Goal: Transaction & Acquisition: Purchase product/service

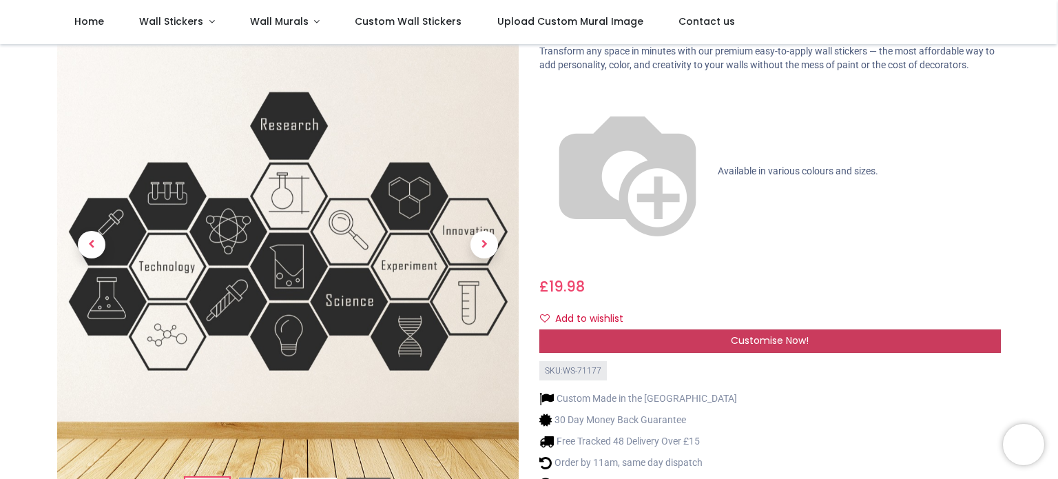
scroll to position [57, 0]
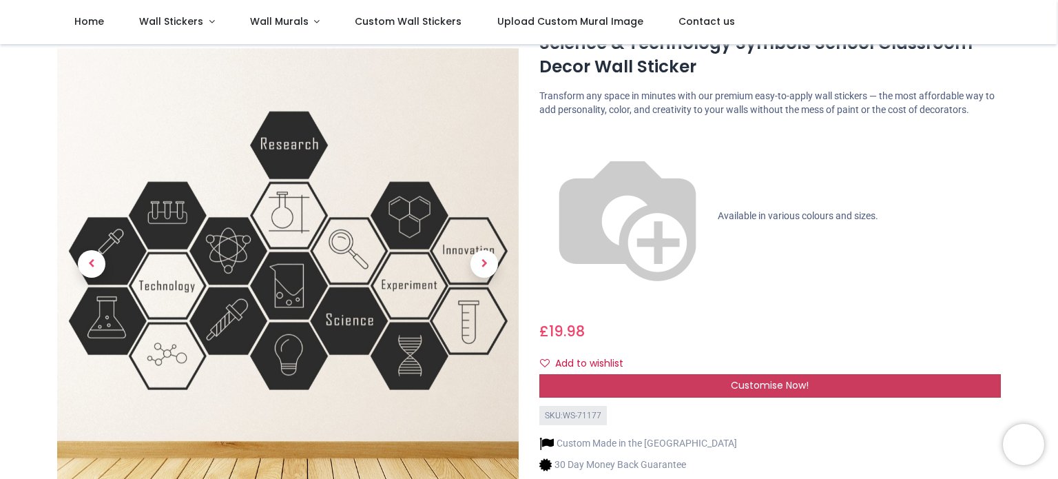
click at [612, 374] on div "Customise Now!" at bounding box center [770, 385] width 462 height 23
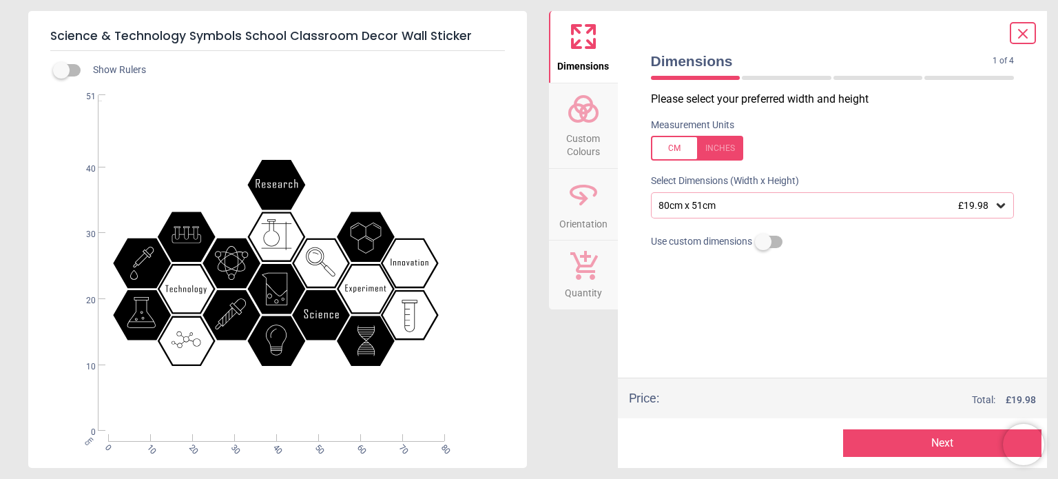
click at [737, 200] on div "80cm x 51cm £19.98" at bounding box center [826, 206] width 338 height 12
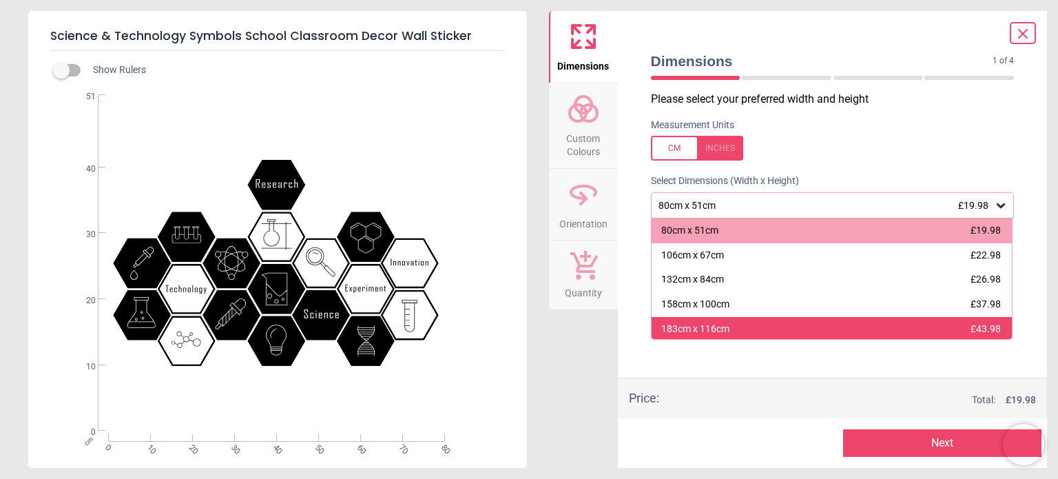
click at [727, 323] on div "183cm x 116cm" at bounding box center [695, 329] width 68 height 14
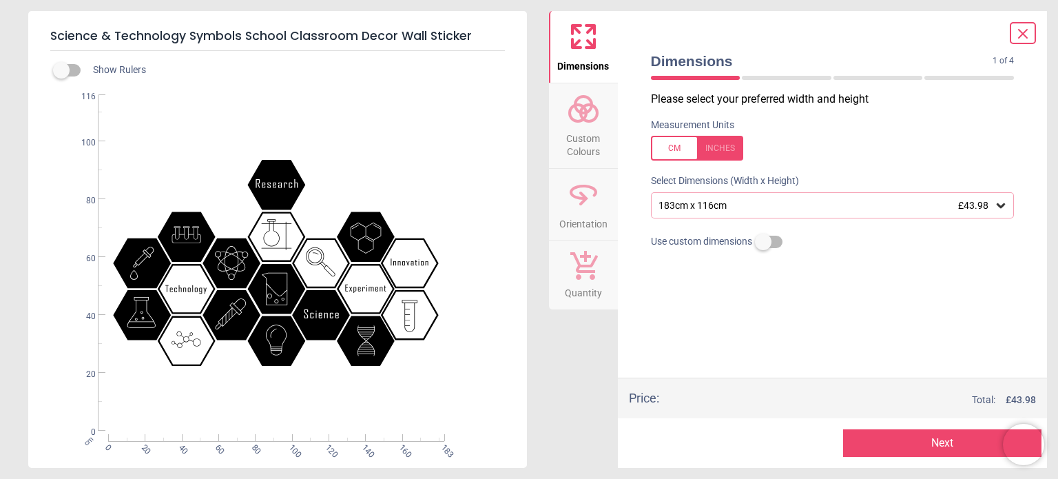
click at [1018, 41] on icon at bounding box center [1023, 33] width 17 height 17
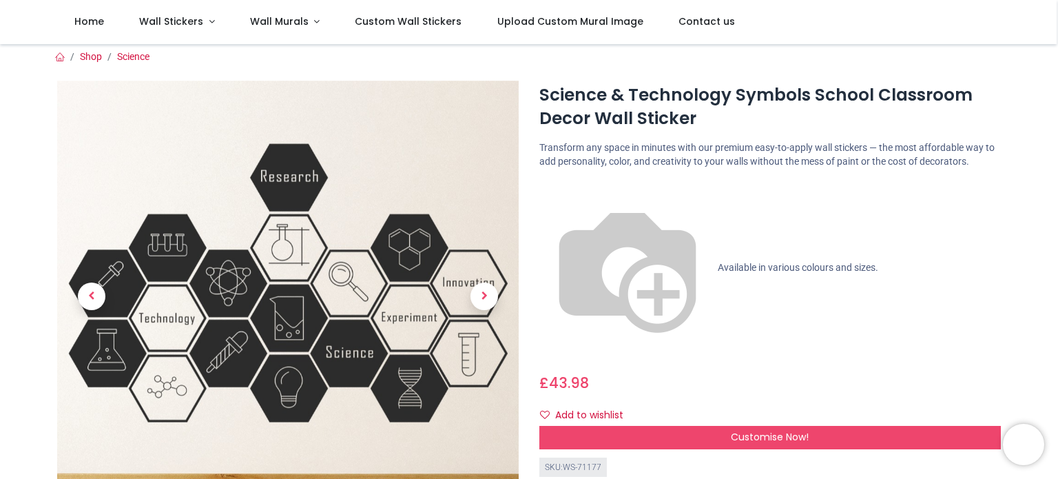
scroll to position [10, 0]
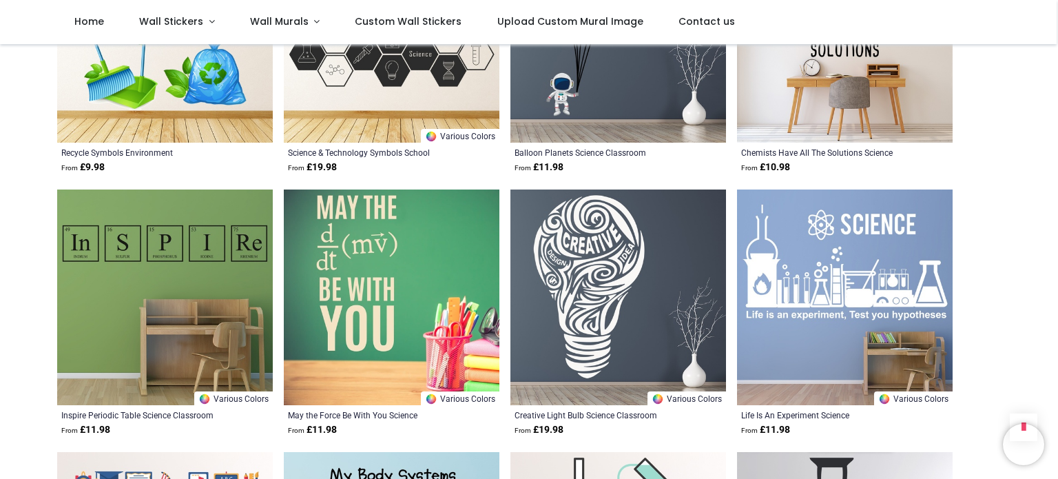
scroll to position [854, 0]
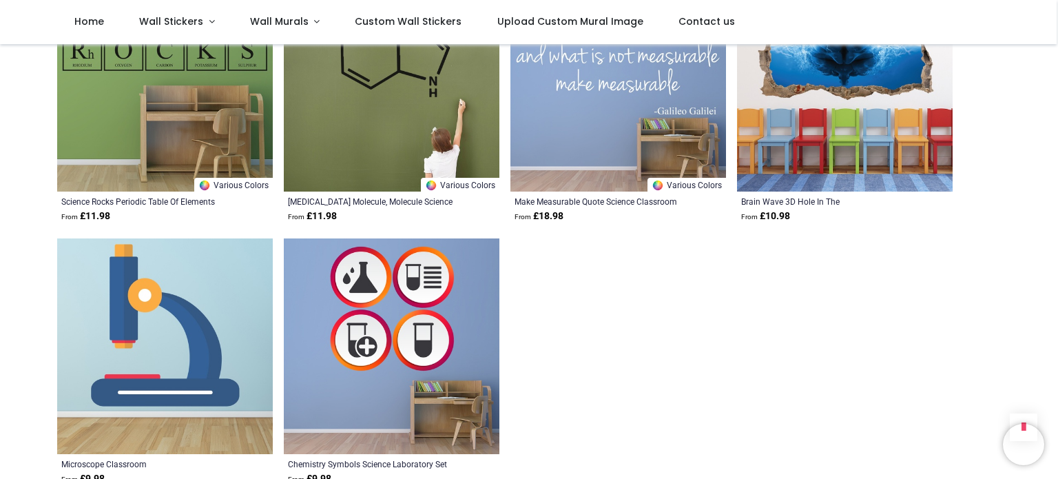
scroll to position [3043, 0]
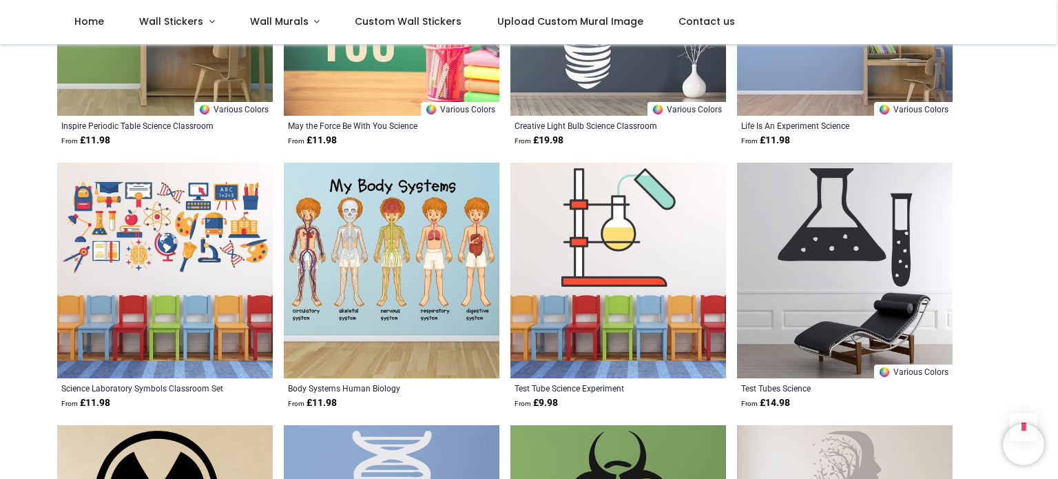
scroll to position [1268, 0]
click at [205, 272] on img at bounding box center [165, 270] width 216 height 216
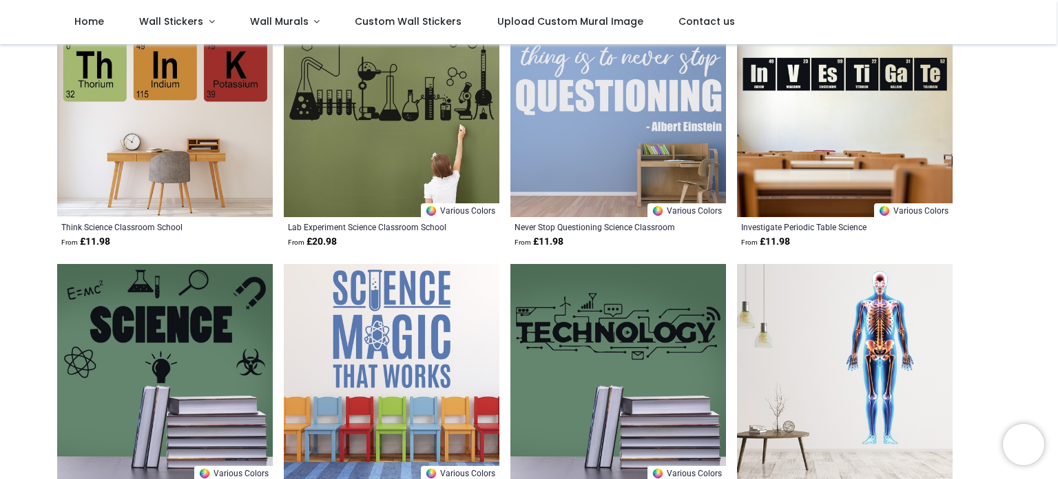
scroll to position [378, 0]
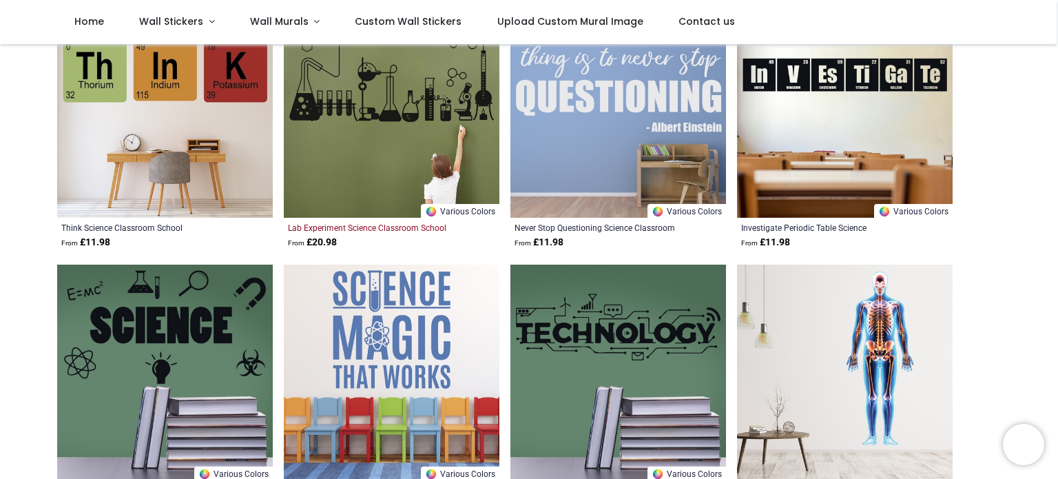
click at [349, 231] on div "Lab Experiment Science Classroom School" at bounding box center [371, 227] width 166 height 11
click at [338, 177] on img at bounding box center [392, 110] width 216 height 216
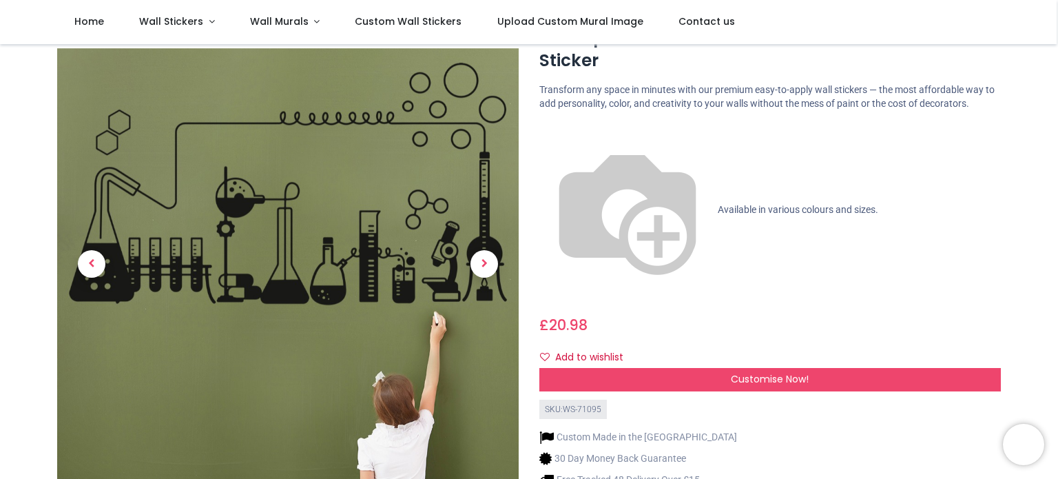
scroll to position [63, 0]
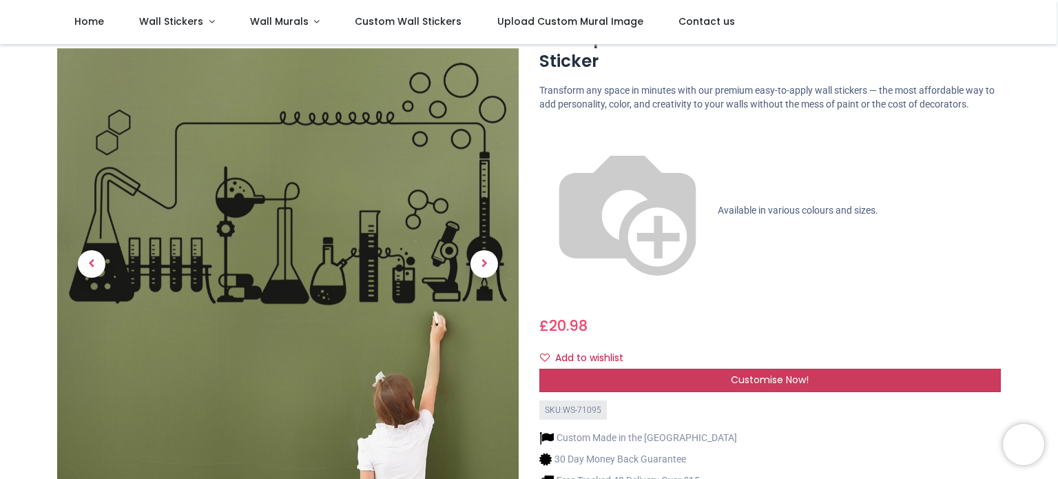
click at [659, 369] on div "Customise Now!" at bounding box center [770, 380] width 462 height 23
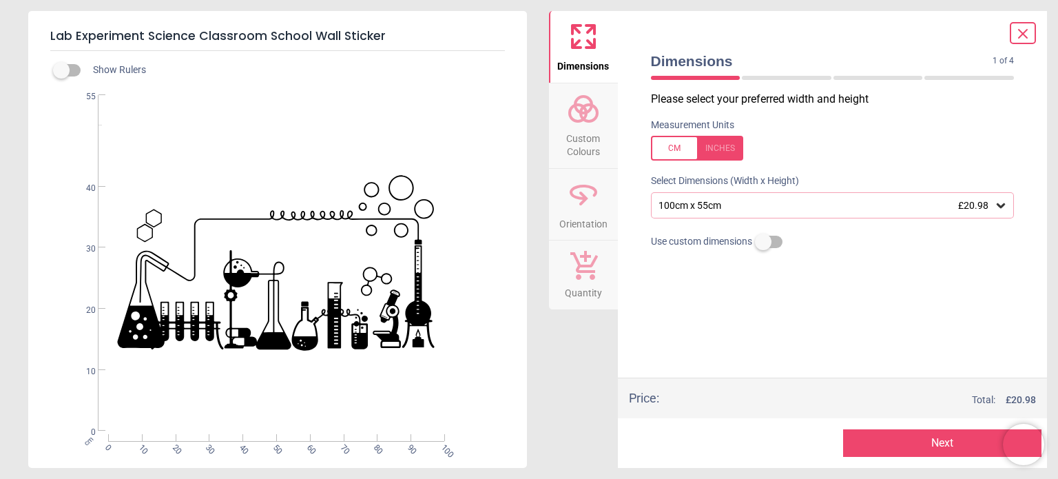
click at [704, 211] on div "100cm x 55cm £20.98" at bounding box center [833, 205] width 364 height 26
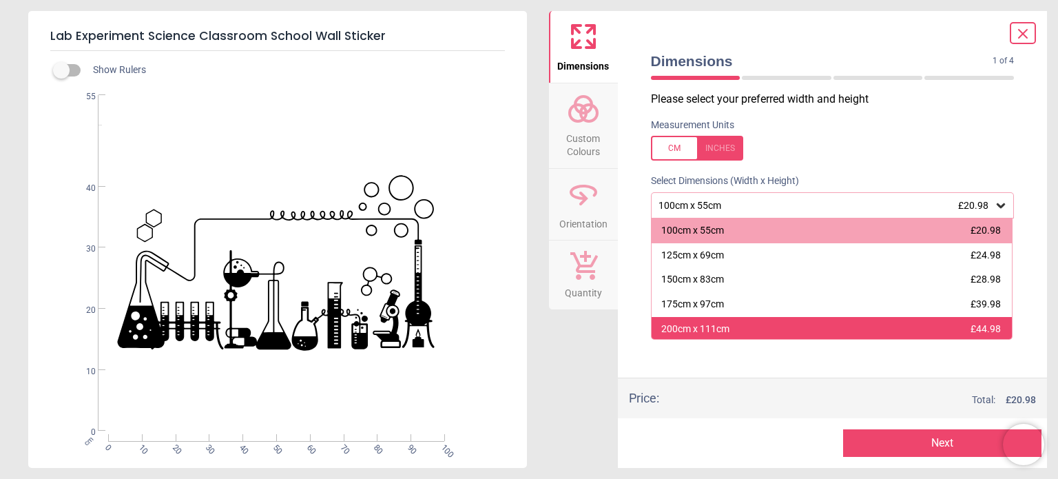
click at [694, 322] on div "200cm x 111cm" at bounding box center [695, 329] width 68 height 14
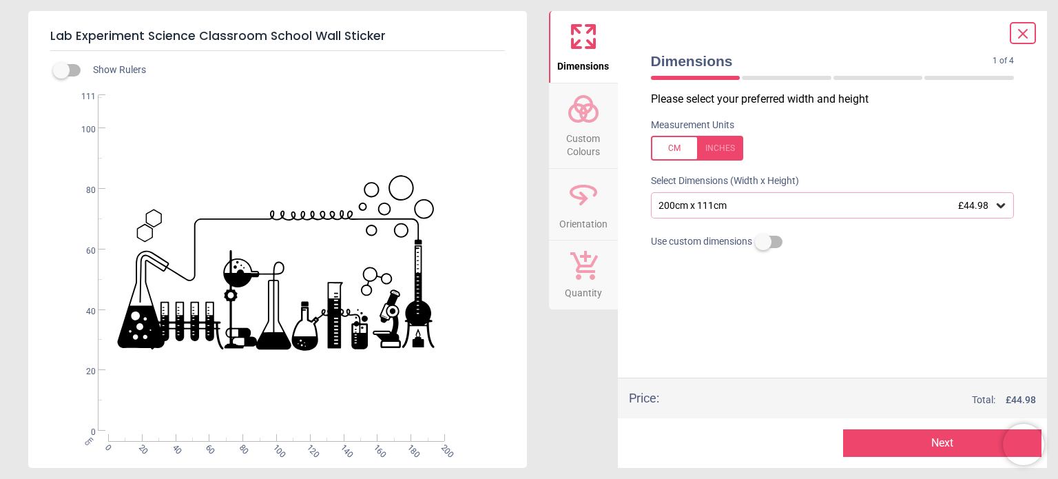
click at [866, 442] on button "Next" at bounding box center [942, 443] width 198 height 28
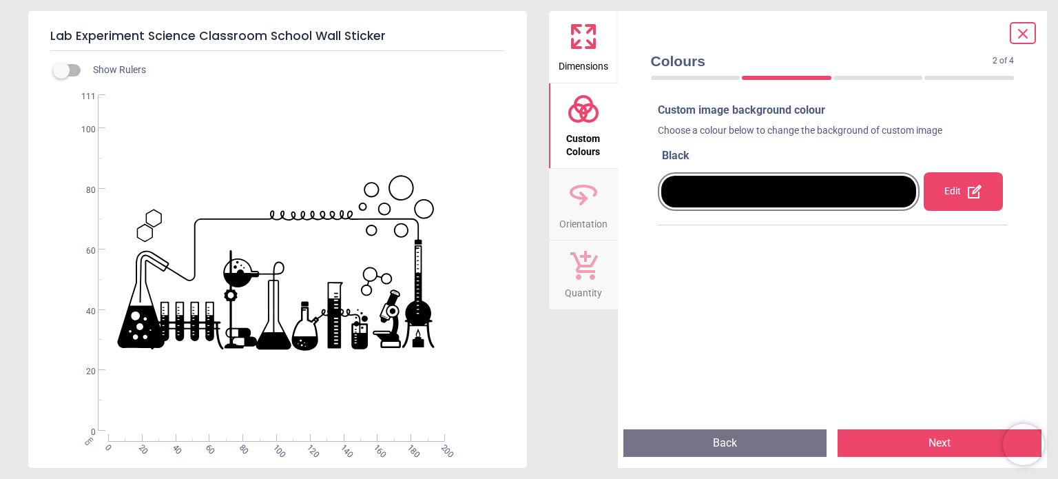
click at [774, 205] on div at bounding box center [789, 192] width 256 height 32
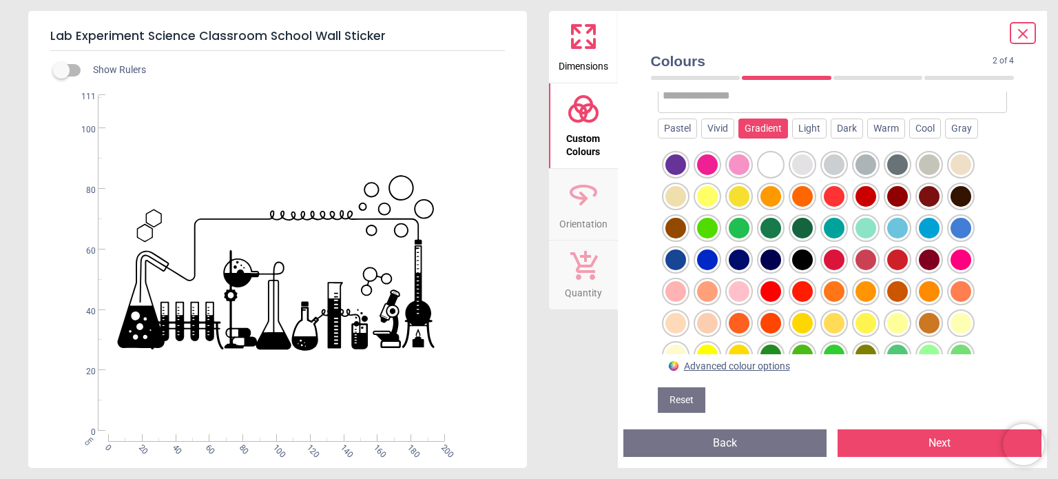
scroll to position [163, 0]
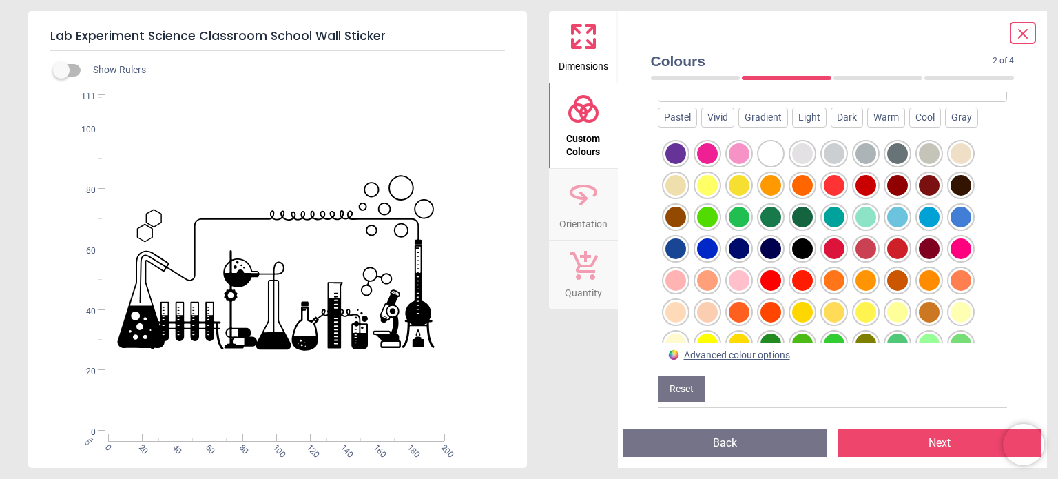
click at [764, 161] on div at bounding box center [771, 153] width 21 height 21
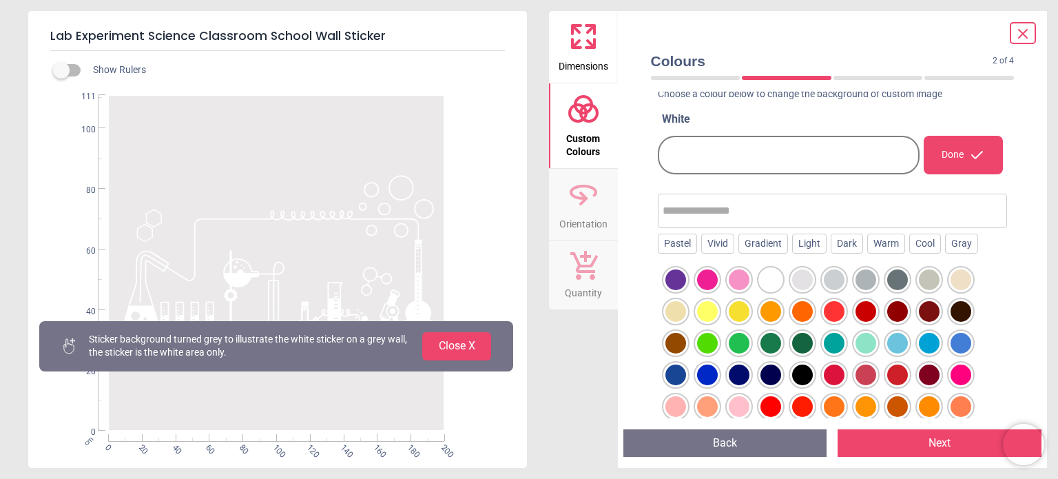
scroll to position [0, 0]
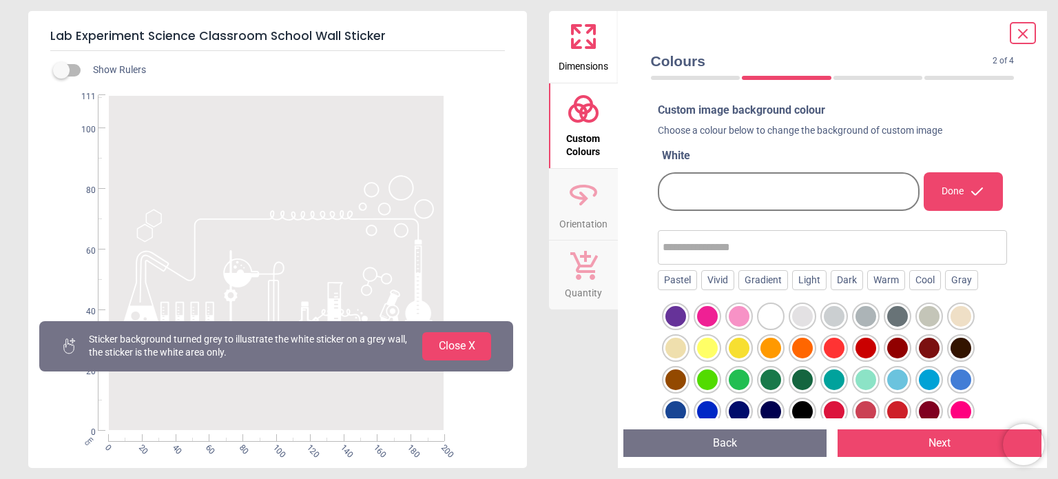
click at [702, 310] on div at bounding box center [707, 316] width 21 height 21
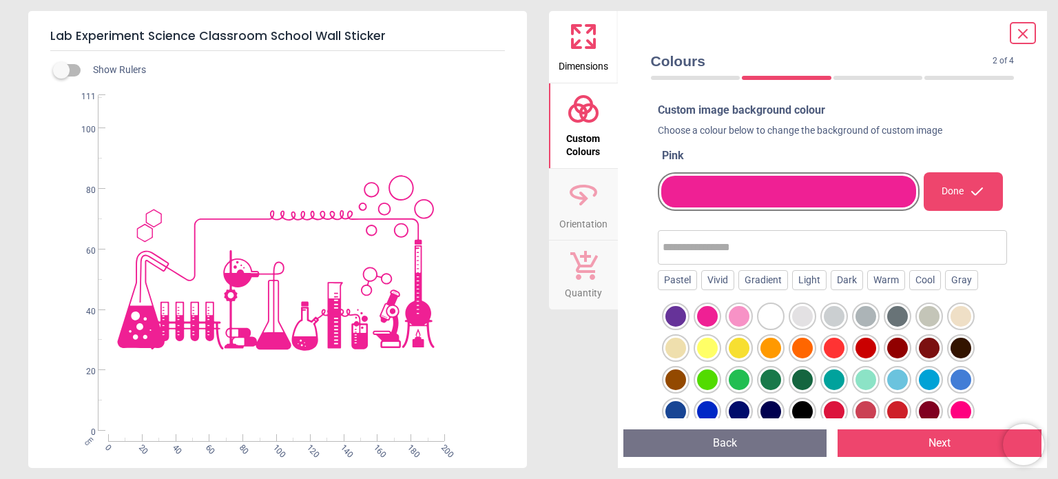
click at [922, 351] on div at bounding box center [929, 348] width 21 height 21
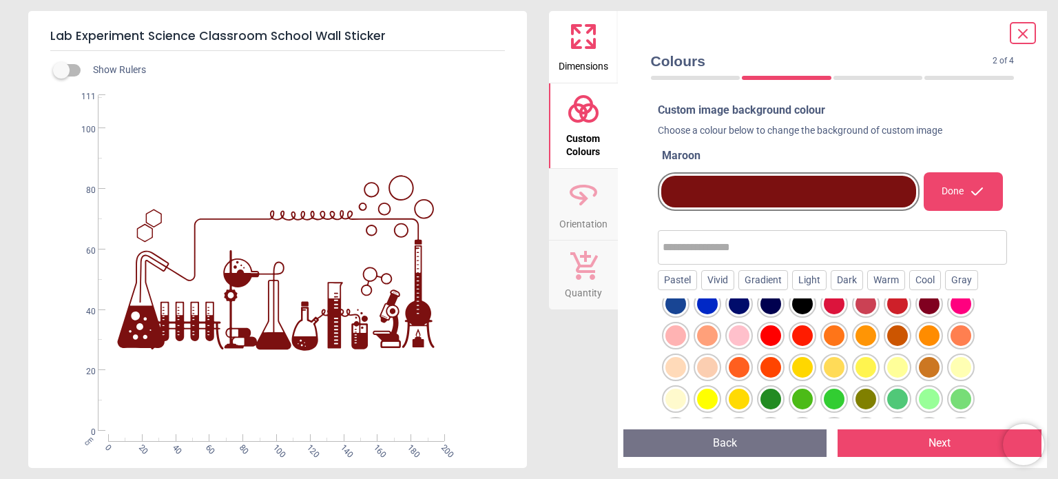
scroll to position [100, 0]
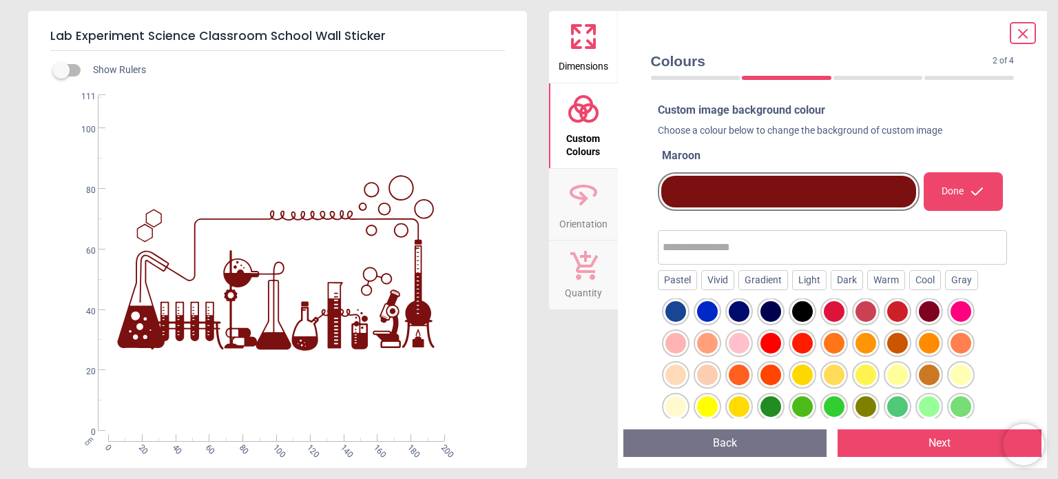
click at [799, 319] on div at bounding box center [802, 311] width 21 height 21
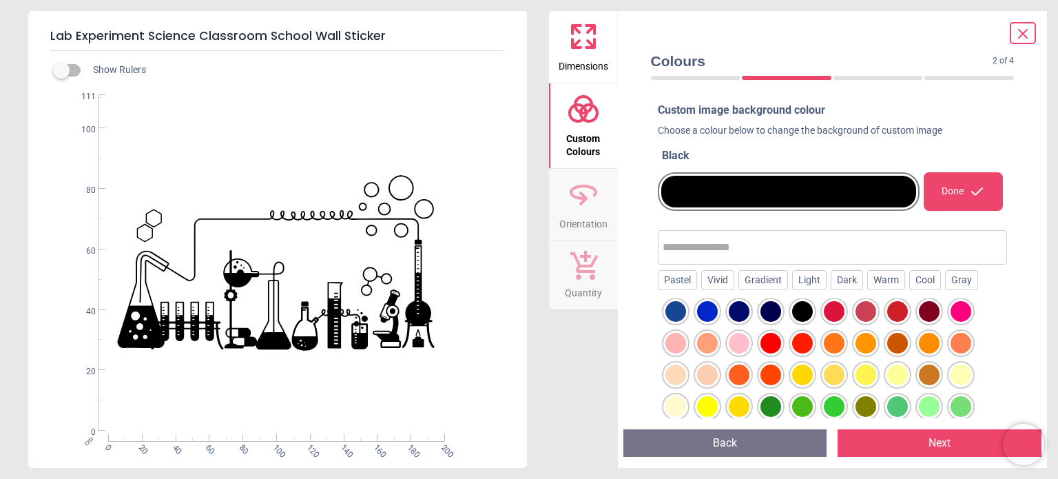
click at [1026, 32] on icon at bounding box center [1023, 33] width 17 height 17
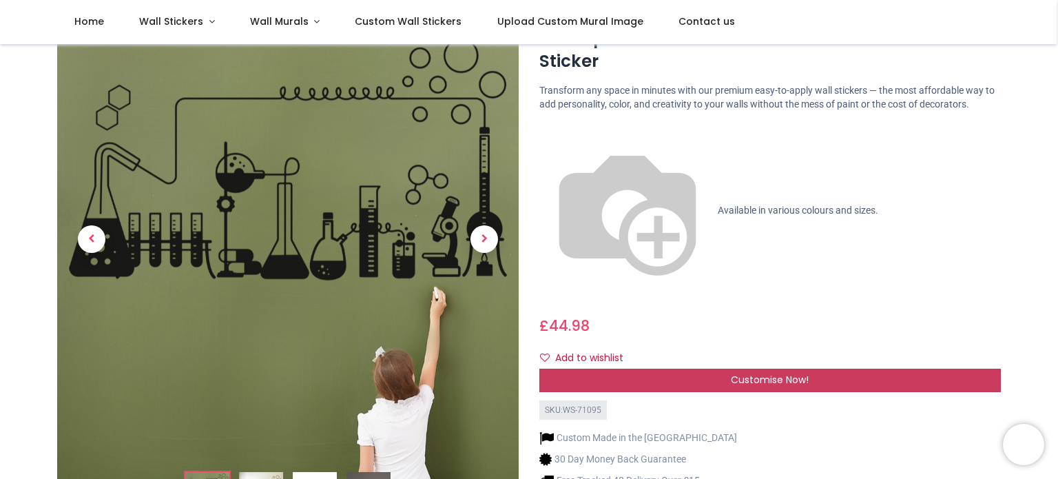
click at [683, 369] on div "Customise Now!" at bounding box center [770, 380] width 462 height 23
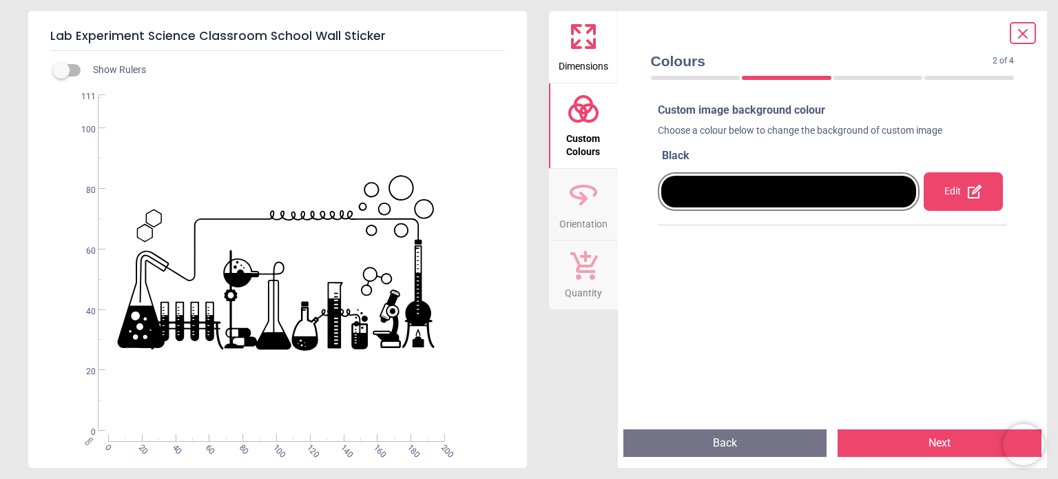
click at [593, 48] on icon at bounding box center [590, 43] width 8 height 8
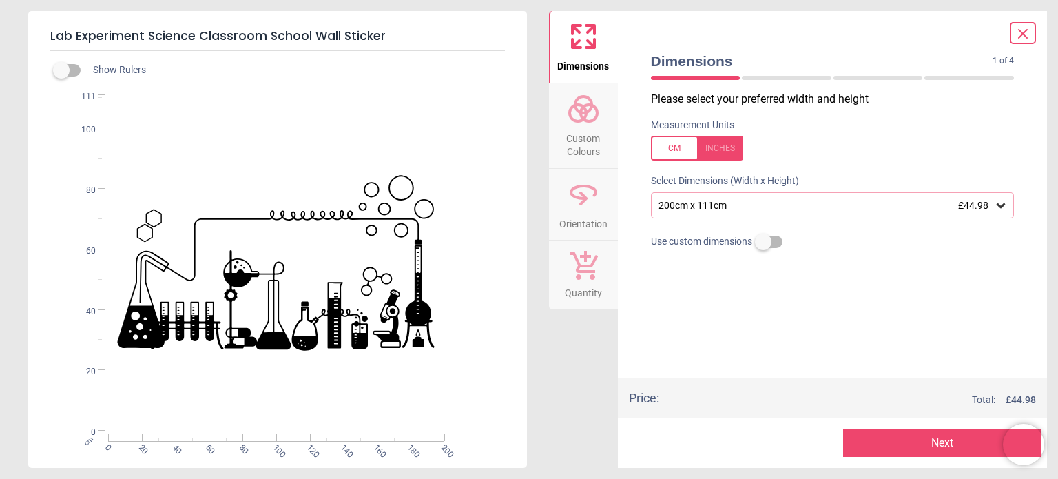
click at [752, 208] on div "200cm x 111cm £44.98" at bounding box center [826, 206] width 338 height 12
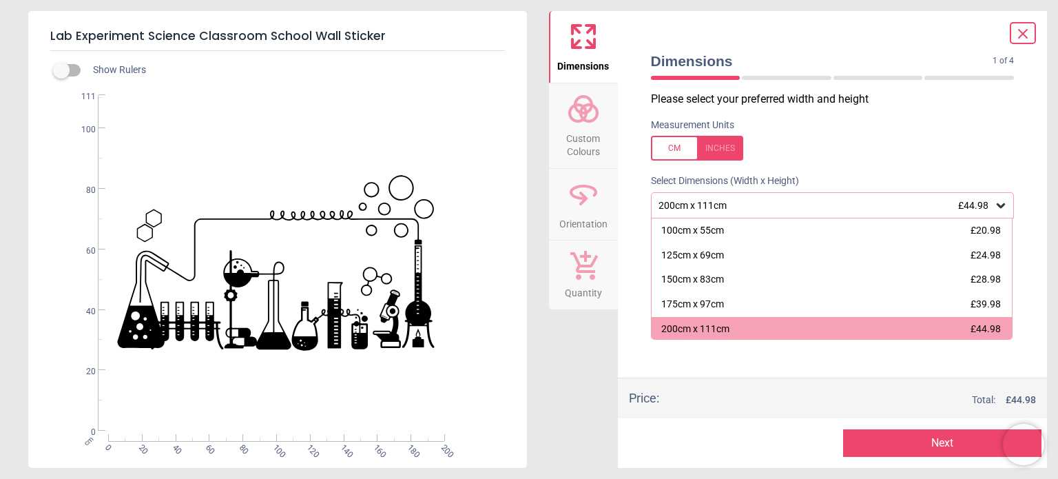
scroll to position [2, 0]
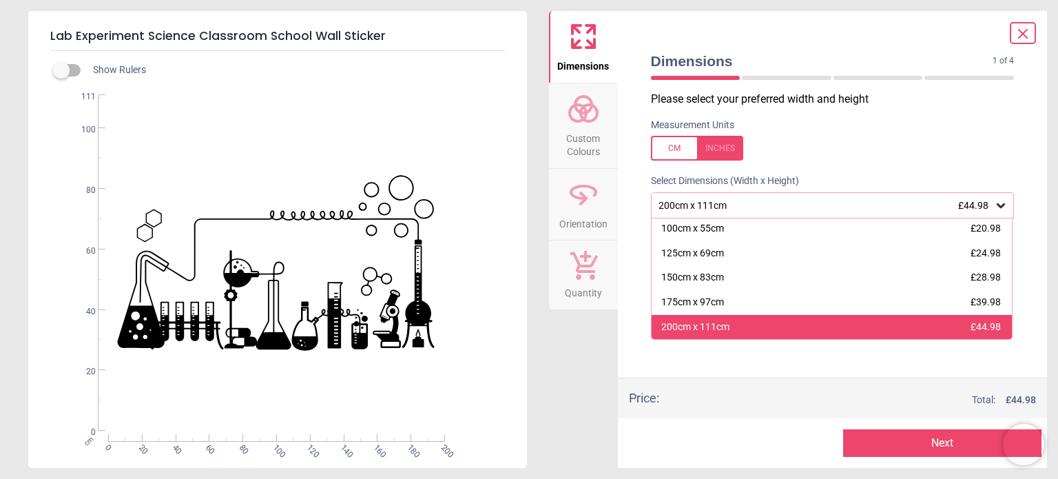
click at [732, 316] on div "200cm x 111cm £44.98" at bounding box center [832, 327] width 361 height 25
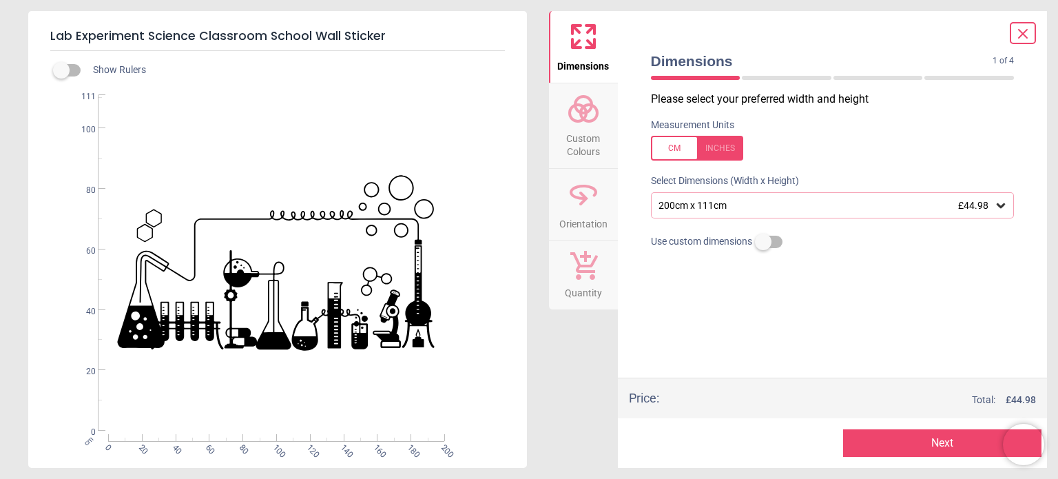
click at [866, 446] on button "Next" at bounding box center [942, 443] width 198 height 28
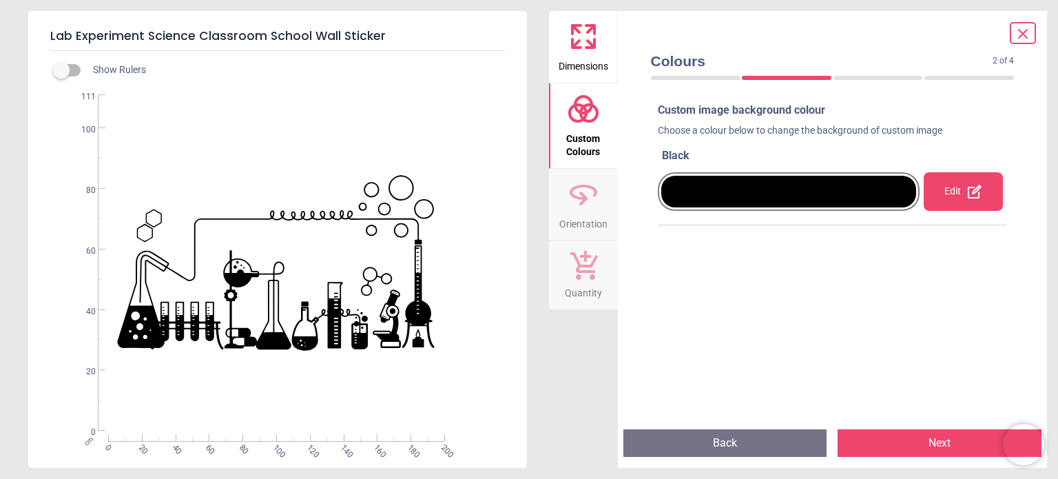
click at [882, 430] on button "Next" at bounding box center [940, 443] width 204 height 28
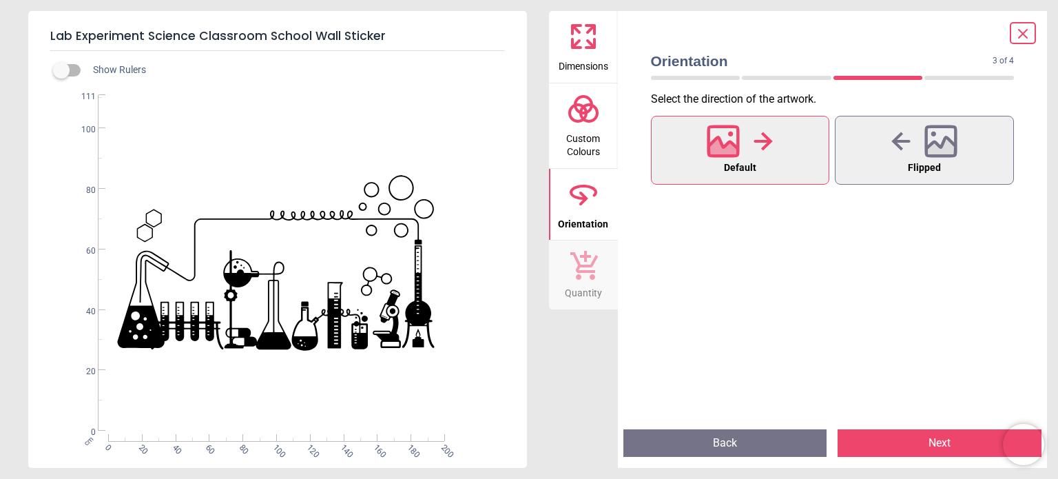
click at [900, 451] on button "Next" at bounding box center [940, 443] width 204 height 28
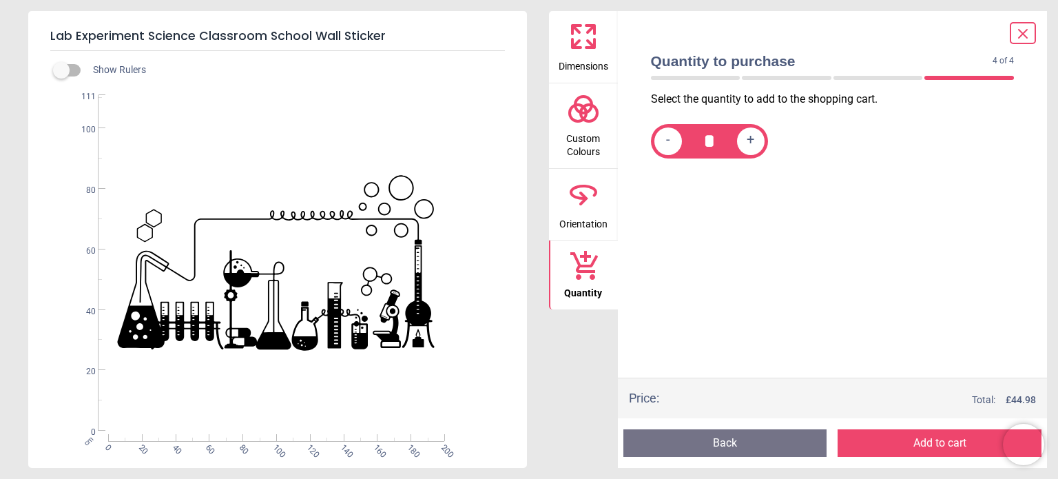
click at [898, 444] on button "Add to cart" at bounding box center [940, 443] width 204 height 28
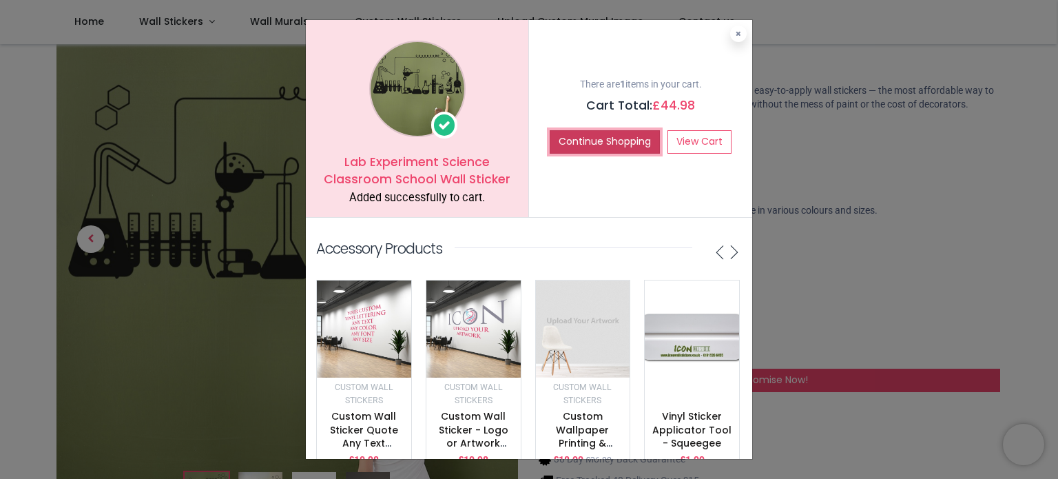
click at [593, 150] on button "Continue Shopping" at bounding box center [605, 141] width 110 height 23
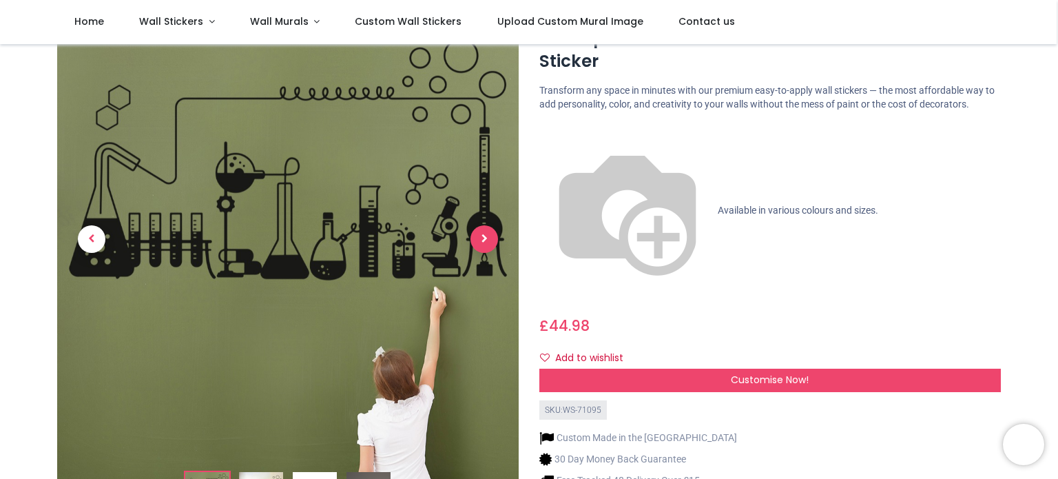
click at [479, 234] on span "Next" at bounding box center [485, 239] width 28 height 28
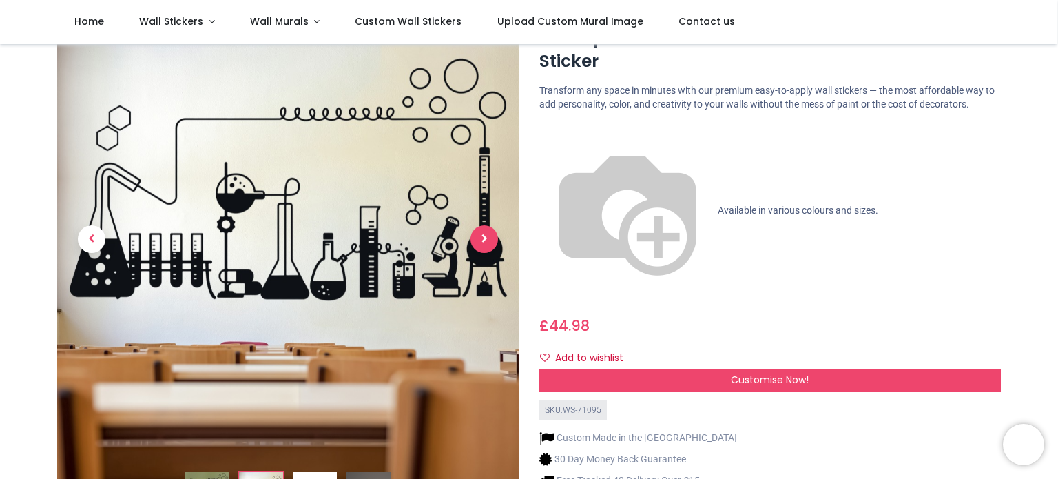
click at [479, 234] on span "Next" at bounding box center [485, 239] width 28 height 28
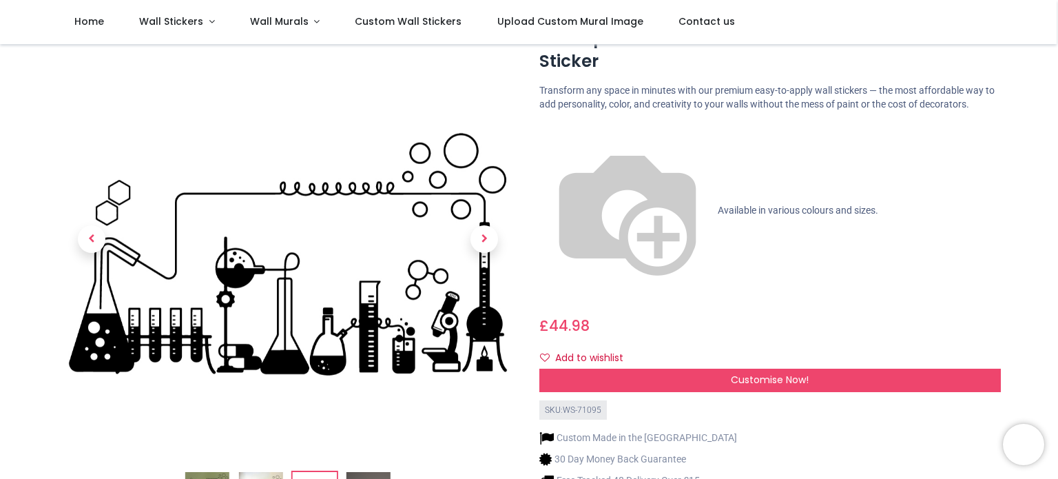
scroll to position [0, 0]
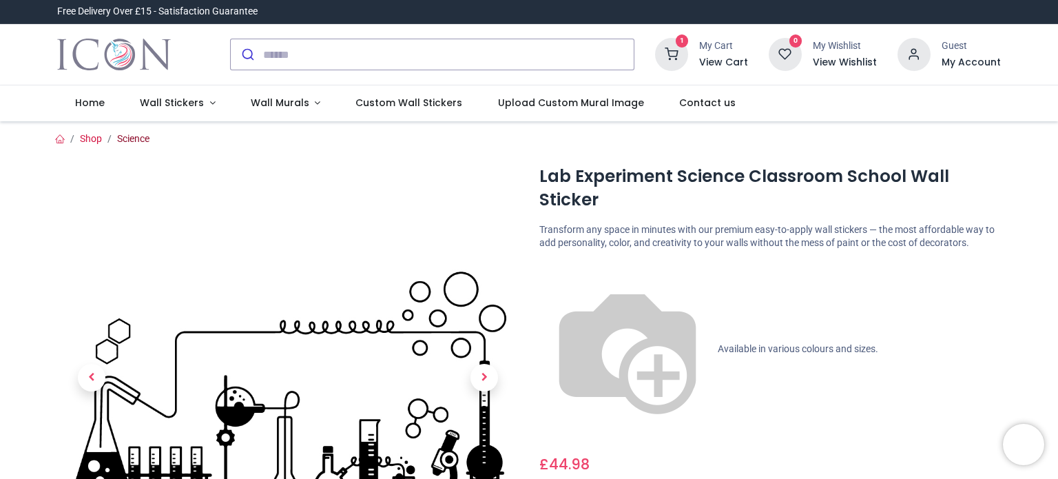
click at [117, 134] on link "Science" at bounding box center [133, 138] width 32 height 11
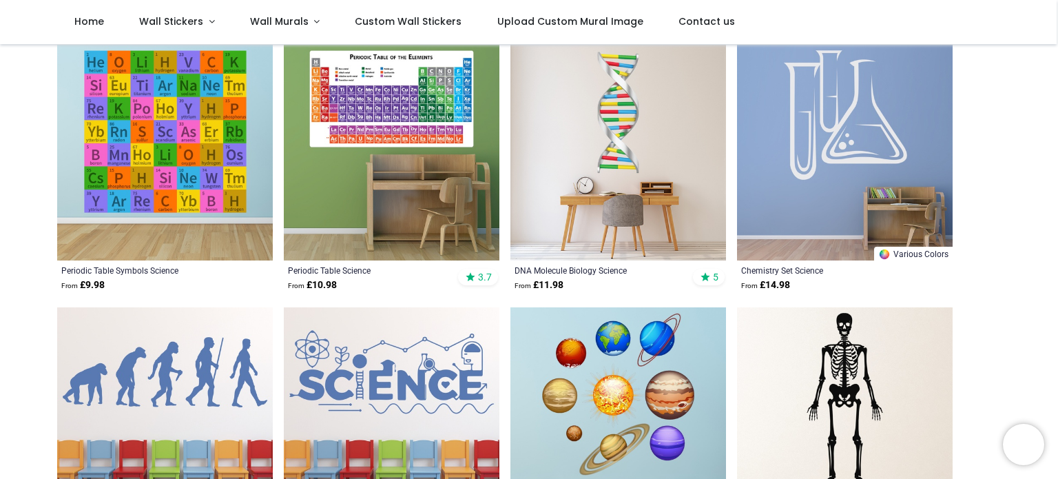
scroll to position [389, 0]
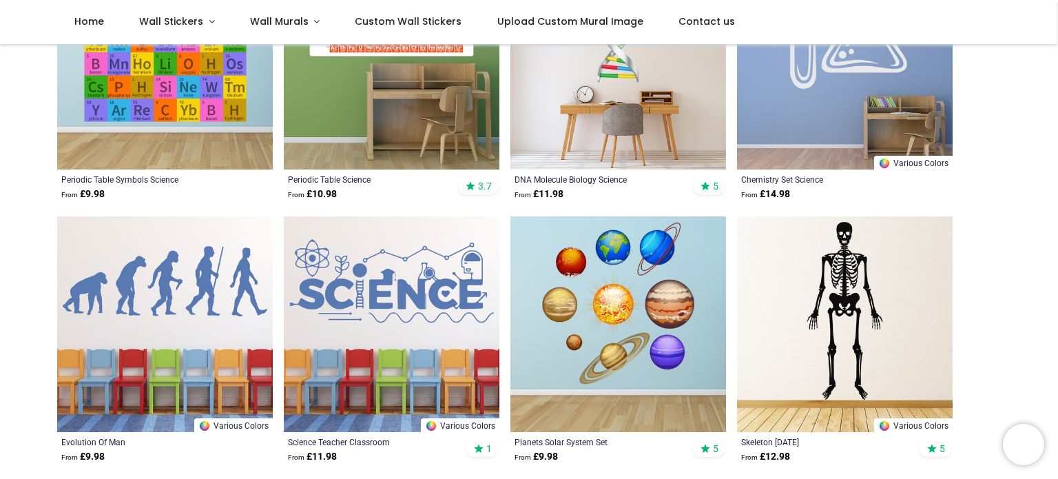
click at [358, 276] on img at bounding box center [392, 324] width 216 height 216
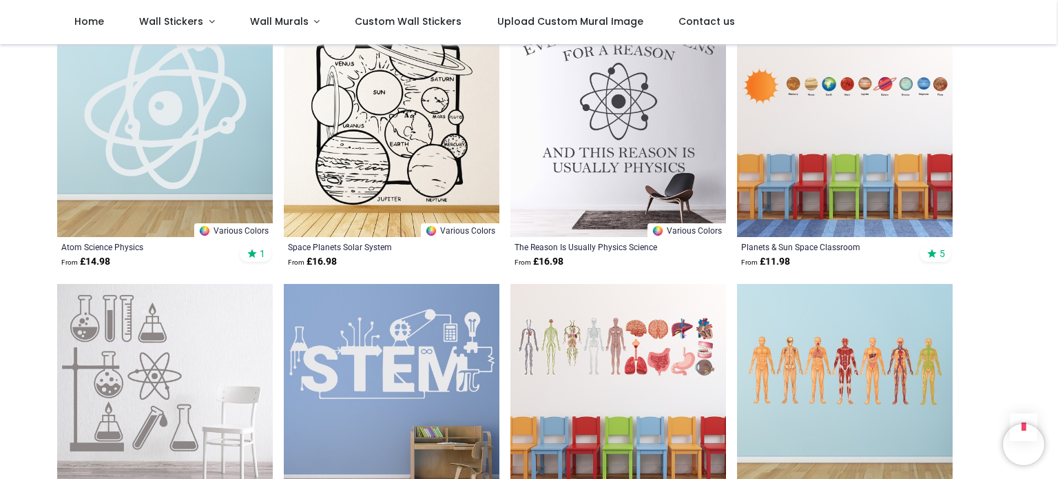
scroll to position [1358, 0]
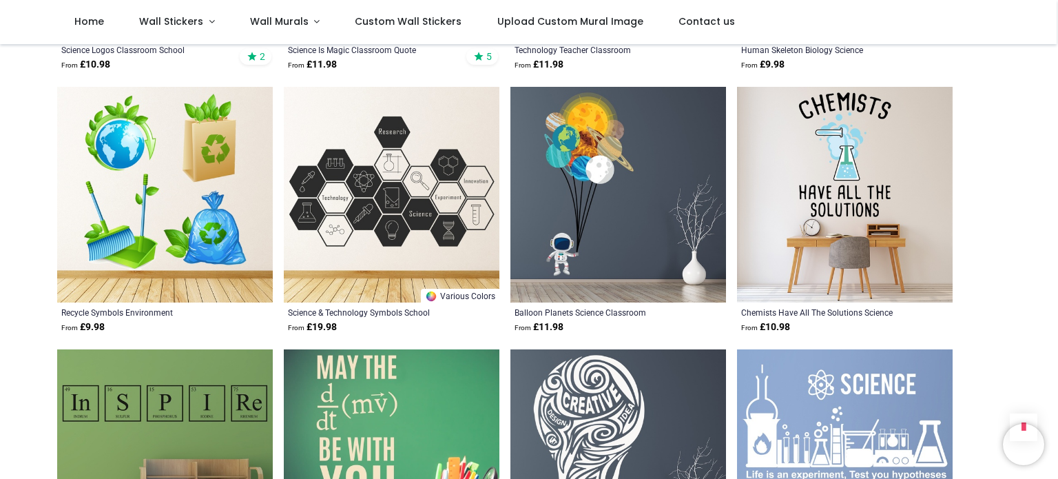
scroll to position [2637, 0]
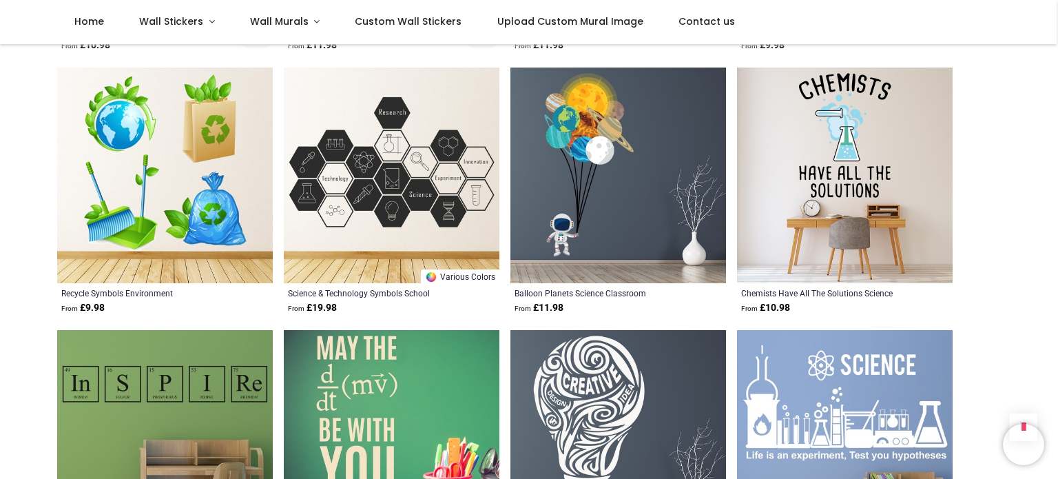
click at [361, 233] on img at bounding box center [392, 176] width 216 height 216
click at [382, 199] on img at bounding box center [392, 176] width 216 height 216
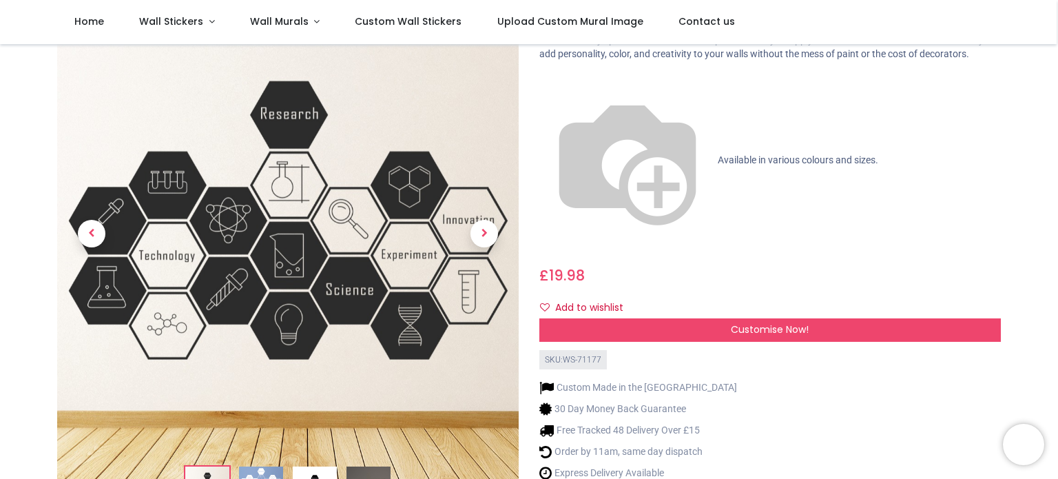
scroll to position [112, 0]
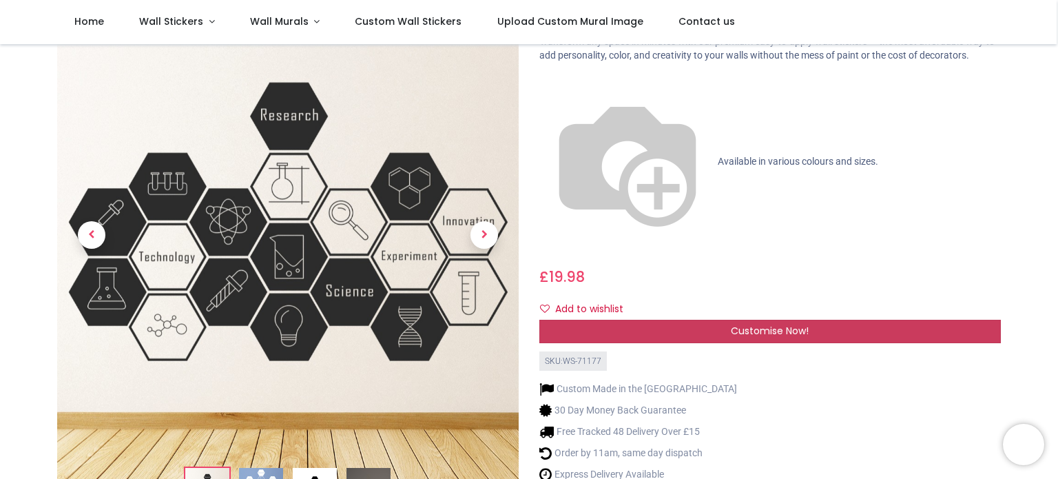
click at [664, 320] on div "Customise Now!" at bounding box center [770, 331] width 462 height 23
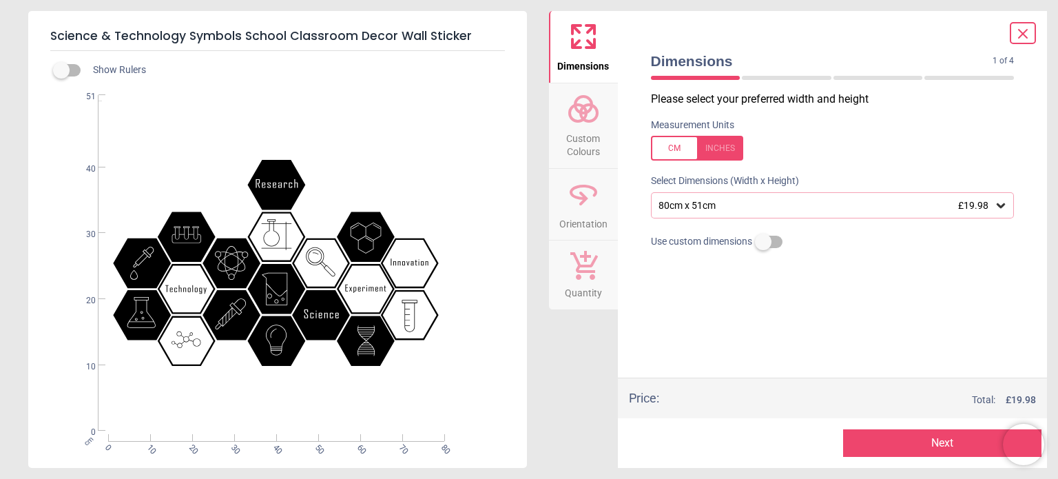
click at [681, 200] on div "80cm x 51cm £19.98" at bounding box center [826, 206] width 338 height 12
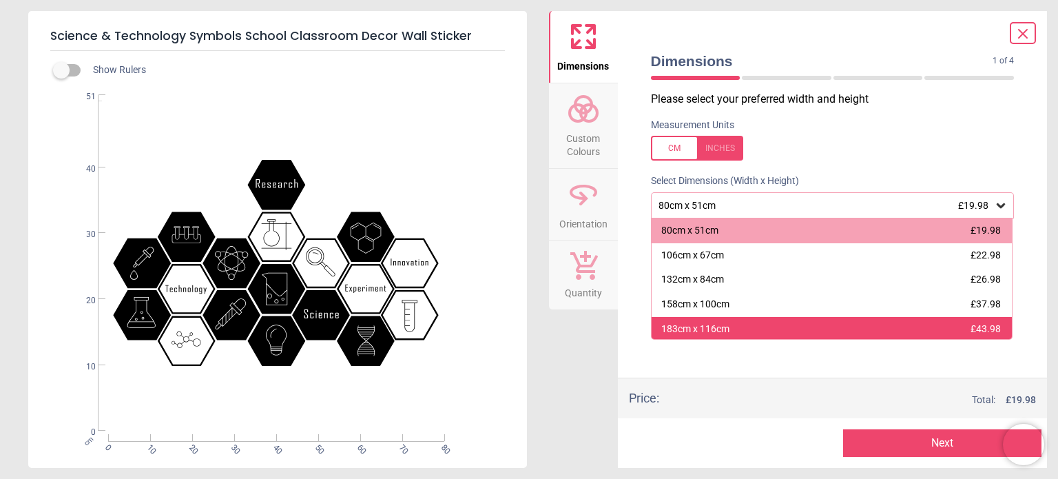
click at [681, 317] on div "183cm x 116cm £43.98" at bounding box center [832, 329] width 361 height 25
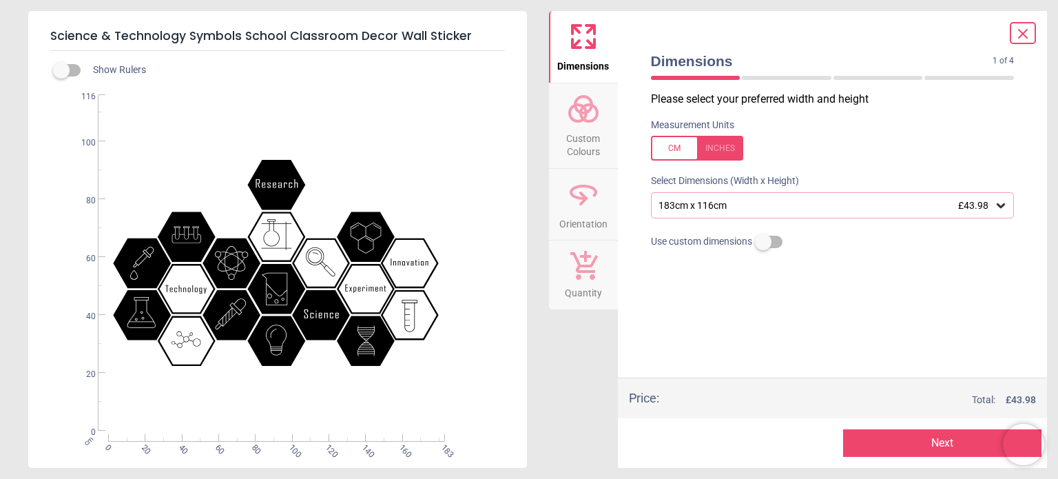
click at [858, 431] on button "Next" at bounding box center [942, 443] width 198 height 28
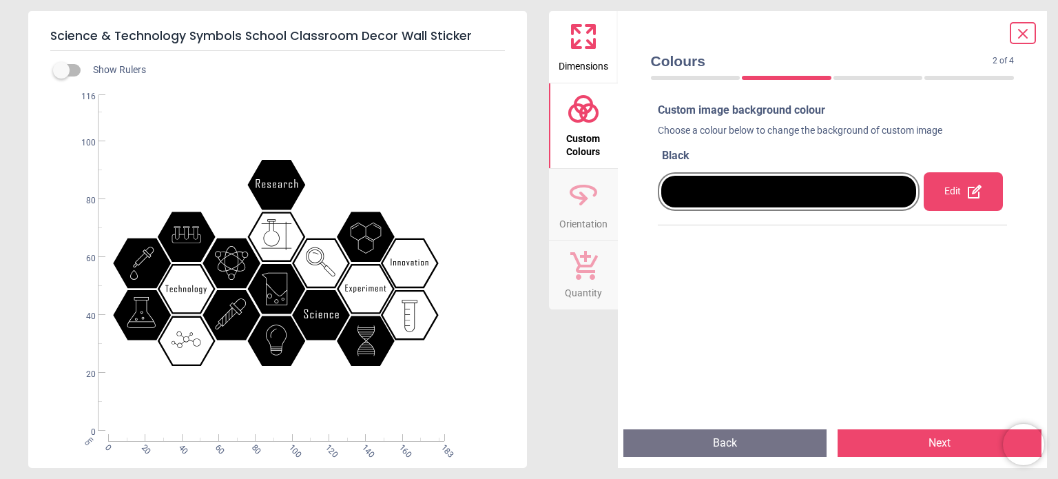
click at [974, 203] on div "Edit" at bounding box center [963, 191] width 79 height 39
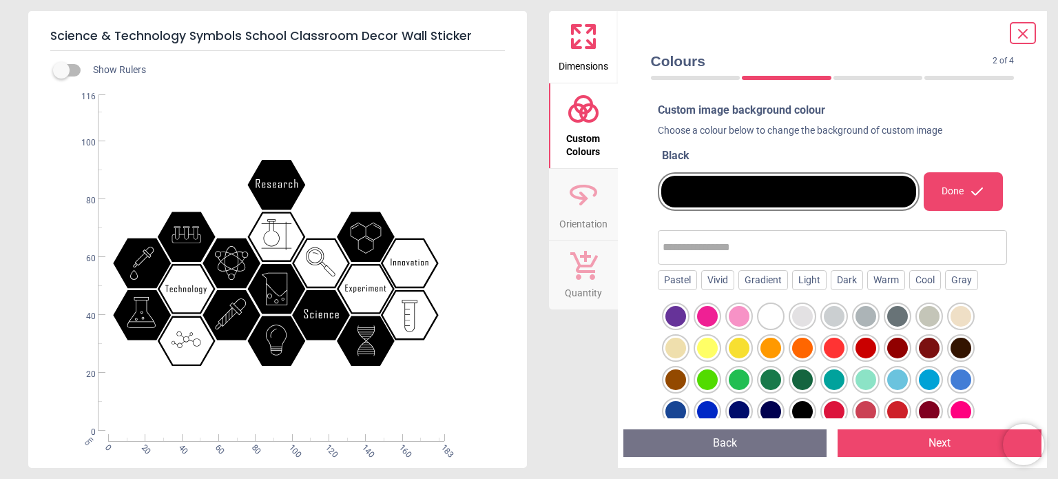
click at [892, 437] on button "Next" at bounding box center [940, 443] width 204 height 28
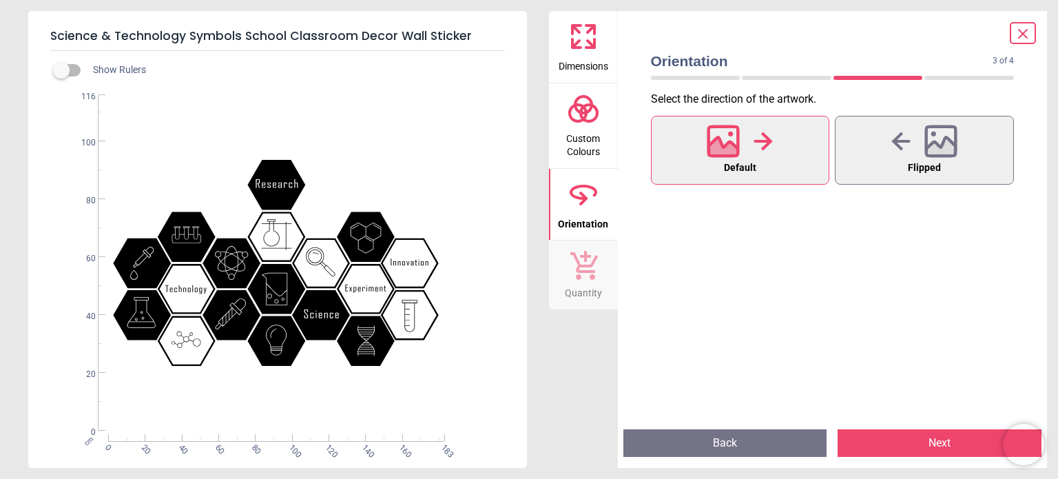
click at [892, 437] on button "Next" at bounding box center [940, 443] width 204 height 28
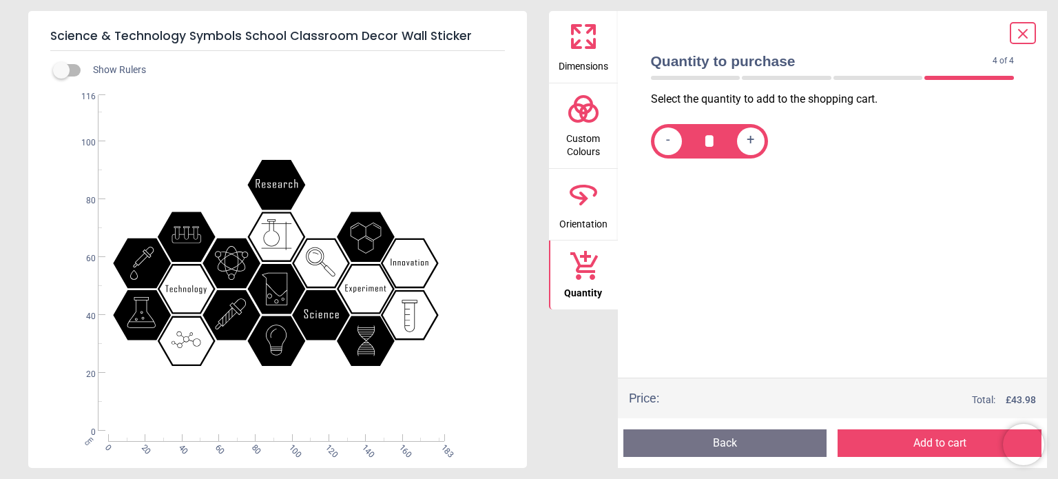
click at [892, 437] on button "Add to cart" at bounding box center [940, 443] width 204 height 28
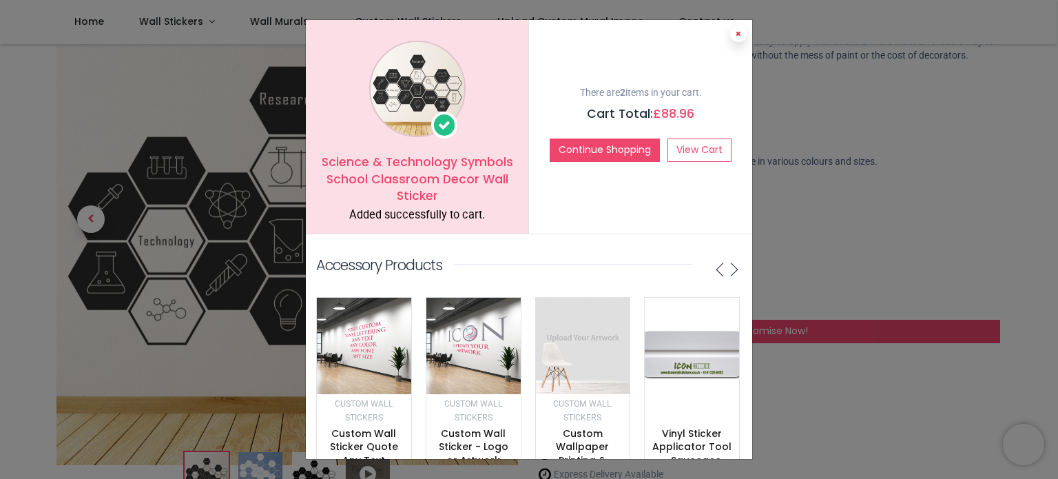
click at [736, 36] on icon at bounding box center [739, 33] width 6 height 7
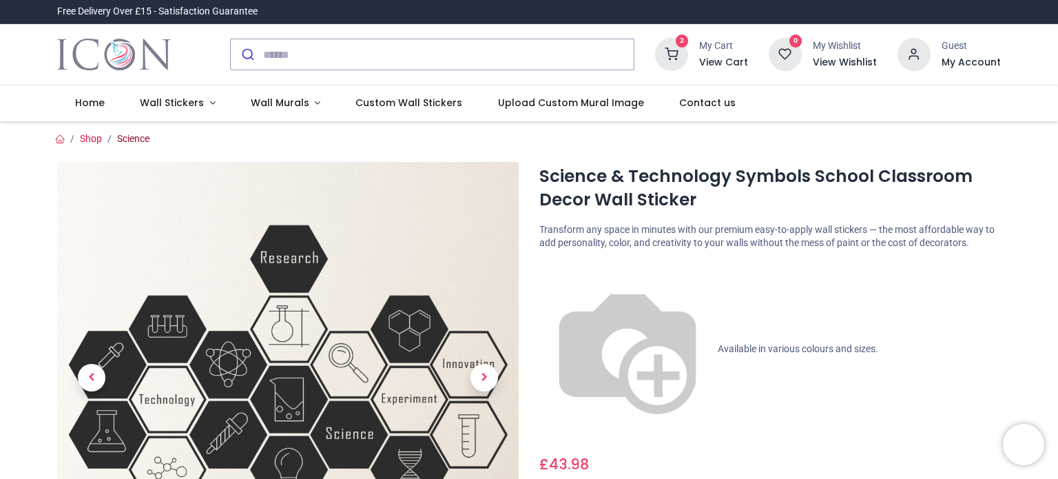
click at [141, 138] on link "Science" at bounding box center [133, 138] width 32 height 11
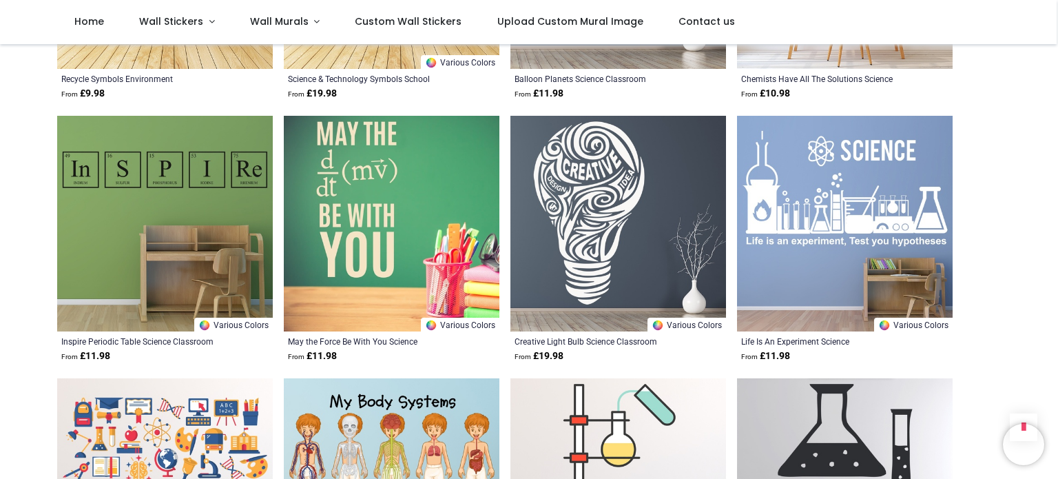
scroll to position [2855, 0]
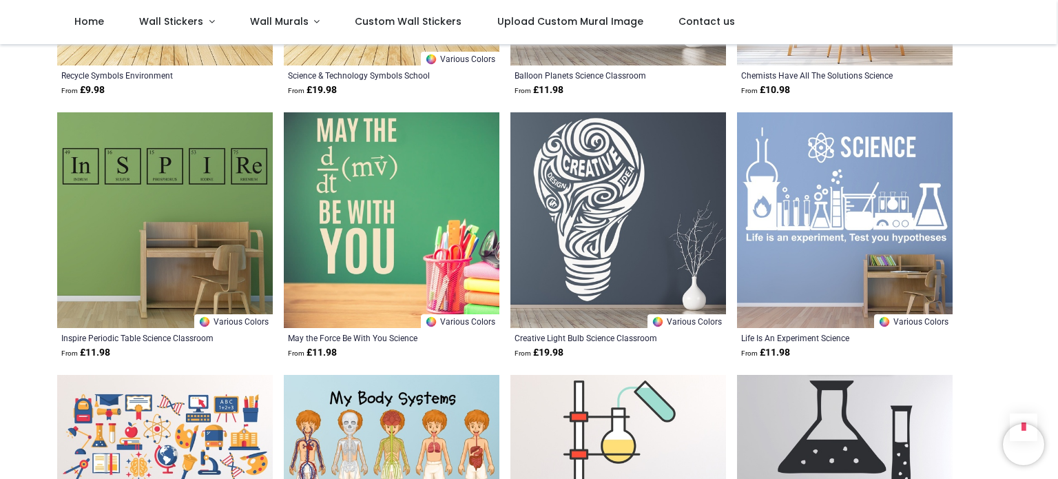
click at [776, 225] on img at bounding box center [845, 220] width 216 height 216
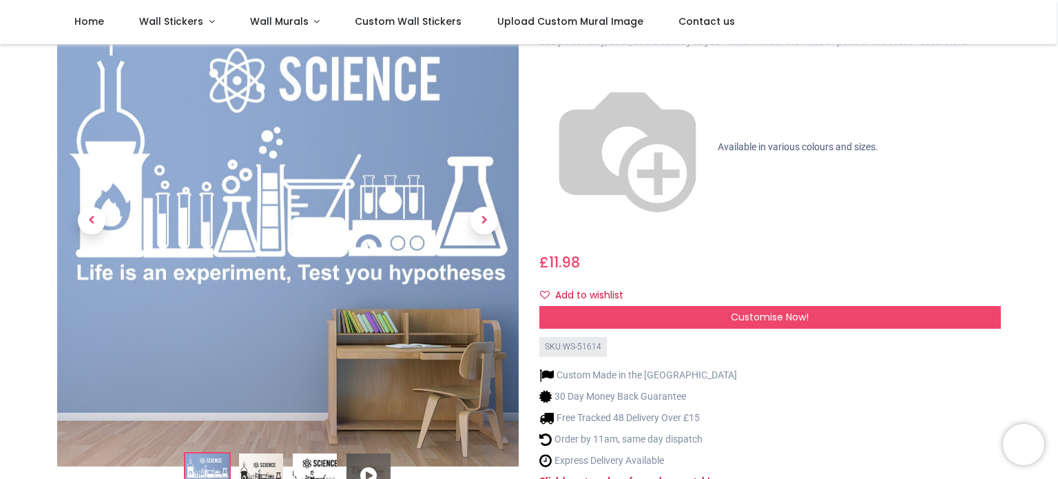
scroll to position [101, 0]
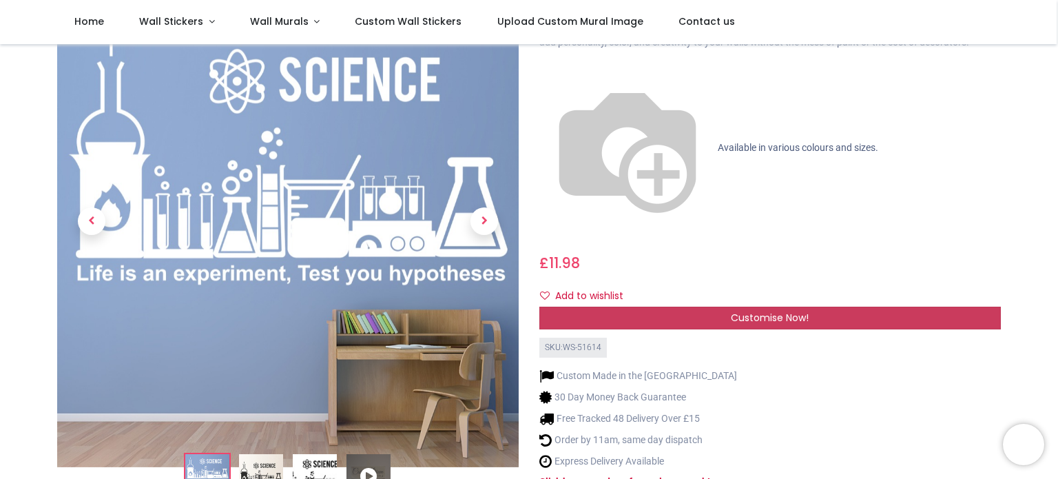
click at [638, 307] on div "Customise Now!" at bounding box center [770, 318] width 462 height 23
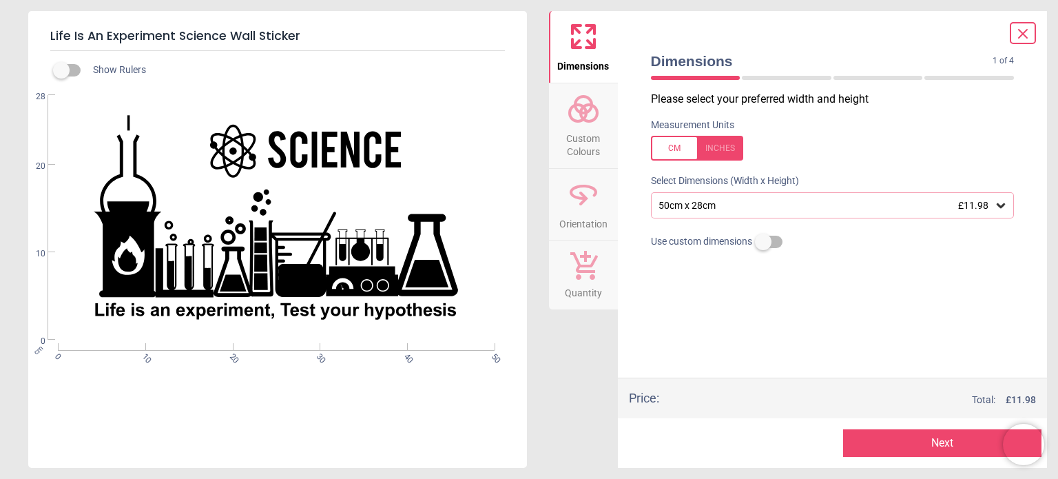
click at [703, 210] on div "50cm x 28cm £11.98" at bounding box center [826, 206] width 338 height 12
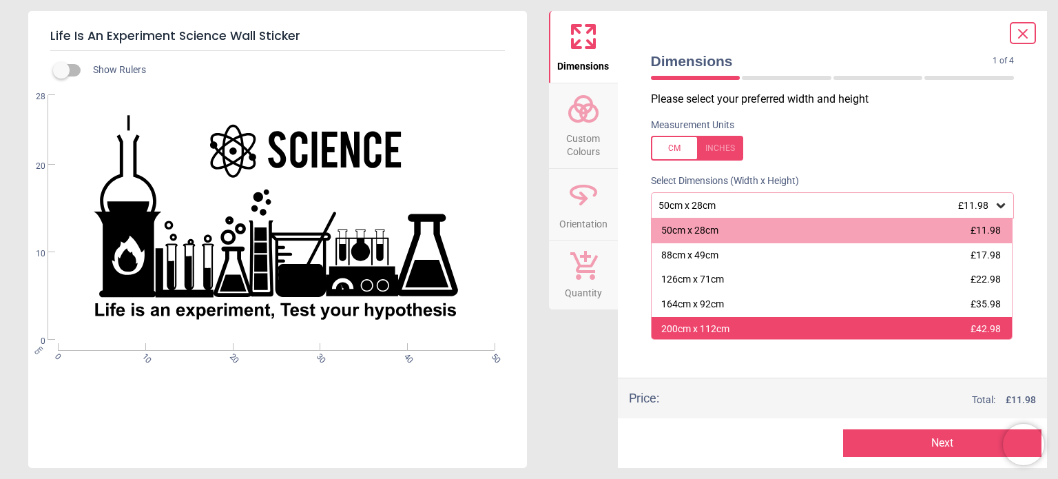
click at [686, 321] on div "200cm x 112cm £42.98" at bounding box center [832, 329] width 361 height 25
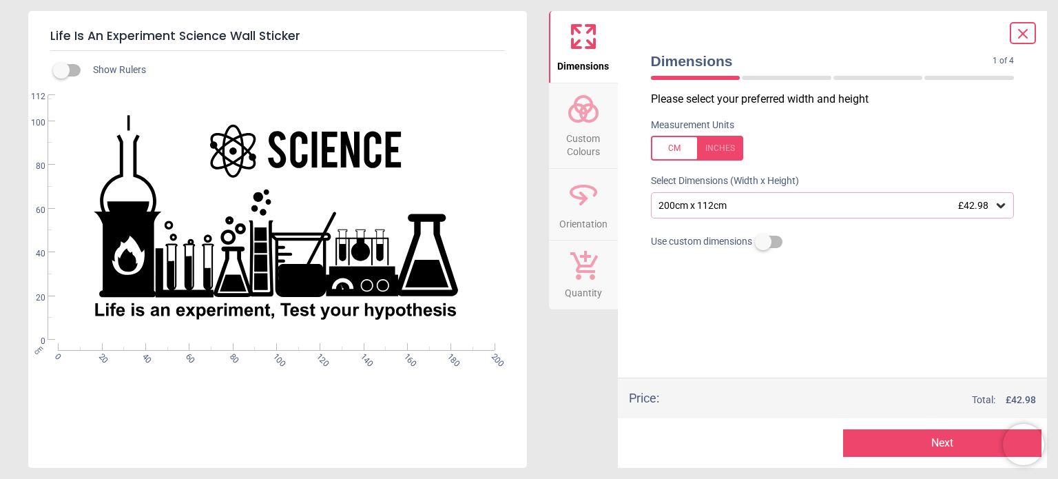
click at [861, 453] on button "Next" at bounding box center [942, 443] width 198 height 28
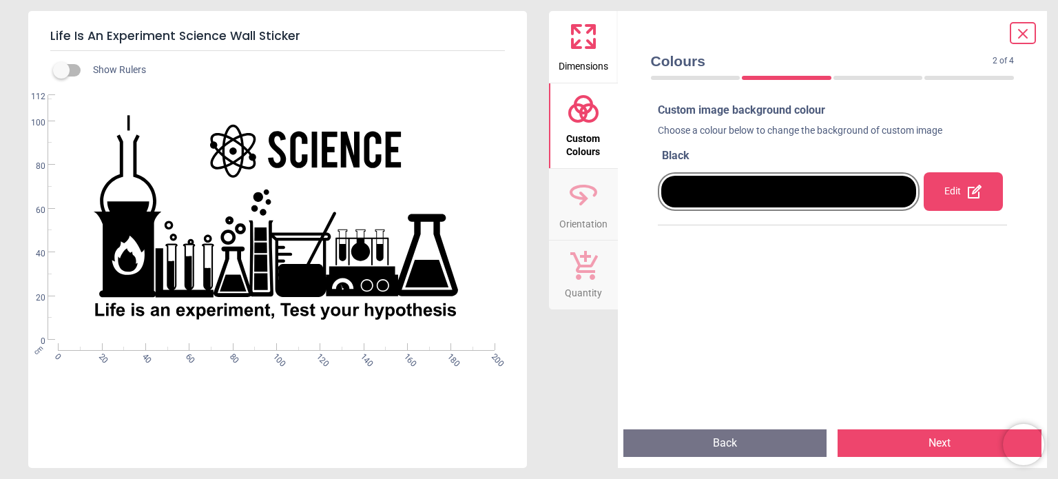
click at [861, 453] on button "Next" at bounding box center [940, 443] width 204 height 28
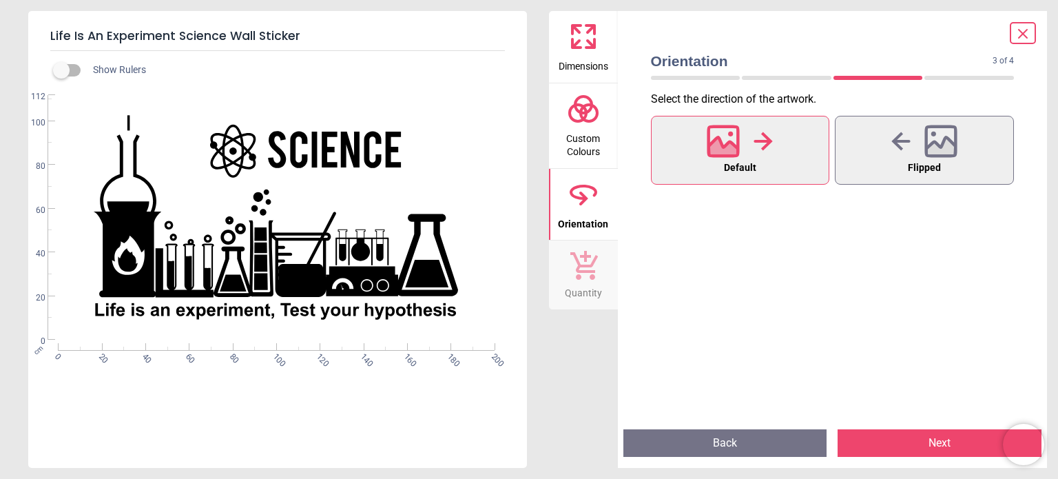
click at [861, 453] on button "Next" at bounding box center [940, 443] width 204 height 28
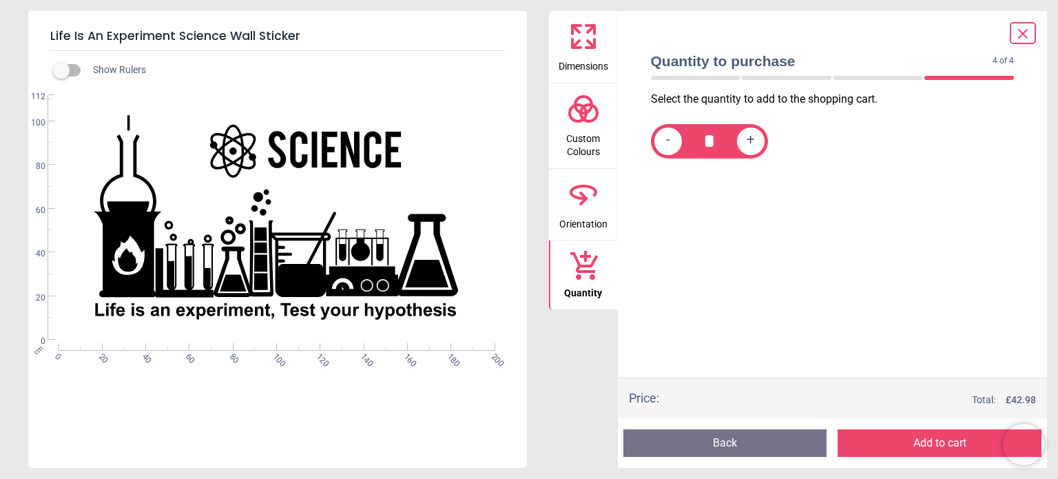
click at [861, 453] on button "Add to cart" at bounding box center [940, 443] width 204 height 28
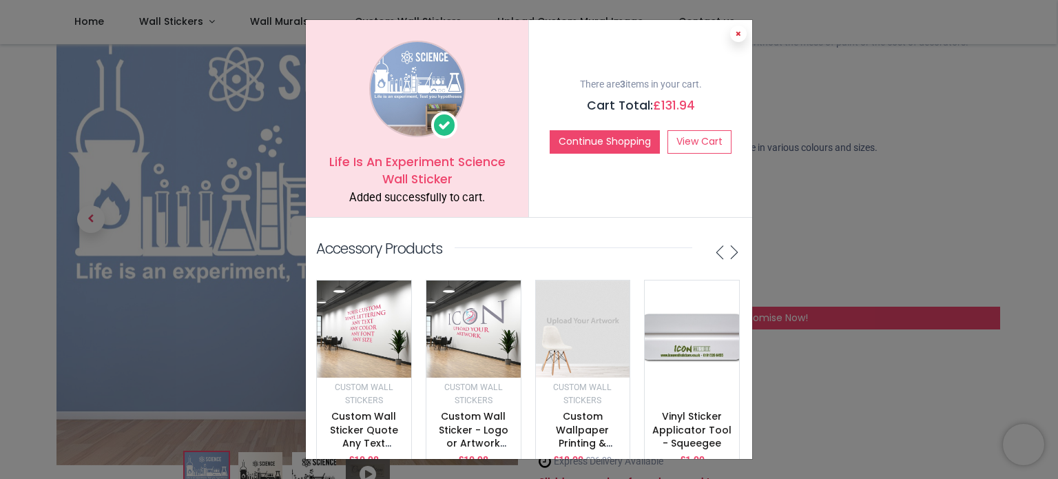
click at [732, 39] on button at bounding box center [738, 33] width 17 height 17
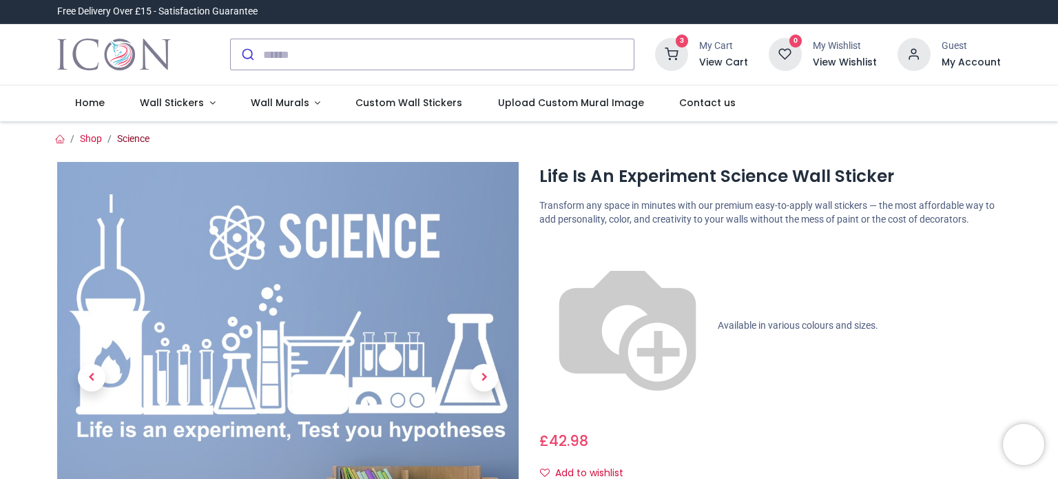
click at [123, 138] on link "Science" at bounding box center [133, 138] width 32 height 11
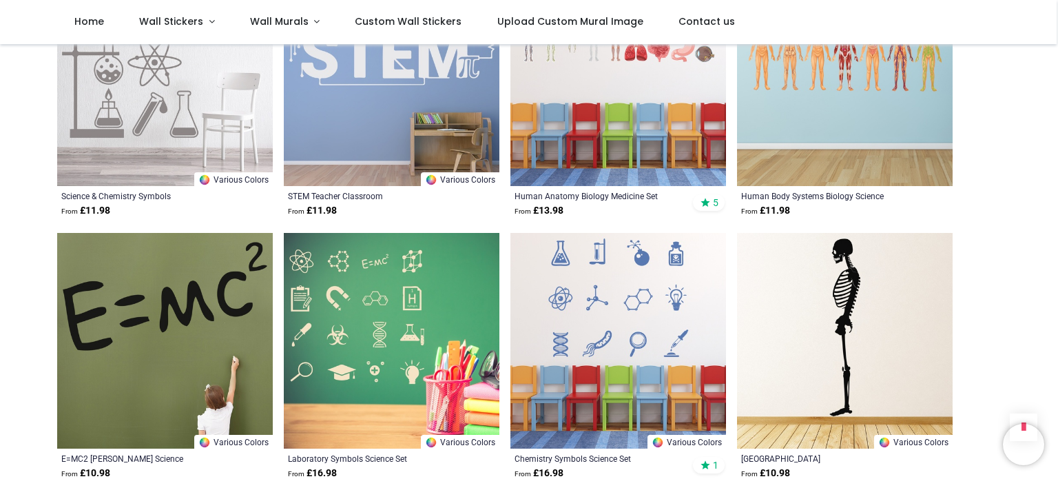
scroll to position [1687, 0]
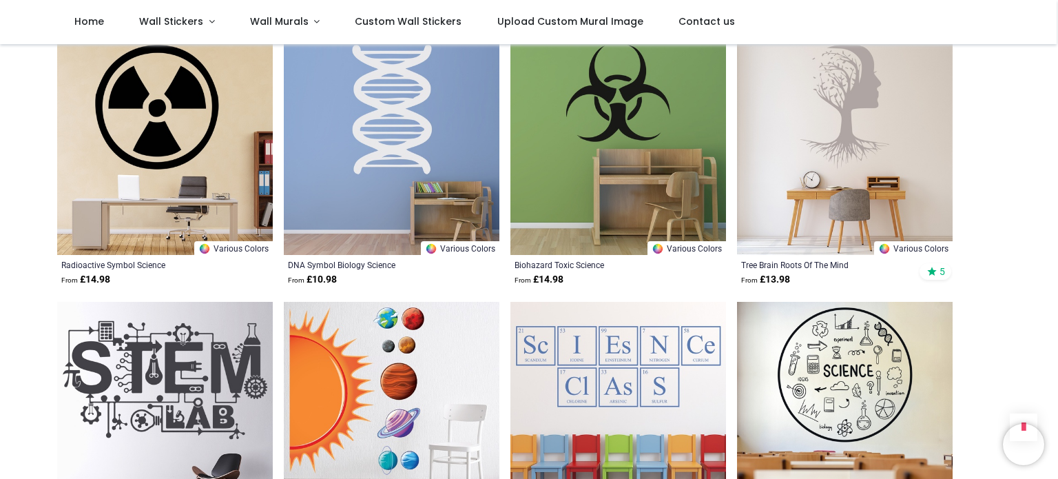
scroll to position [3452, 0]
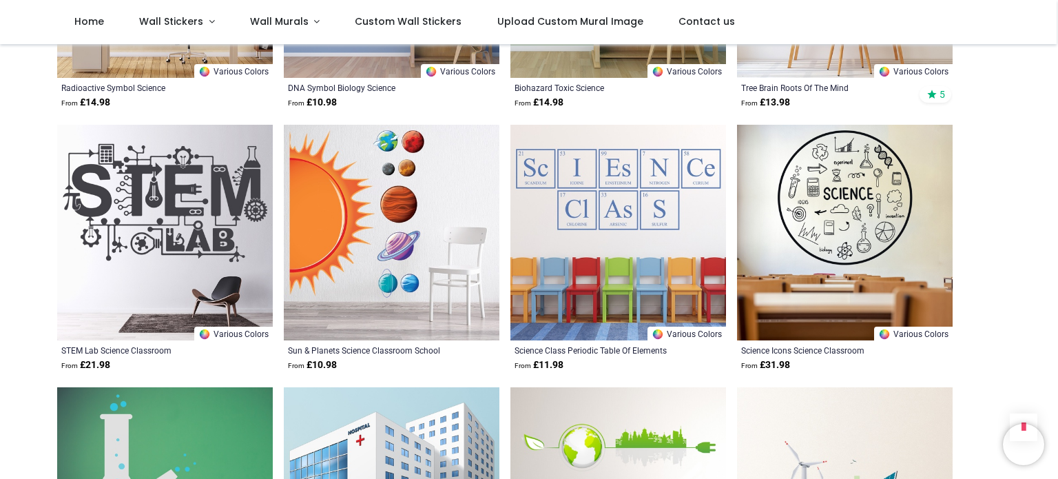
scroll to position [3629, 0]
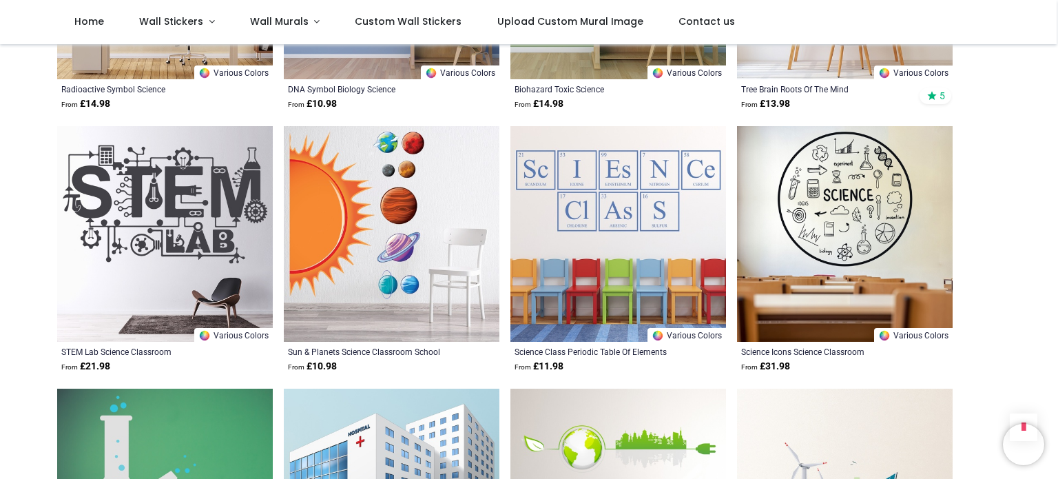
click at [839, 275] on img at bounding box center [845, 234] width 216 height 216
click at [831, 257] on img at bounding box center [845, 234] width 216 height 216
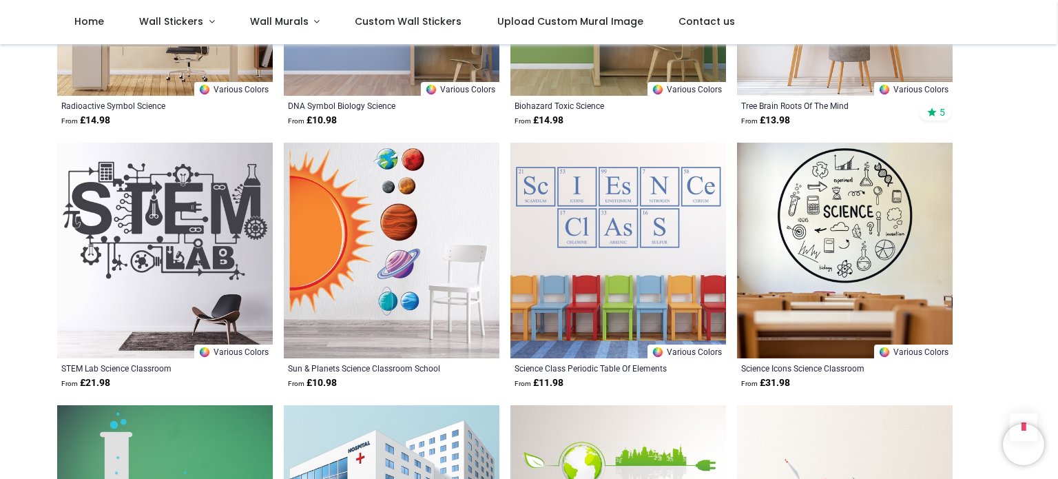
scroll to position [3616, 0]
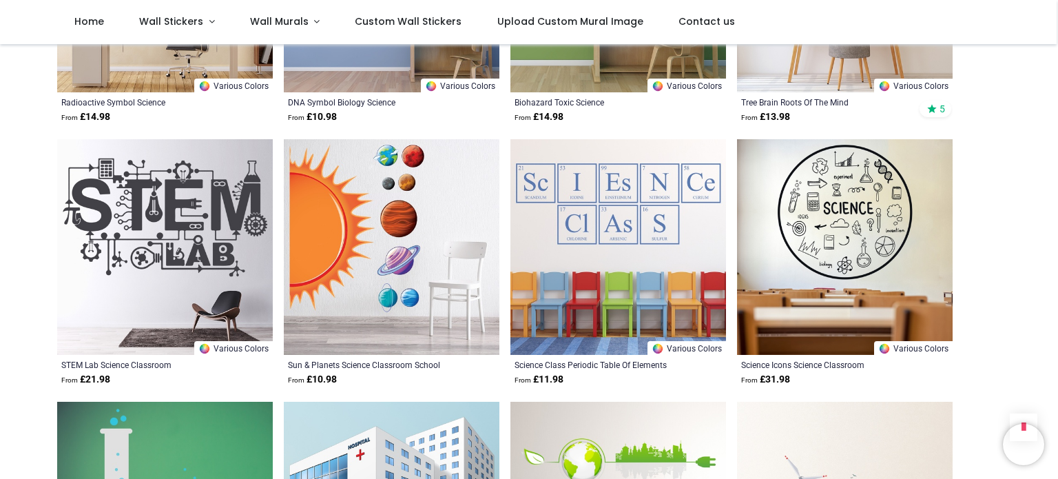
click at [218, 240] on img at bounding box center [165, 247] width 216 height 216
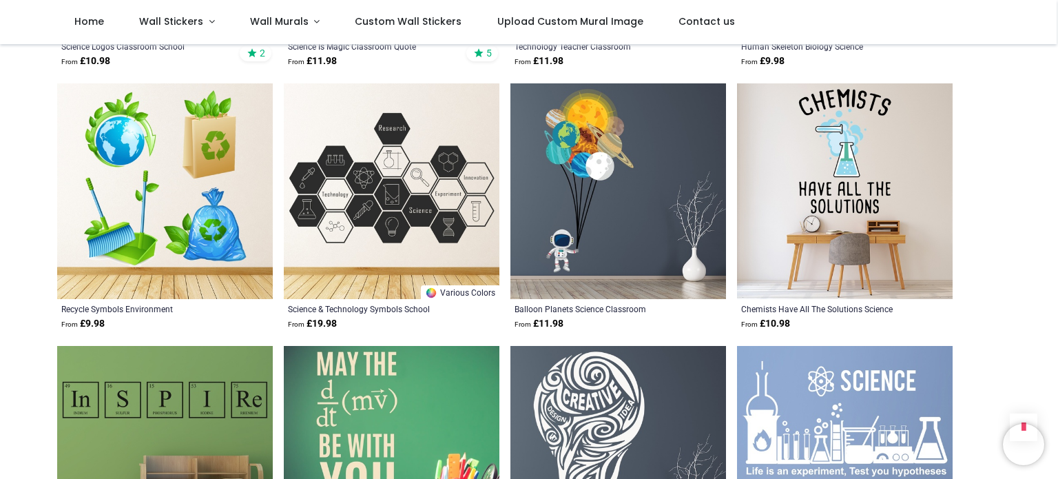
scroll to position [2621, 0]
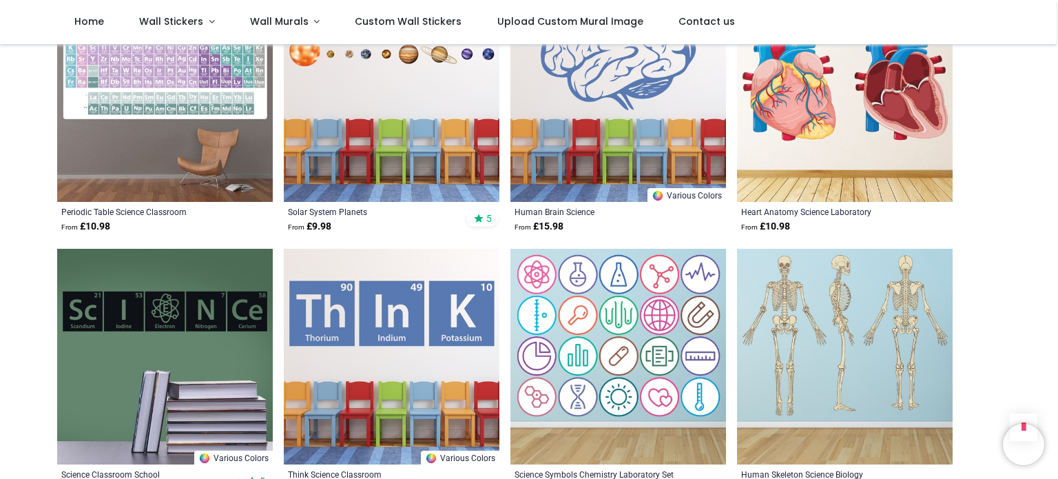
scroll to position [877, 0]
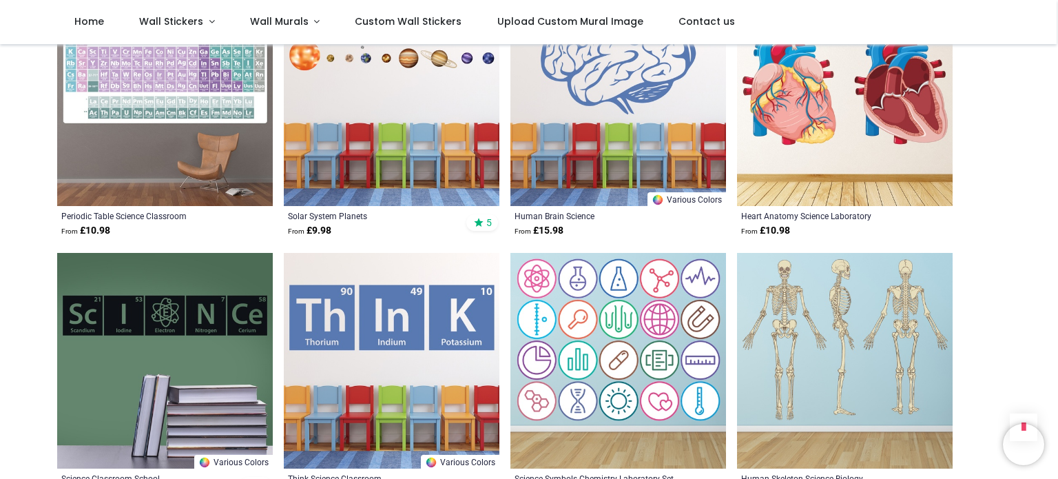
click at [236, 318] on img at bounding box center [165, 361] width 216 height 216
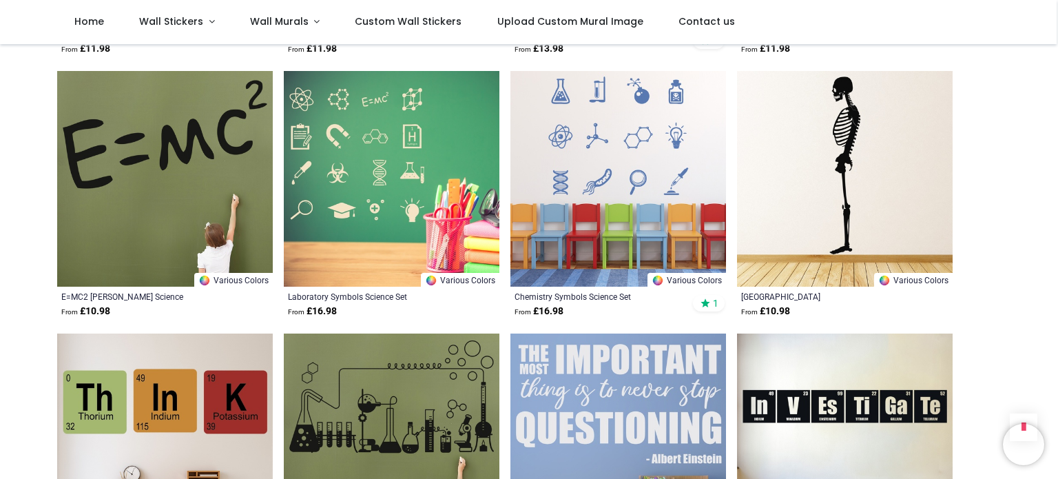
scroll to position [1847, 0]
click at [341, 224] on img at bounding box center [392, 178] width 216 height 216
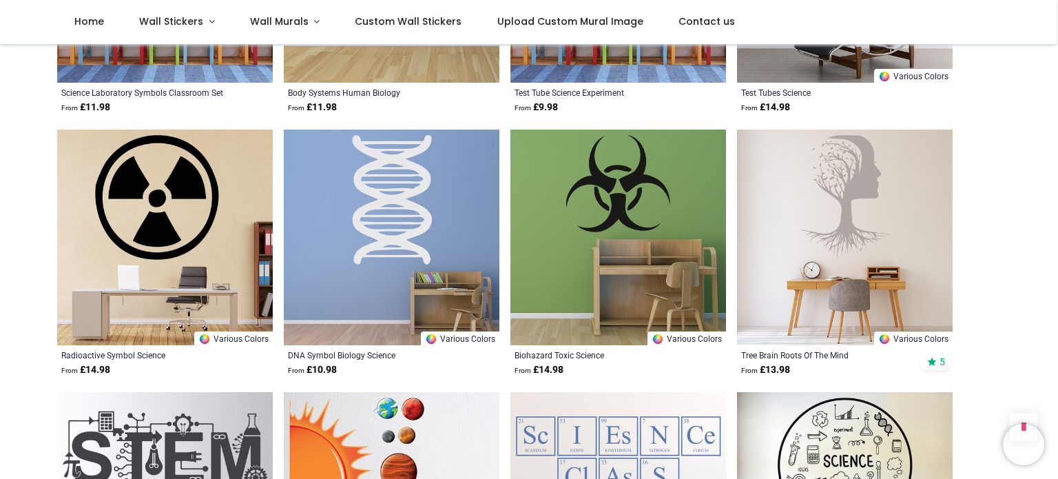
scroll to position [3366, 0]
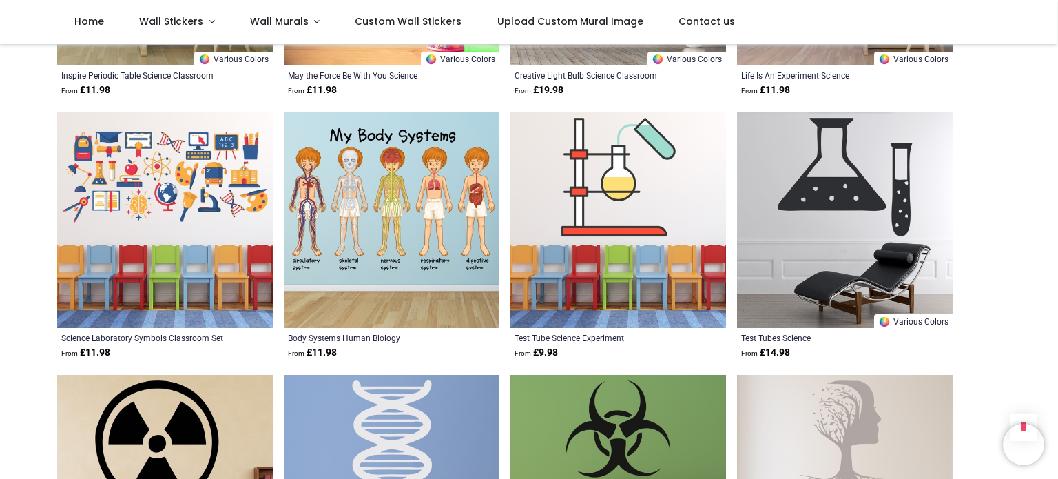
scroll to position [3242, 0]
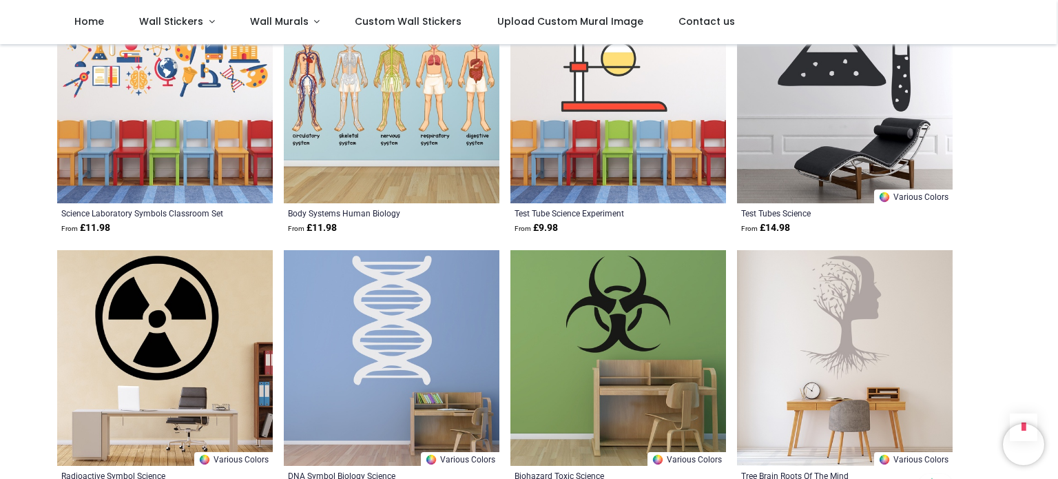
click at [402, 305] on img at bounding box center [392, 358] width 216 height 216
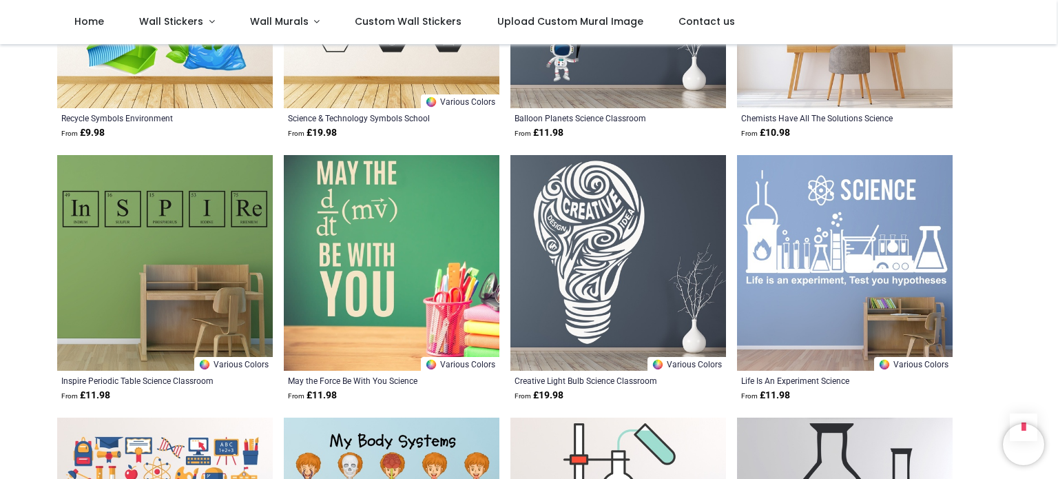
scroll to position [2812, 0]
click at [555, 244] on img at bounding box center [619, 264] width 216 height 216
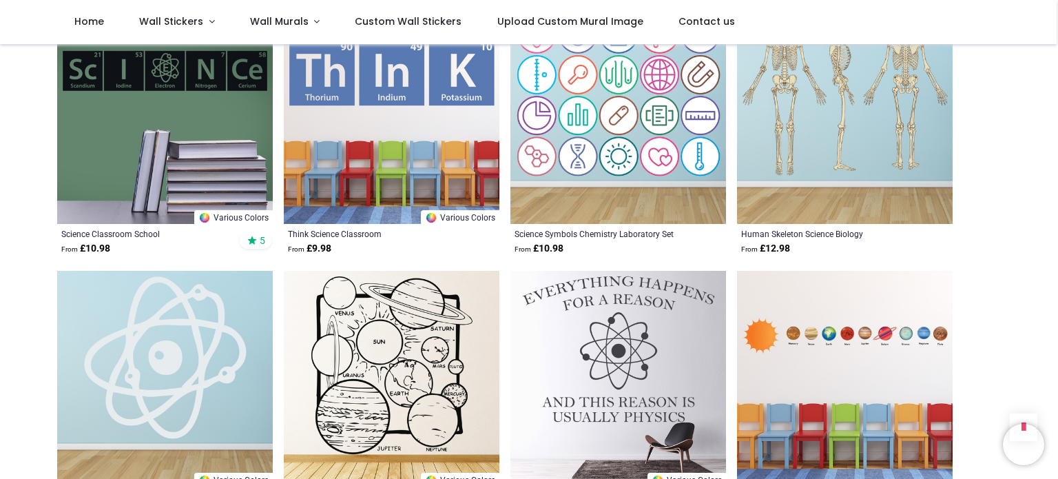
scroll to position [1113, 0]
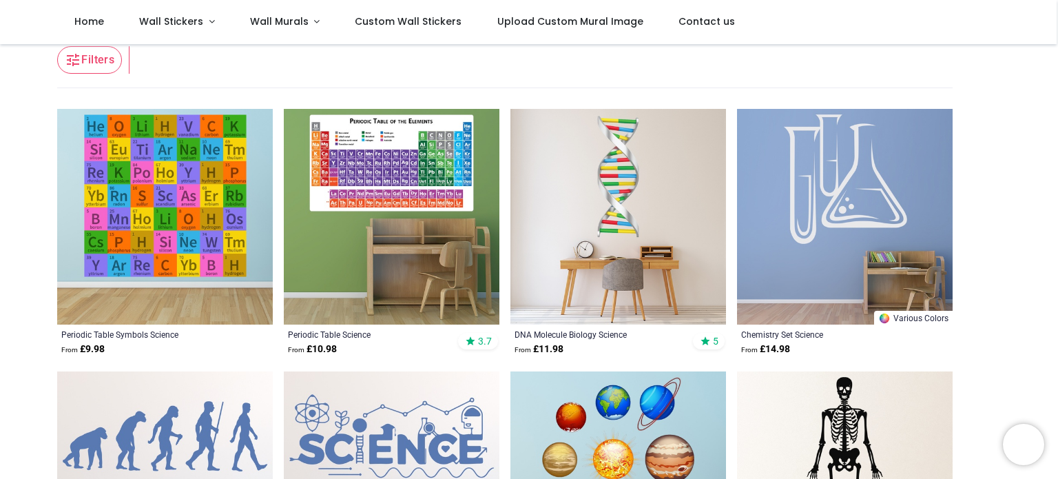
scroll to position [240, 0]
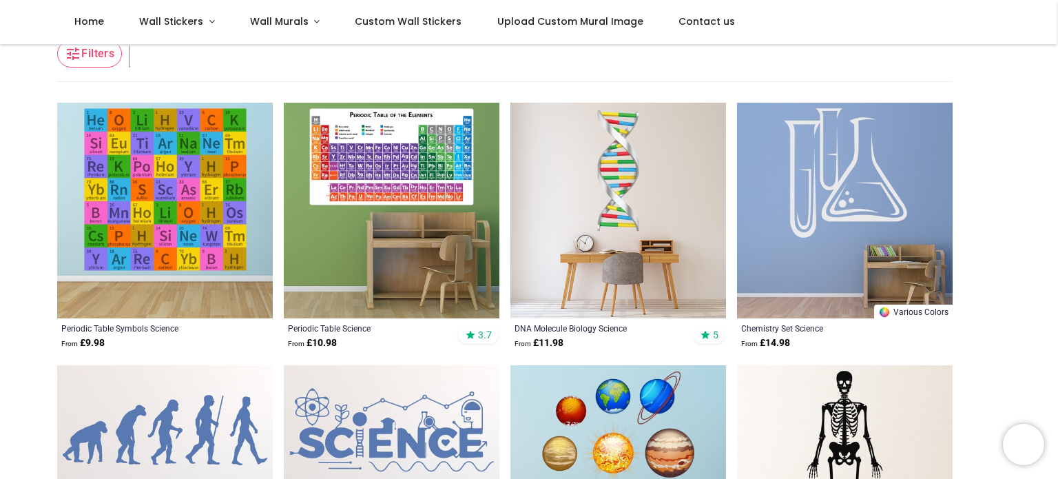
click at [588, 202] on img at bounding box center [619, 211] width 216 height 216
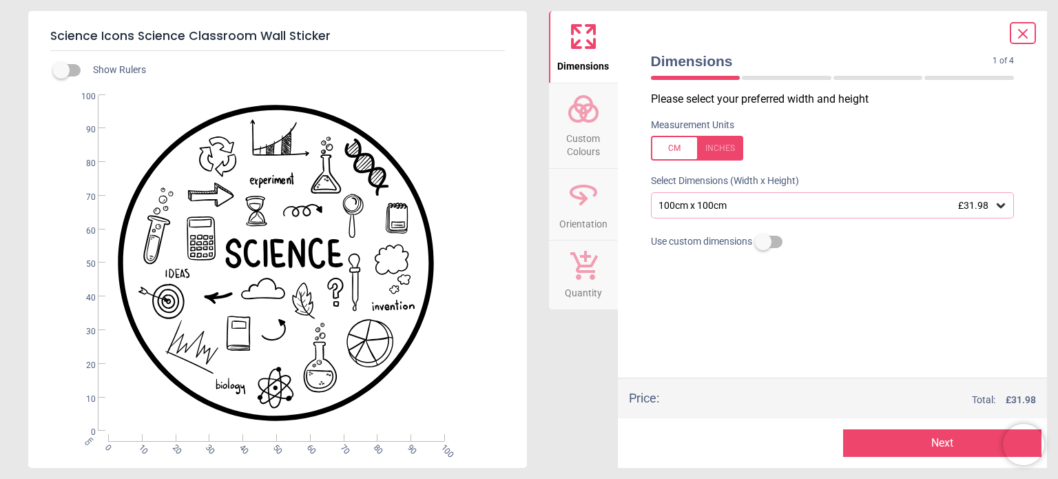
click at [783, 212] on div "100cm x 100cm £31.98" at bounding box center [833, 205] width 364 height 26
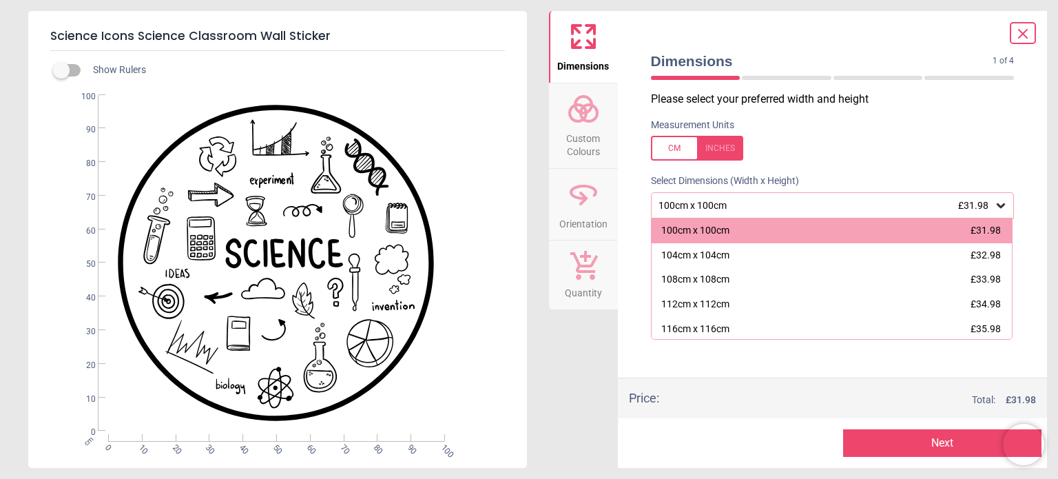
click at [1020, 34] on icon at bounding box center [1023, 33] width 17 height 17
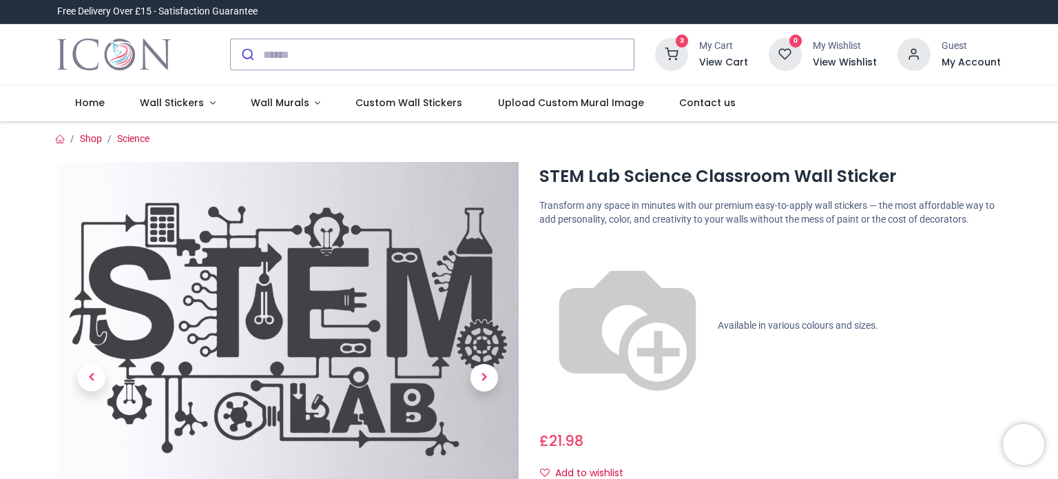
scroll to position [232, 0]
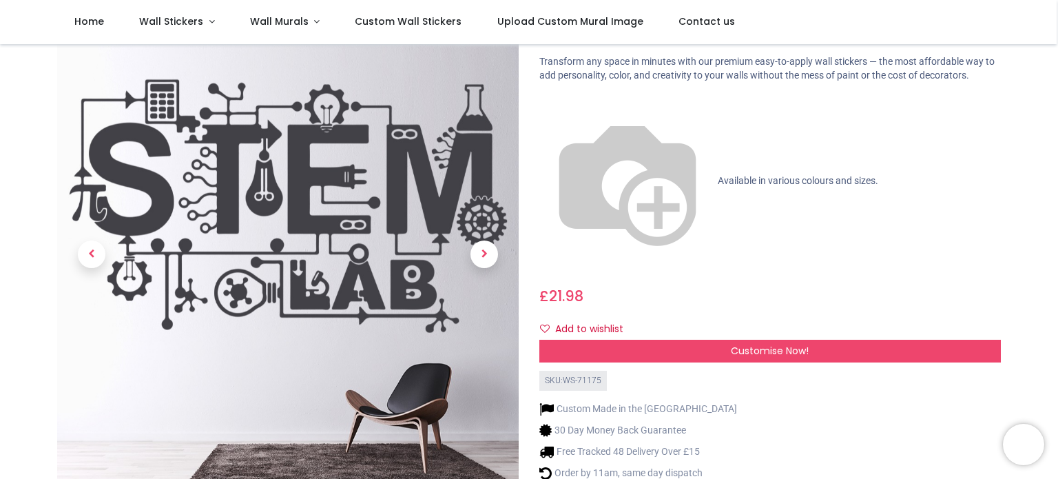
scroll to position [63, 0]
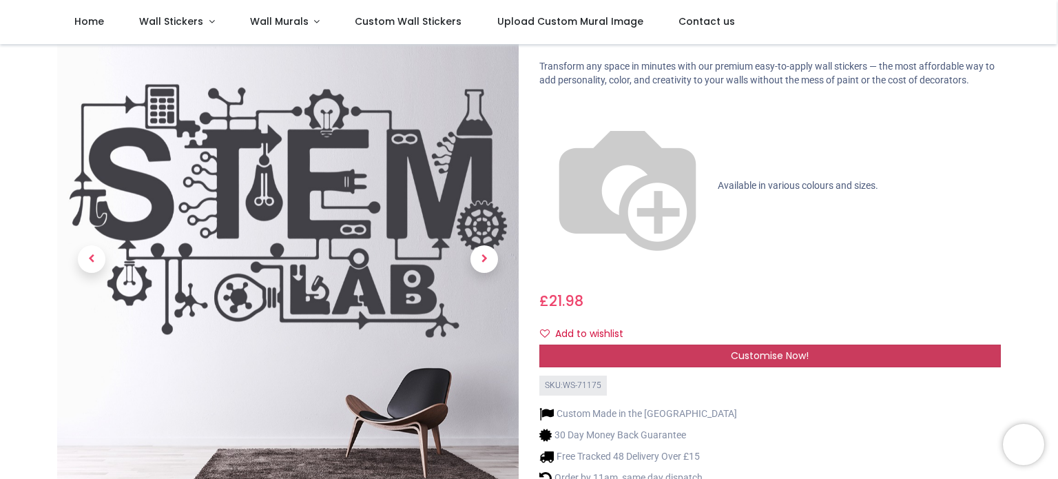
click at [706, 344] on div "Customise Now!" at bounding box center [770, 355] width 462 height 23
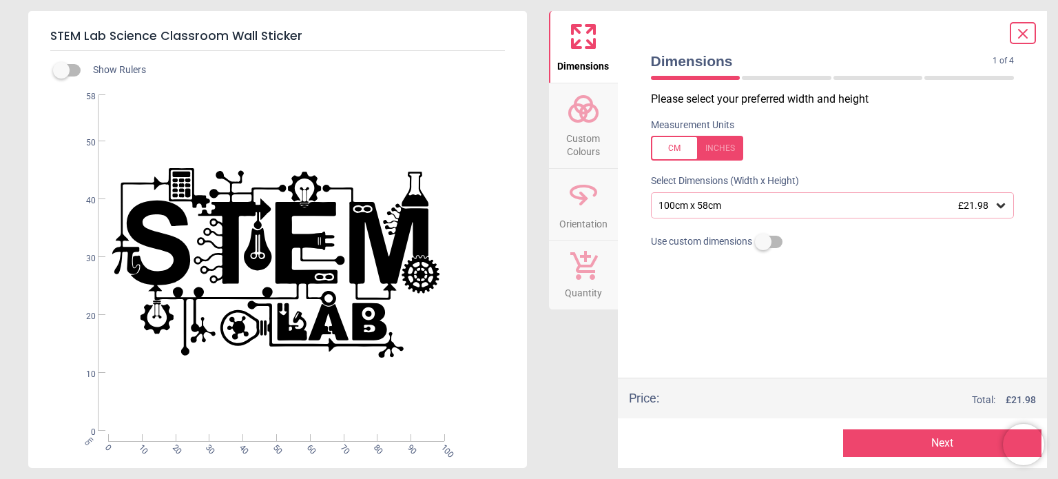
click at [703, 204] on div "100cm x 58cm £21.98" at bounding box center [826, 206] width 338 height 12
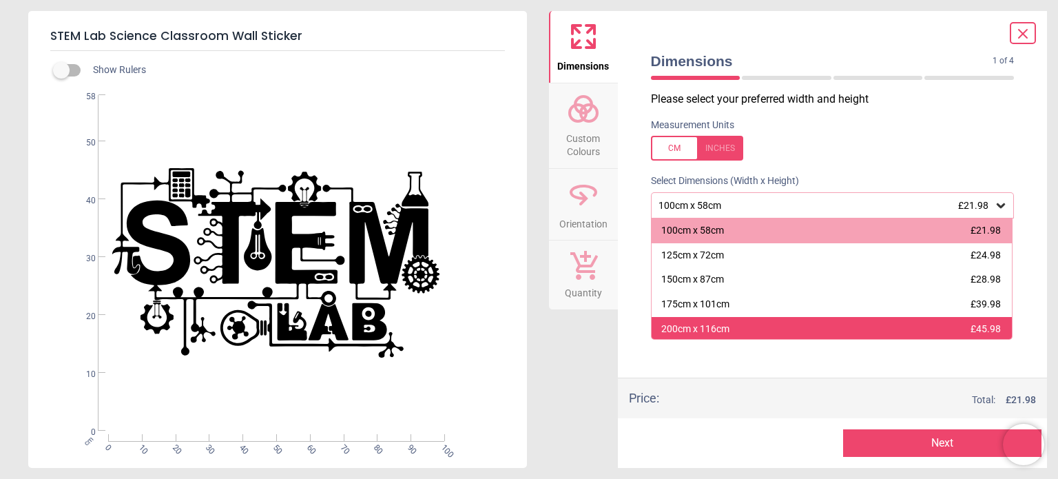
click at [698, 323] on div "200cm x 116cm" at bounding box center [695, 329] width 68 height 14
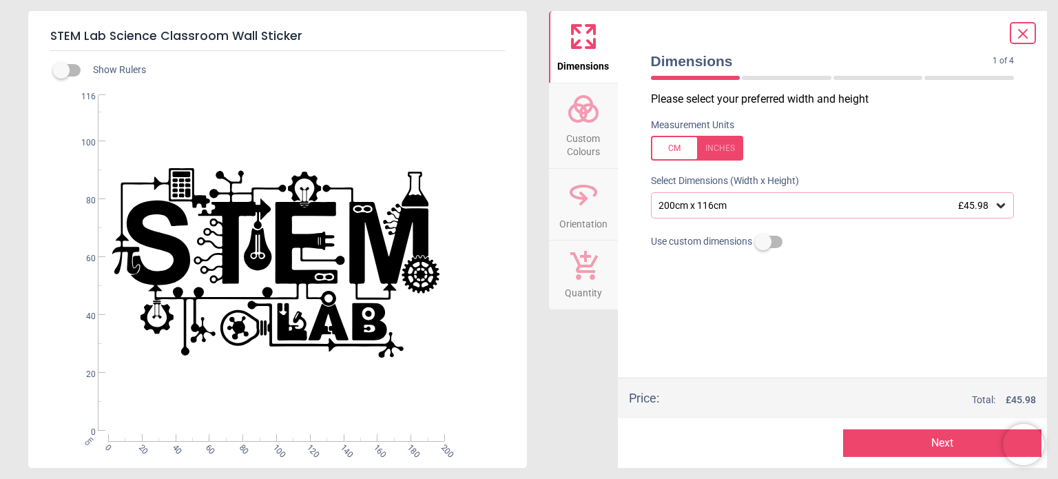
click at [899, 437] on button "Next" at bounding box center [942, 443] width 198 height 28
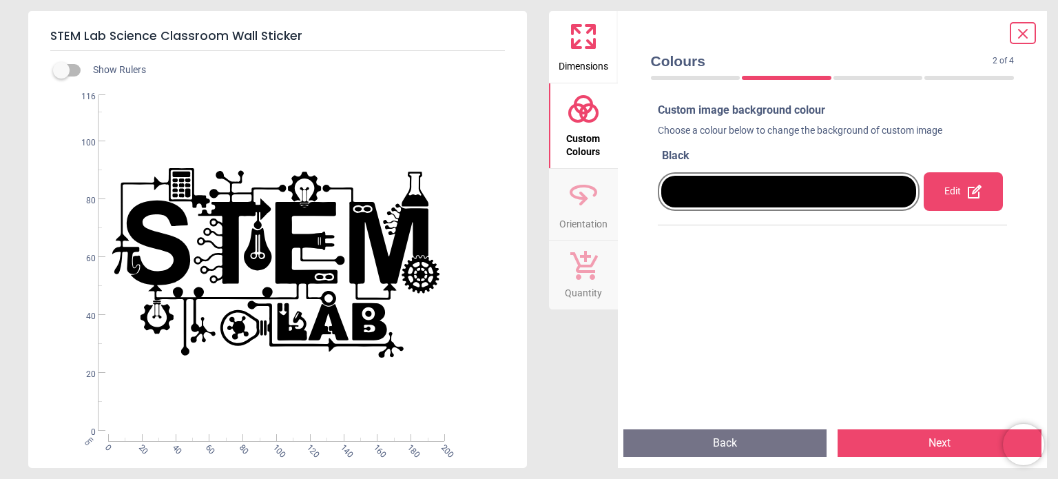
click at [899, 437] on button "Next" at bounding box center [940, 443] width 204 height 28
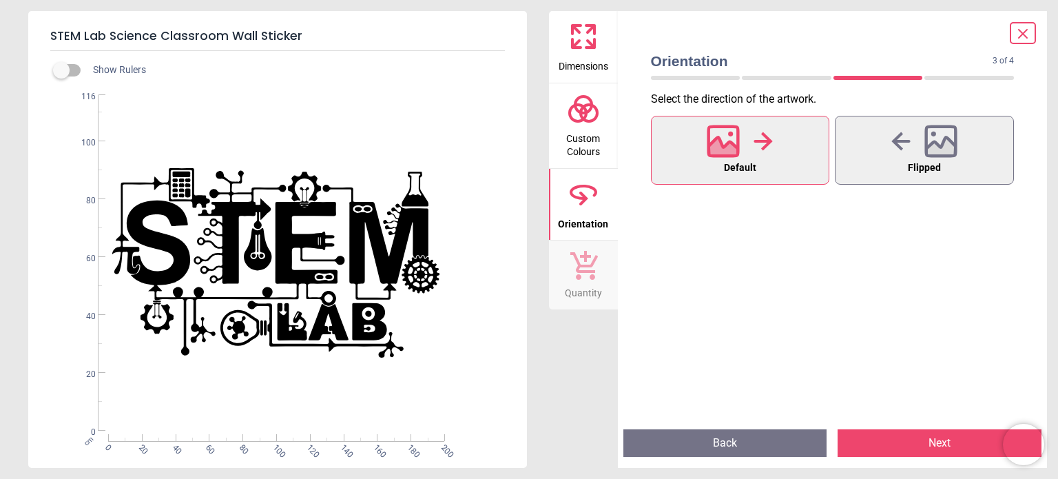
click at [896, 440] on button "Next" at bounding box center [940, 443] width 204 height 28
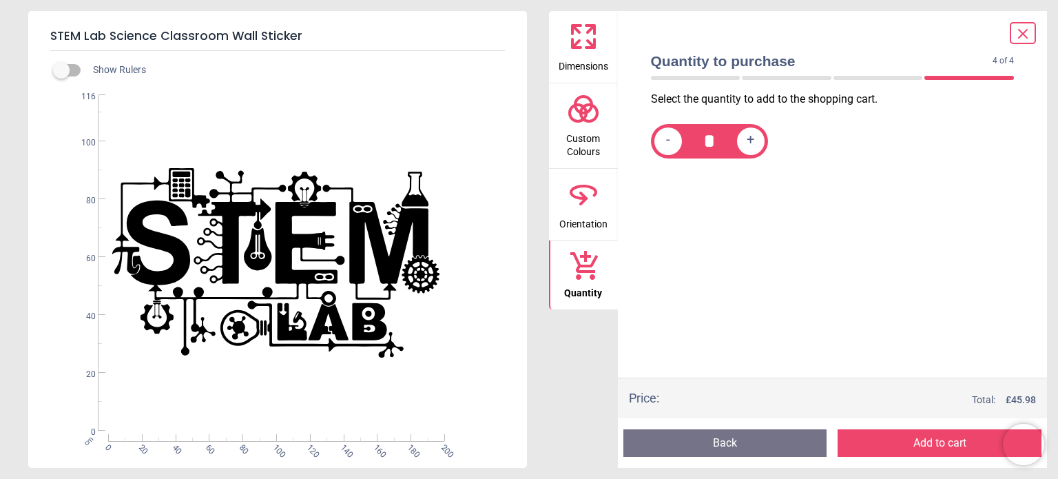
click at [896, 440] on button "Add to cart" at bounding box center [940, 443] width 204 height 28
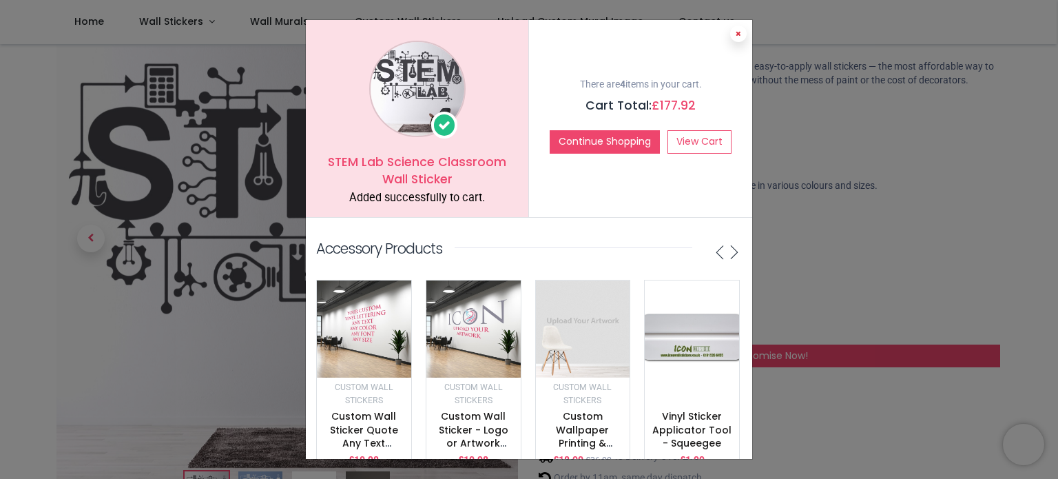
click at [740, 33] on button at bounding box center [738, 33] width 17 height 17
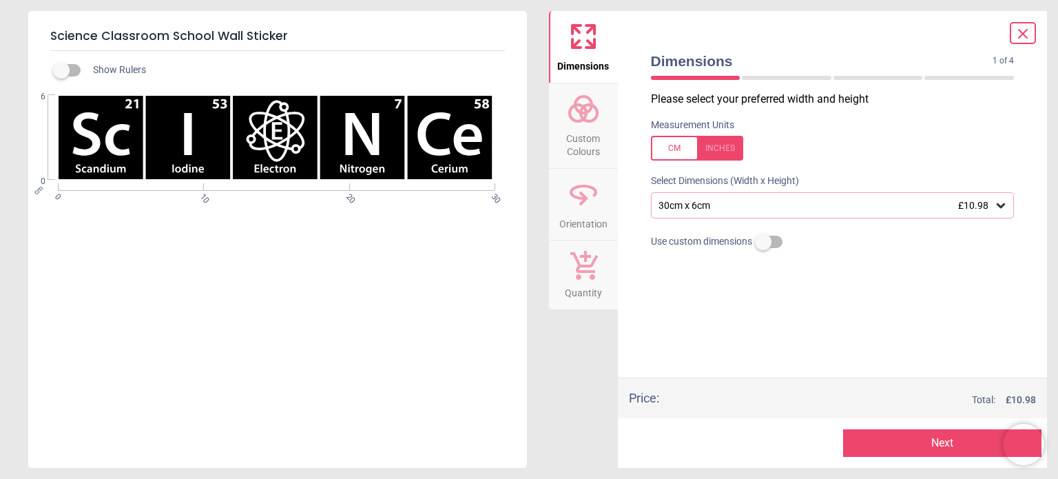
click at [667, 200] on div "30cm x 6cm £10.98" at bounding box center [826, 206] width 338 height 12
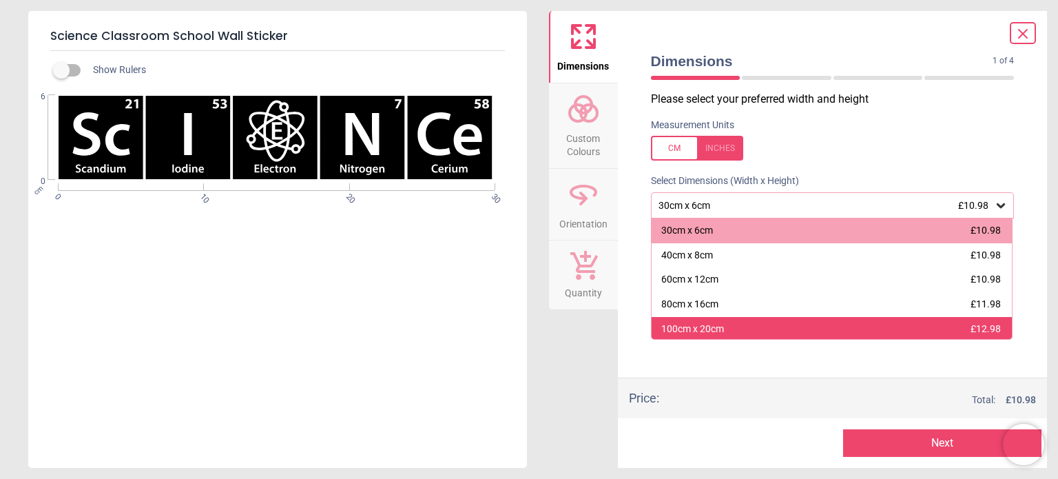
click at [691, 324] on div "100cm x 20cm" at bounding box center [692, 329] width 63 height 14
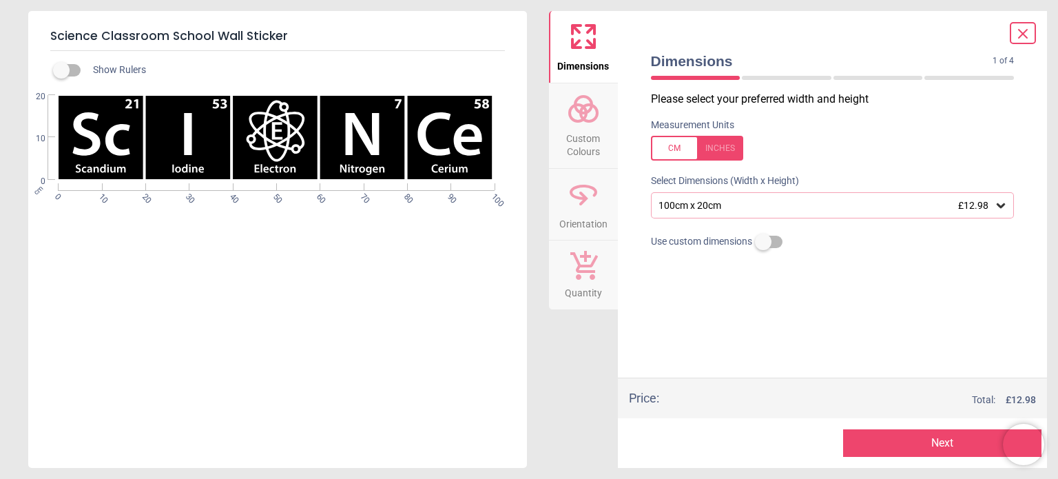
click at [766, 211] on div "100cm x 20cm £12.98" at bounding box center [833, 205] width 364 height 26
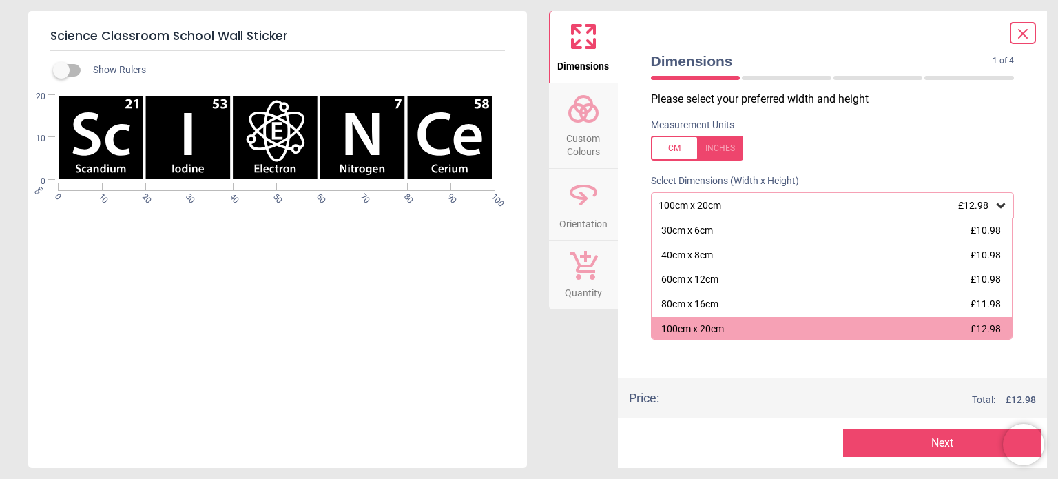
scroll to position [2, 0]
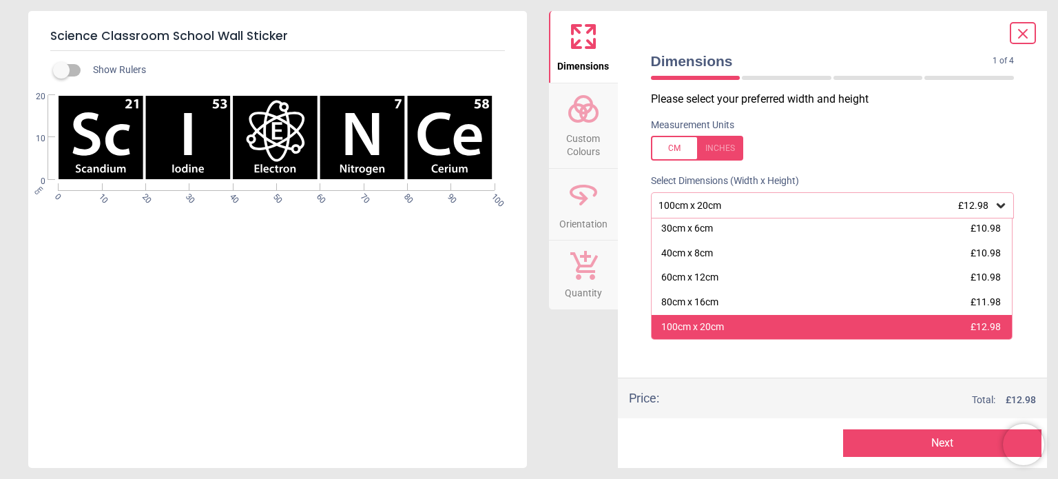
click at [741, 327] on div "100cm x 20cm £12.98" at bounding box center [832, 327] width 361 height 25
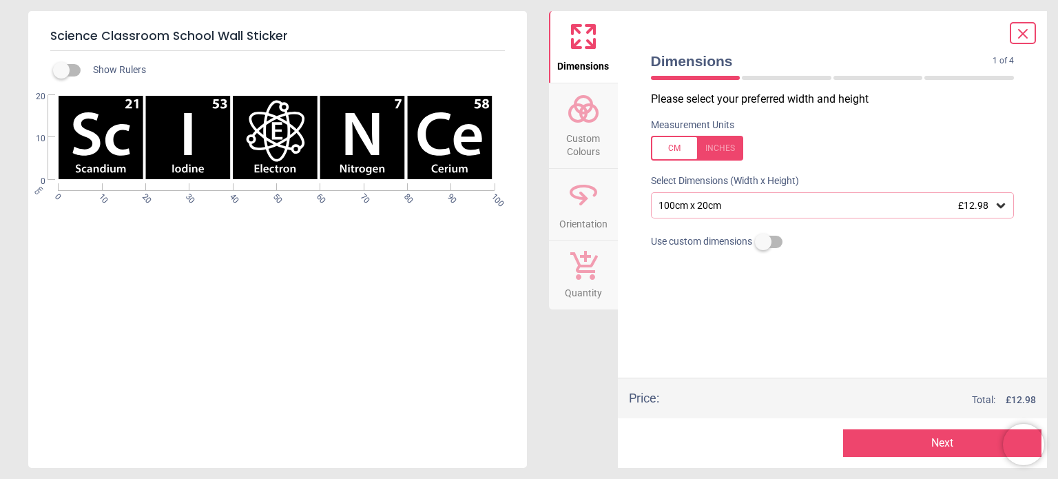
click at [821, 215] on div "100cm x 20cm £12.98" at bounding box center [833, 205] width 364 height 26
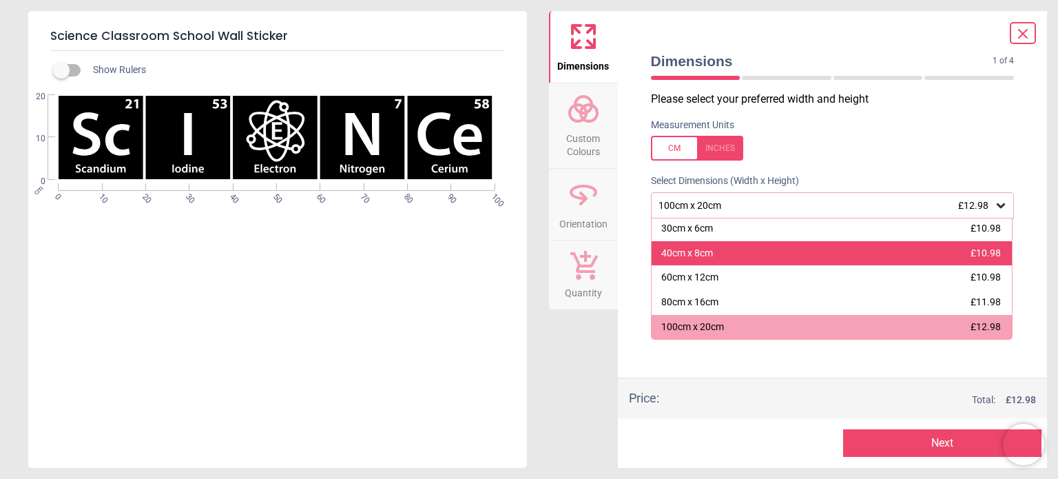
scroll to position [149, 0]
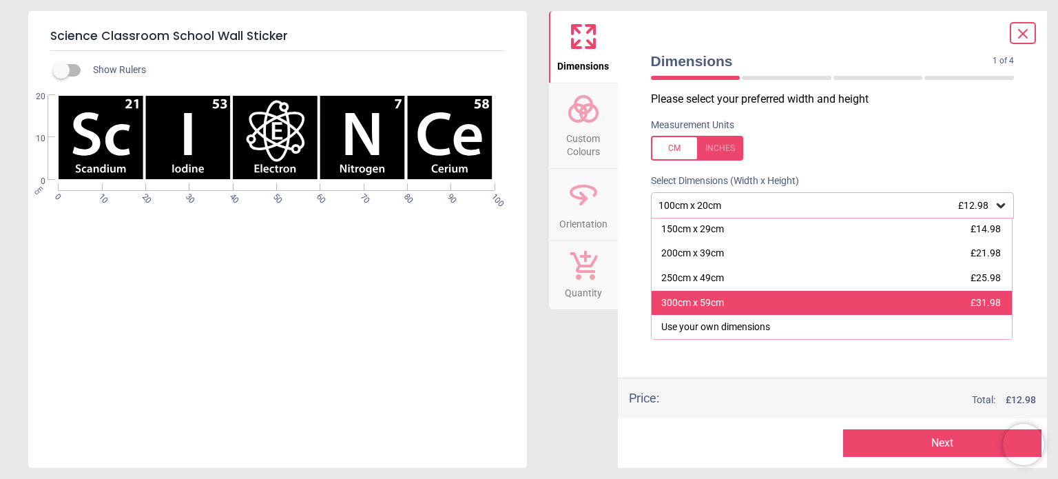
click at [798, 294] on div "300cm x 59cm £31.98" at bounding box center [832, 303] width 361 height 25
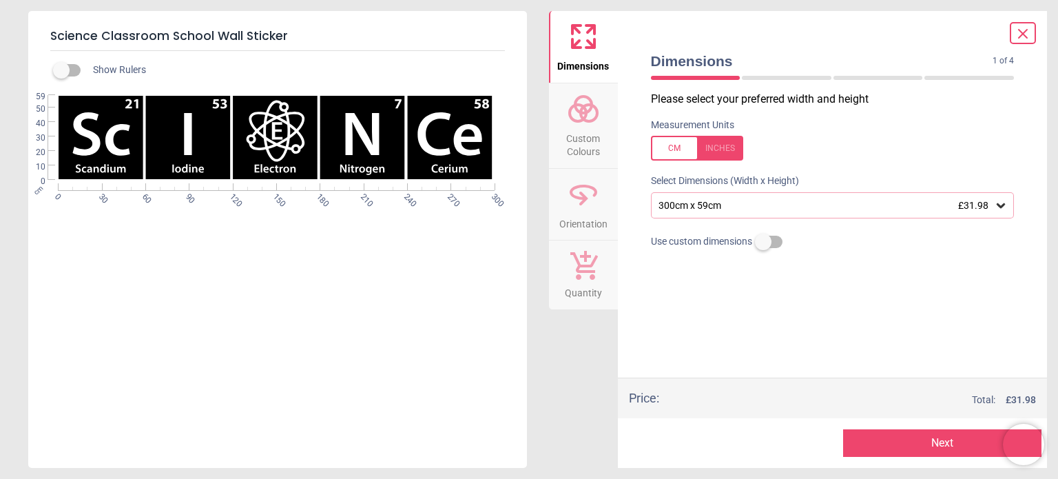
click at [827, 211] on div "300cm x 59cm £31.98" at bounding box center [833, 205] width 364 height 26
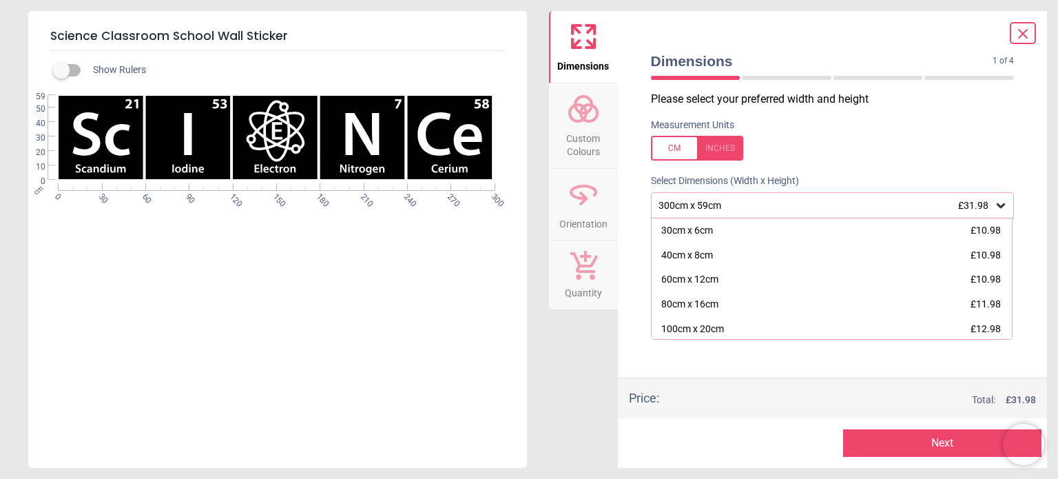
click at [827, 211] on div "300cm x 59cm £31.98" at bounding box center [833, 205] width 364 height 26
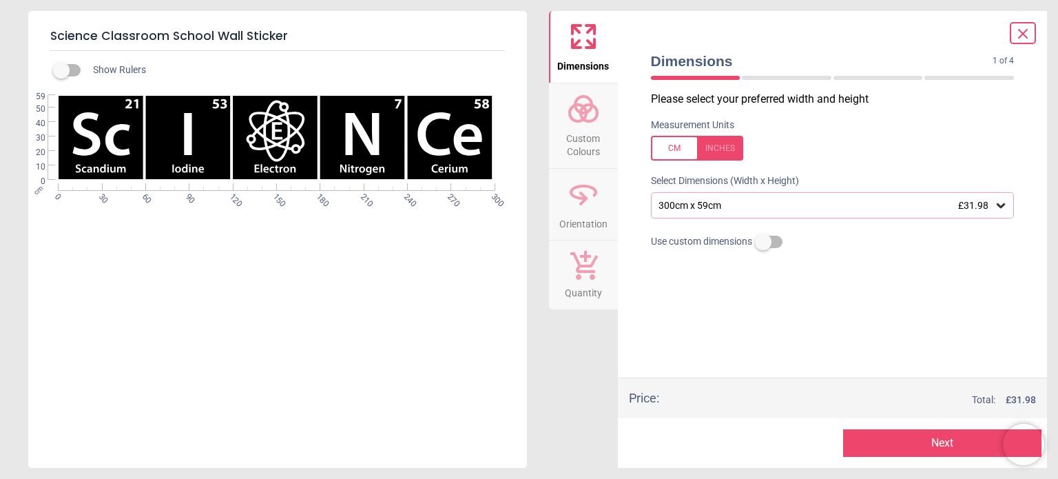
click at [827, 211] on div "300cm x 59cm £31.98" at bounding box center [833, 205] width 364 height 26
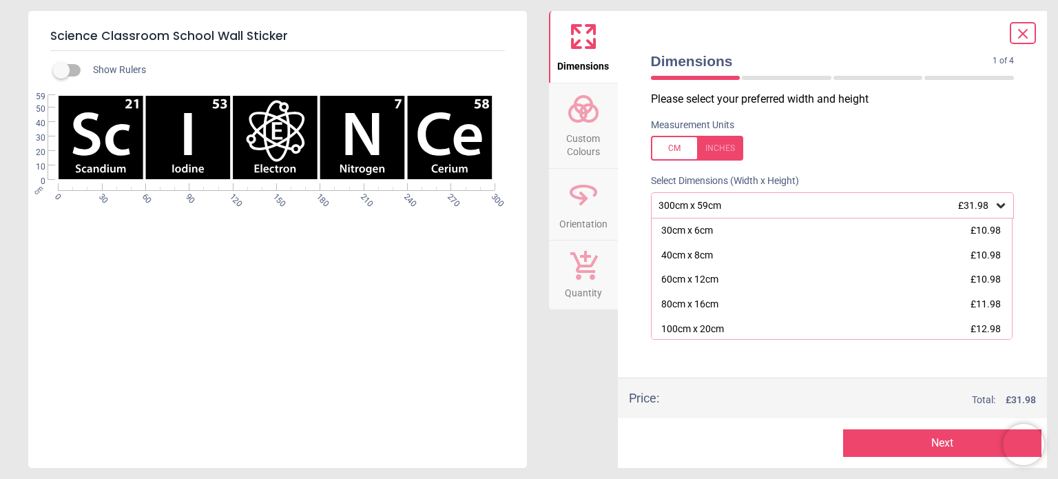
click at [872, 209] on div "300cm x 59cm £31.98" at bounding box center [826, 206] width 338 height 12
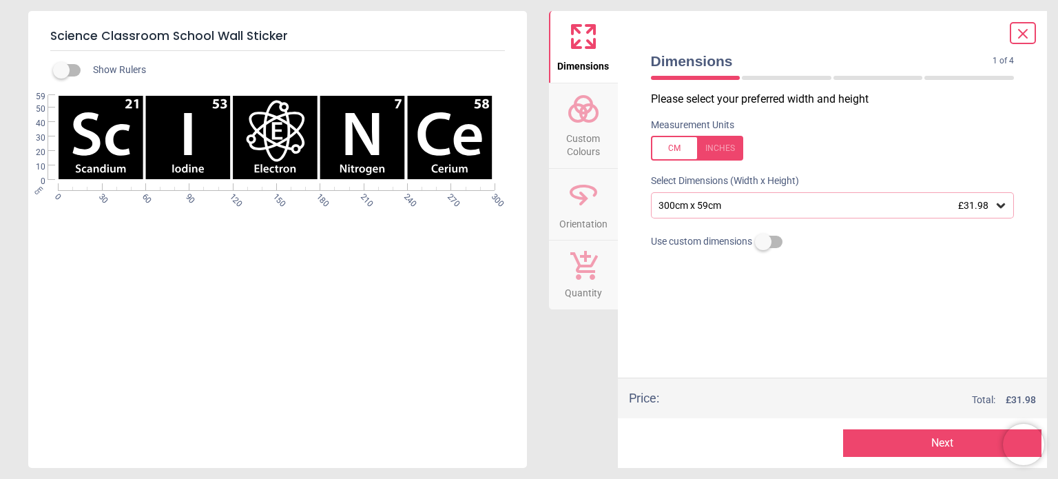
click at [902, 443] on button "Next" at bounding box center [942, 443] width 198 height 28
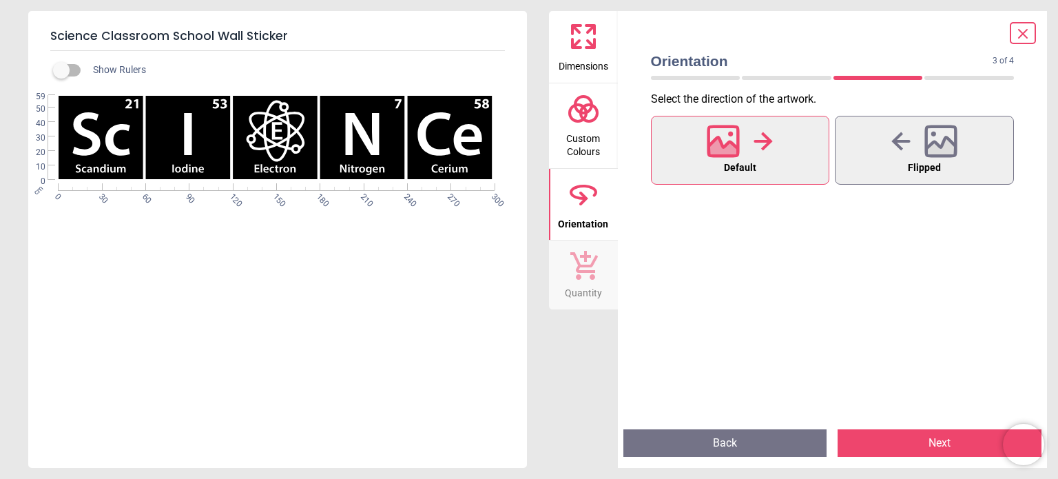
click at [874, 440] on button "Next" at bounding box center [940, 443] width 204 height 28
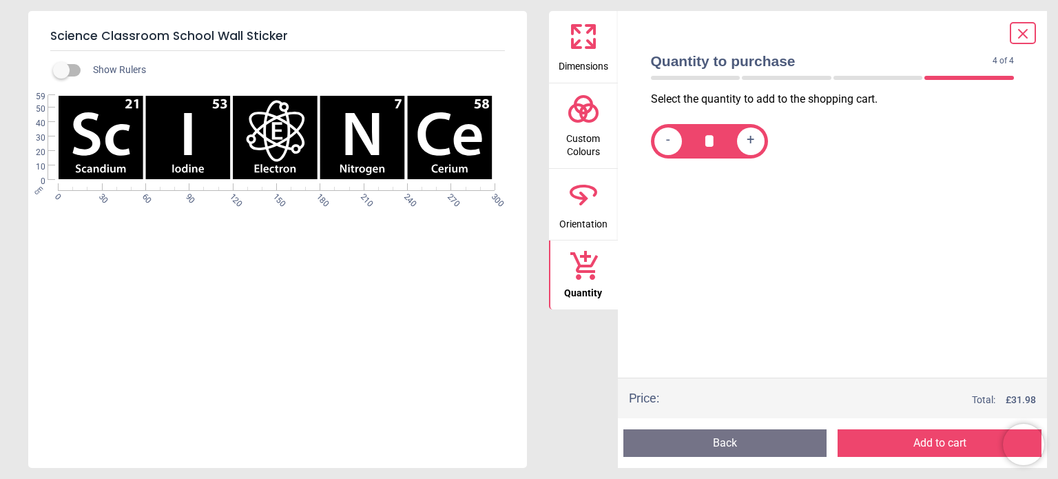
click at [874, 440] on button "Add to cart" at bounding box center [940, 443] width 204 height 28
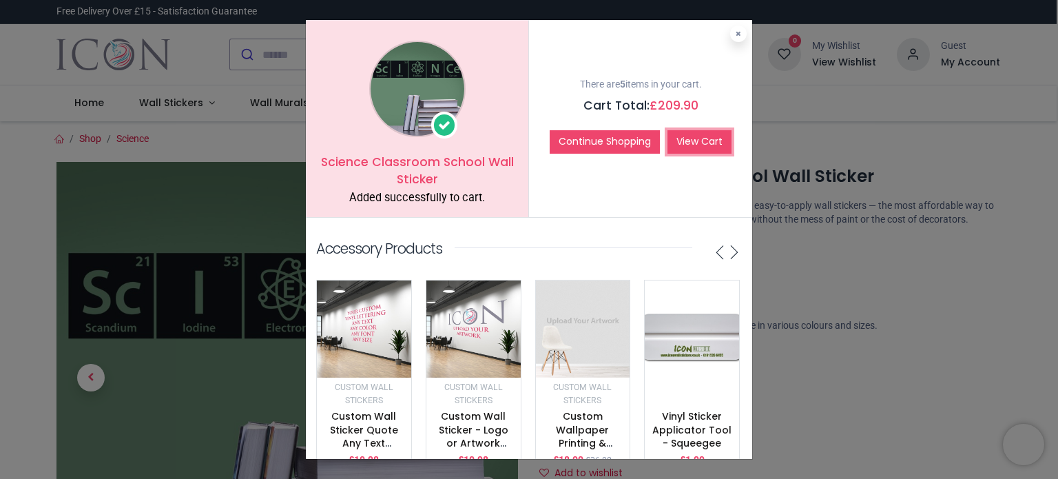
click at [708, 150] on link "View Cart" at bounding box center [700, 141] width 64 height 23
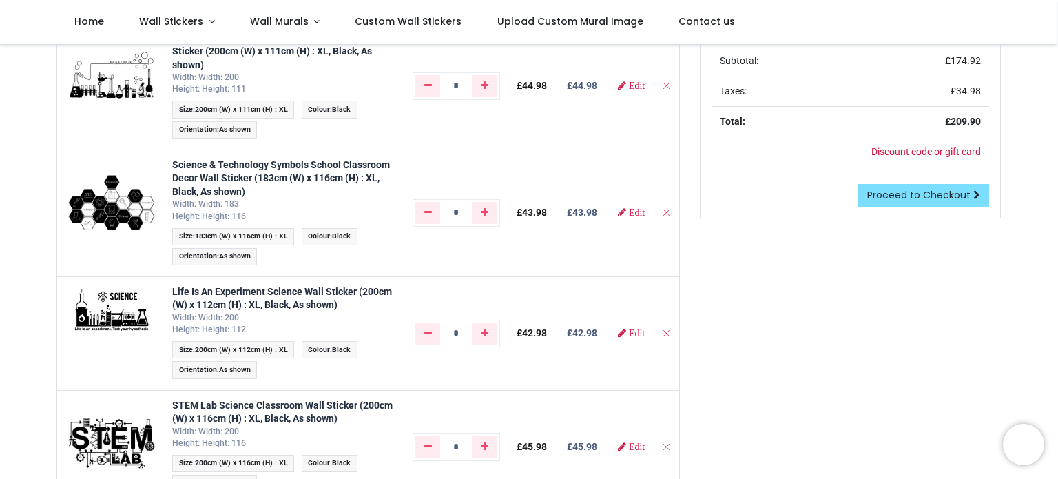
scroll to position [182, 0]
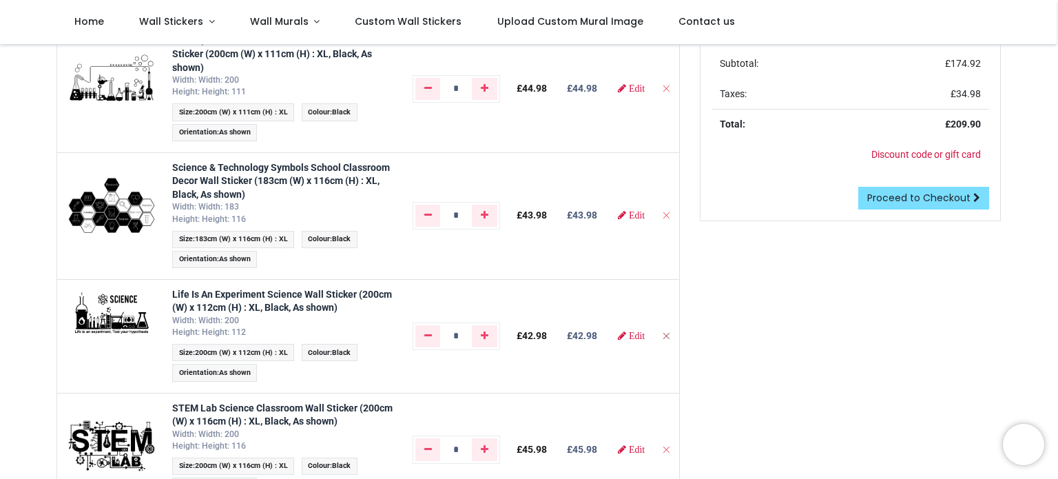
click at [668, 333] on icon "Remove from cart" at bounding box center [666, 336] width 10 height 10
type input "*"
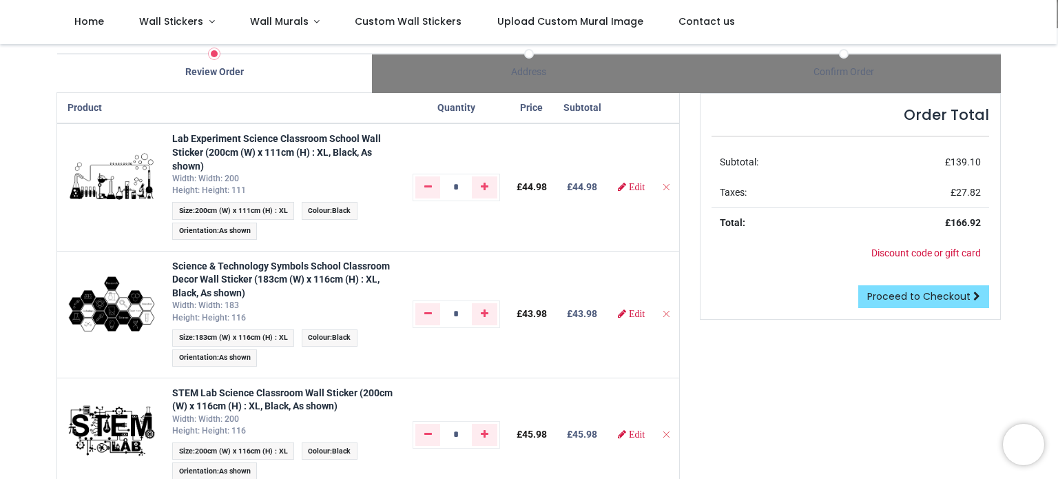
scroll to position [168, 0]
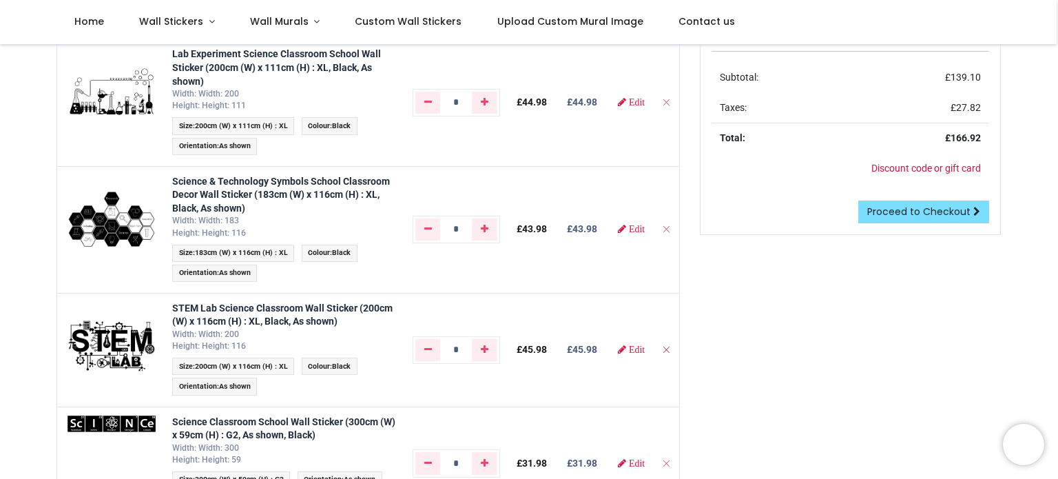
click at [663, 347] on icon "Remove from cart" at bounding box center [666, 349] width 10 height 10
type input "*"
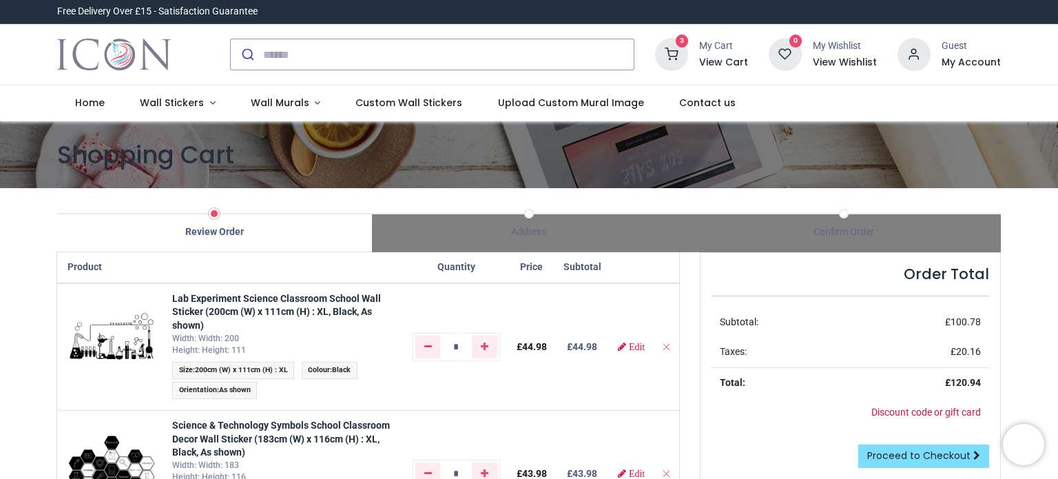
scroll to position [0, 0]
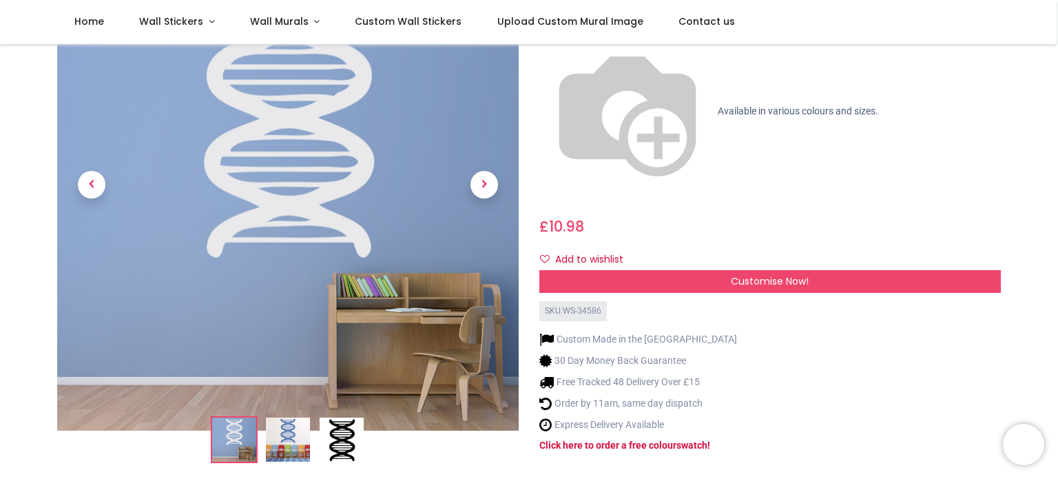
scroll to position [119, 0]
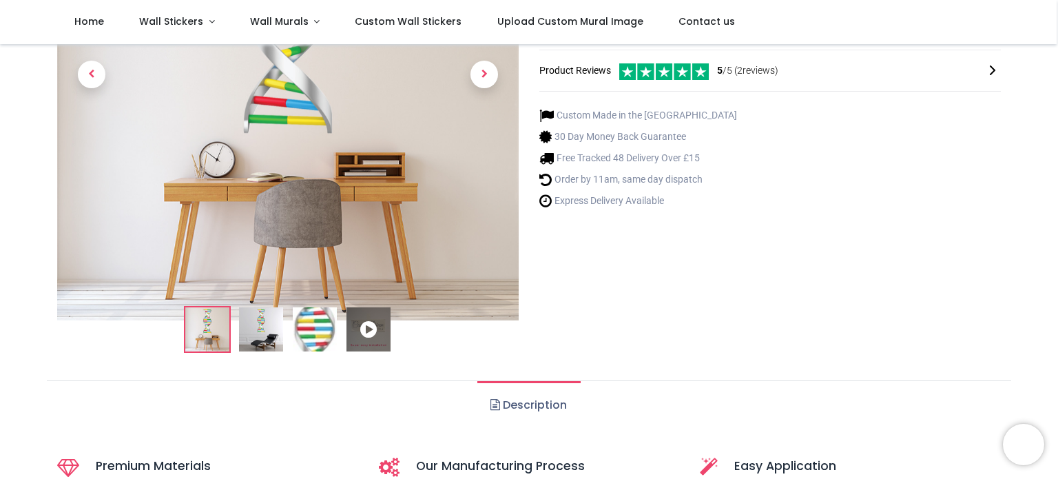
scroll to position [162, 0]
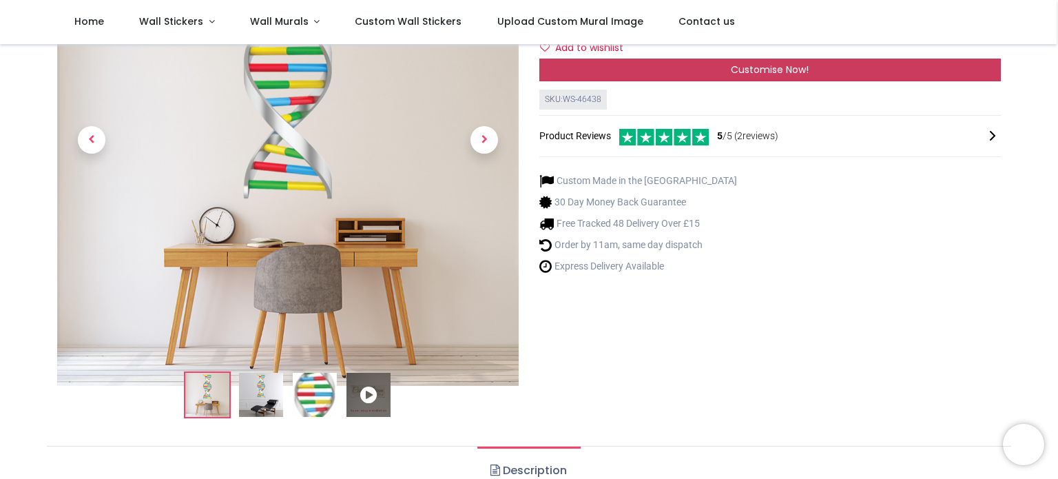
click at [623, 70] on div "Customise Now!" at bounding box center [770, 70] width 462 height 23
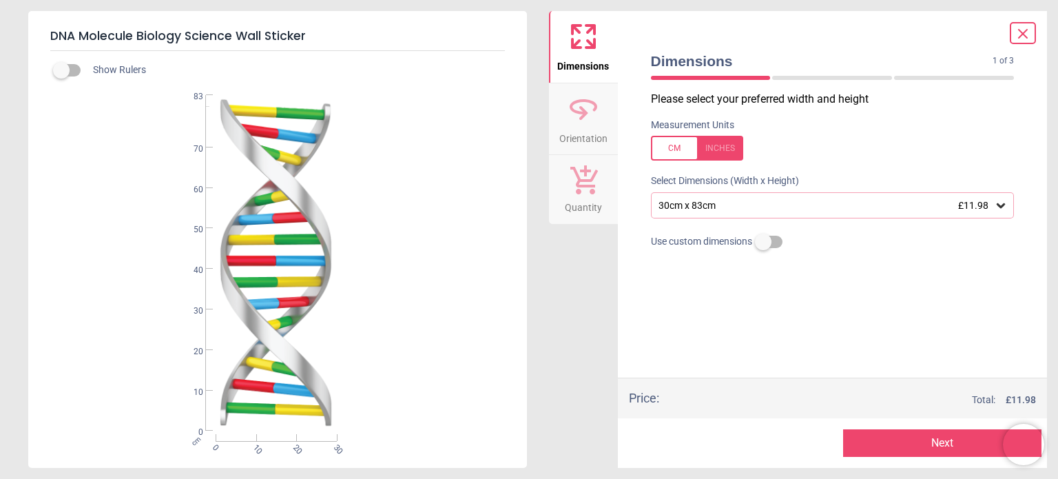
click at [681, 200] on div "30cm x 83cm £11.98" at bounding box center [826, 206] width 338 height 12
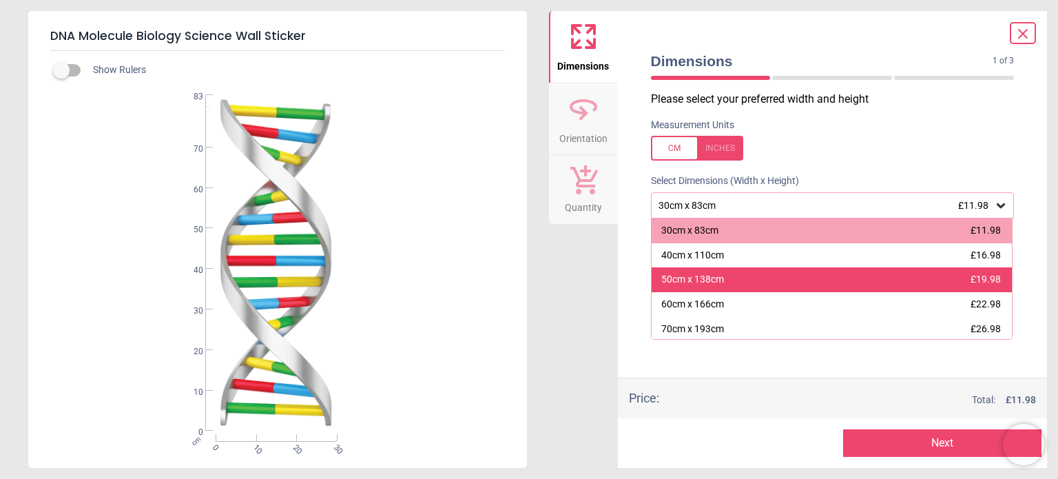
scroll to position [100, 0]
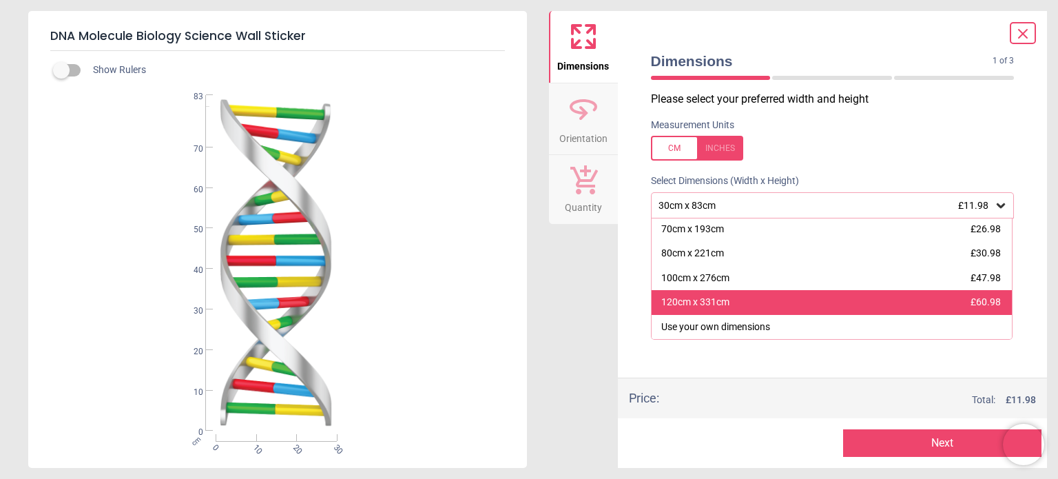
click at [703, 298] on div "120cm x 331cm" at bounding box center [695, 303] width 68 height 14
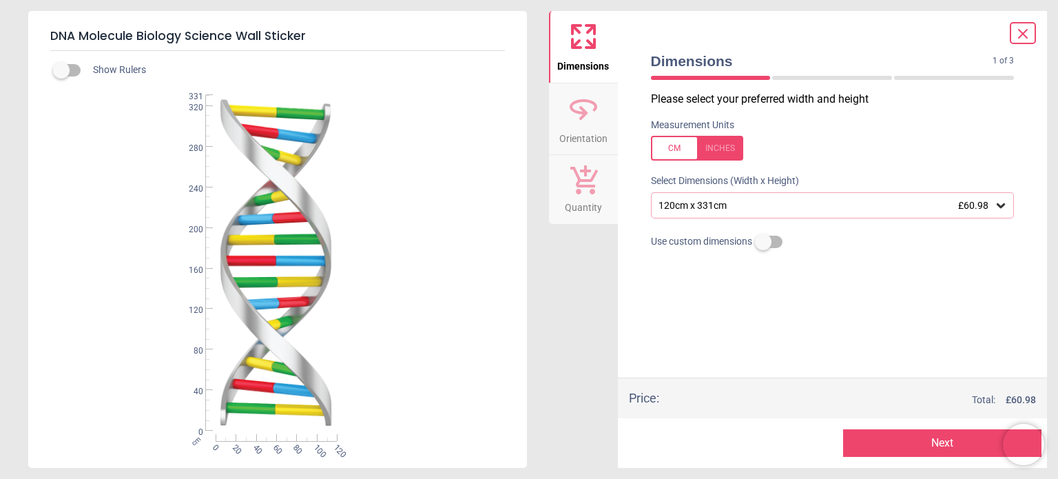
click at [885, 442] on button "Next" at bounding box center [942, 443] width 198 height 28
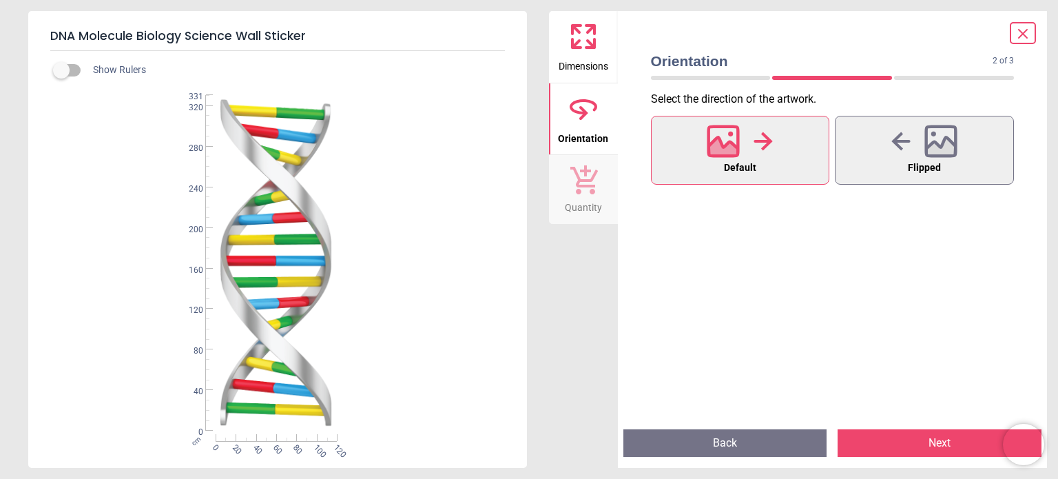
click at [885, 442] on button "Next" at bounding box center [940, 443] width 204 height 28
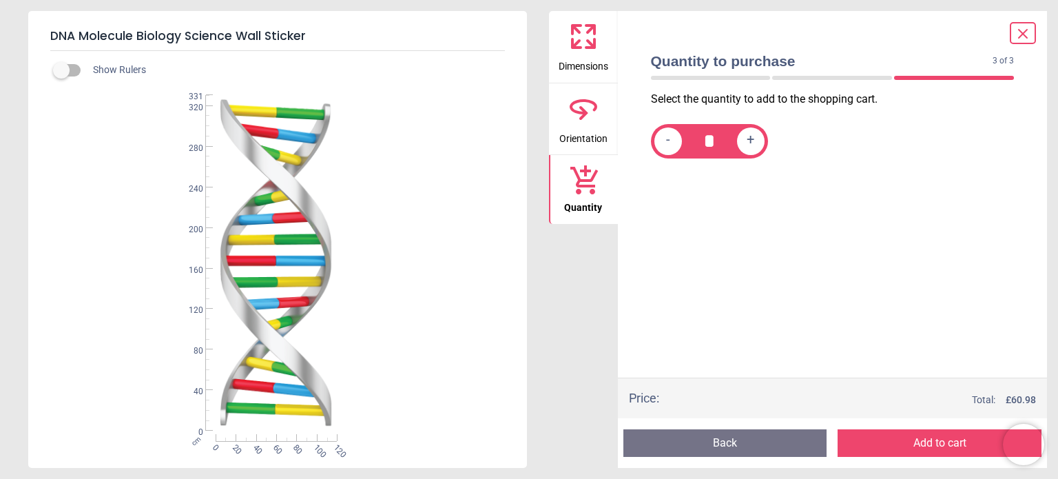
click at [885, 442] on button "Add to cart" at bounding box center [940, 443] width 204 height 28
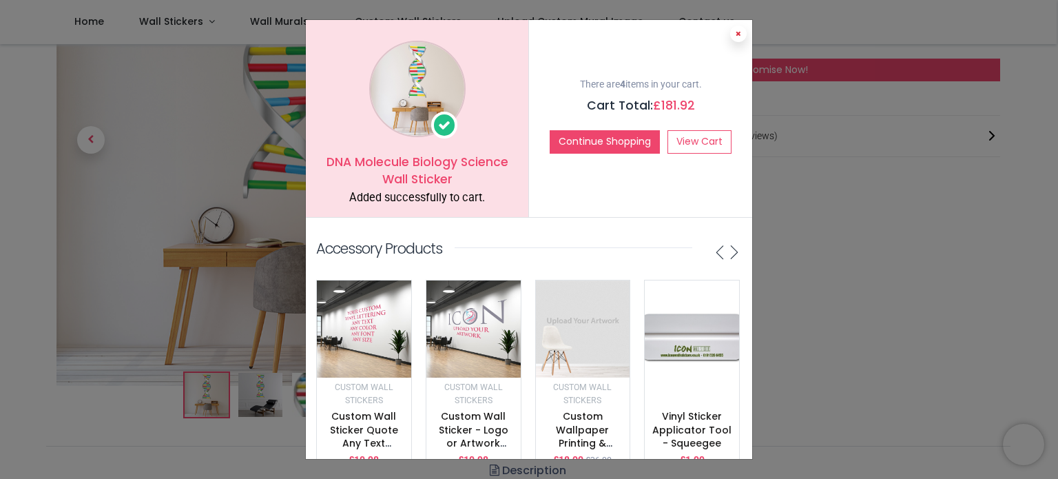
click at [736, 34] on icon at bounding box center [739, 33] width 6 height 7
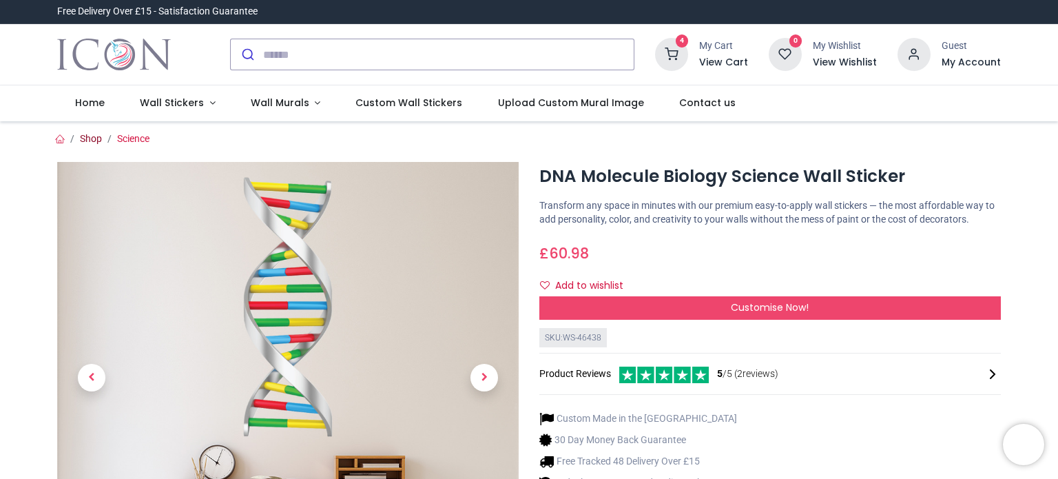
click at [92, 138] on link "Shop" at bounding box center [91, 138] width 22 height 11
click at [139, 138] on link "Science" at bounding box center [133, 138] width 32 height 11
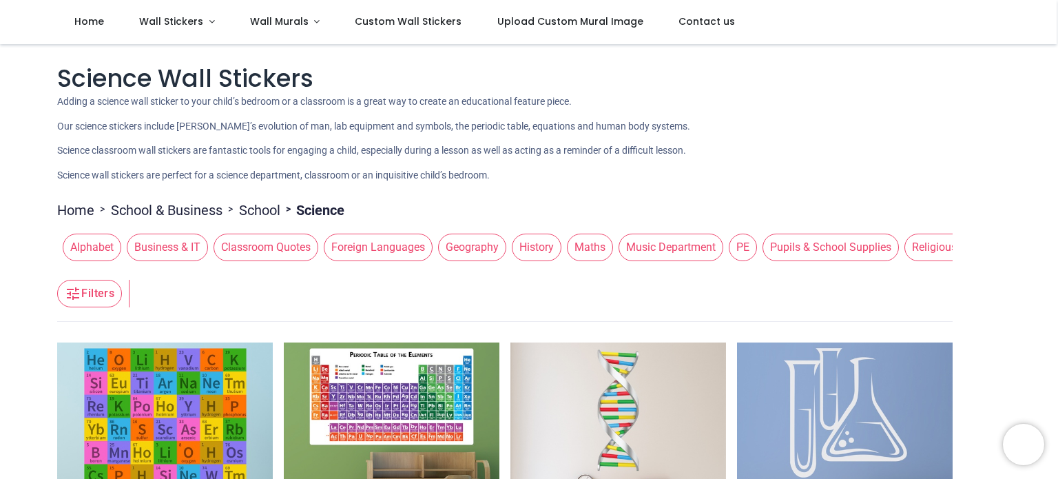
scroll to position [243, 0]
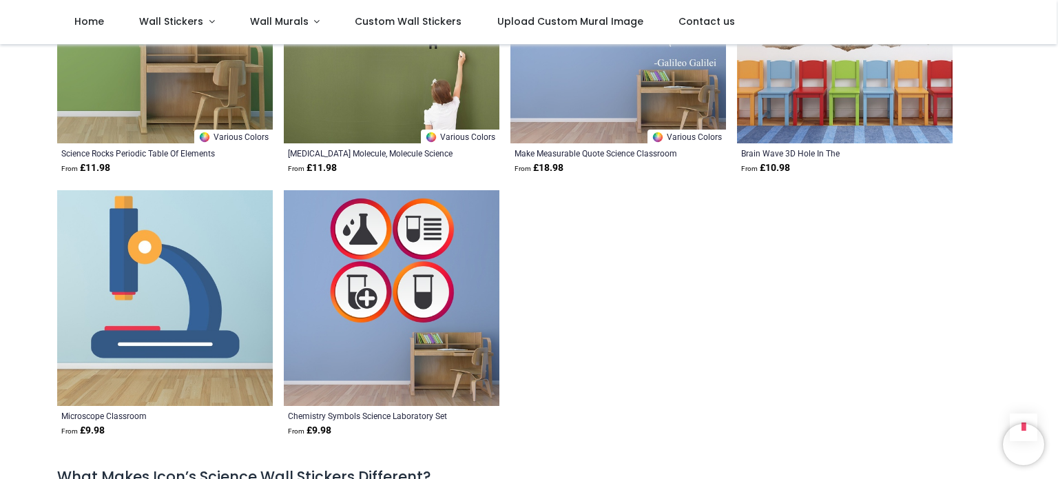
scroll to position [4877, 0]
click at [258, 282] on img at bounding box center [165, 299] width 216 height 216
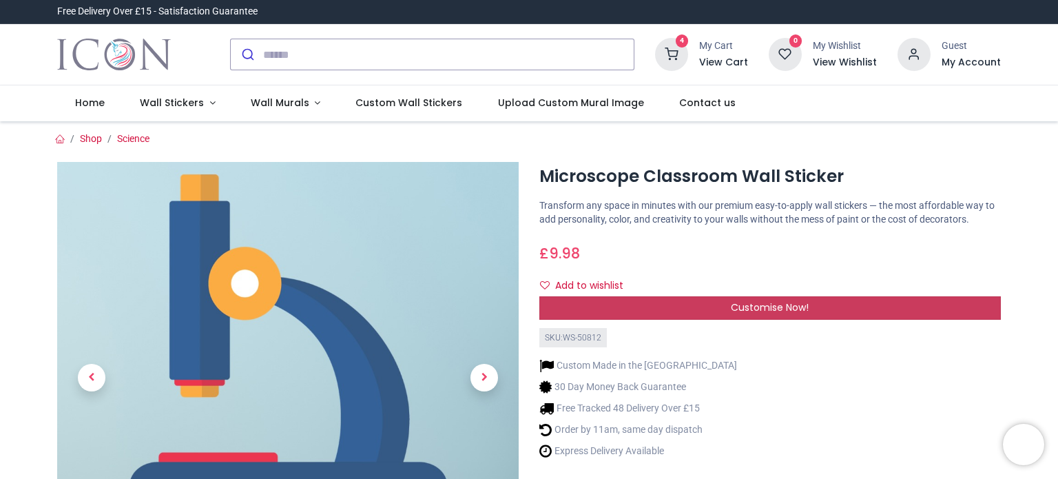
click at [695, 316] on div "Customise Now!" at bounding box center [770, 307] width 462 height 23
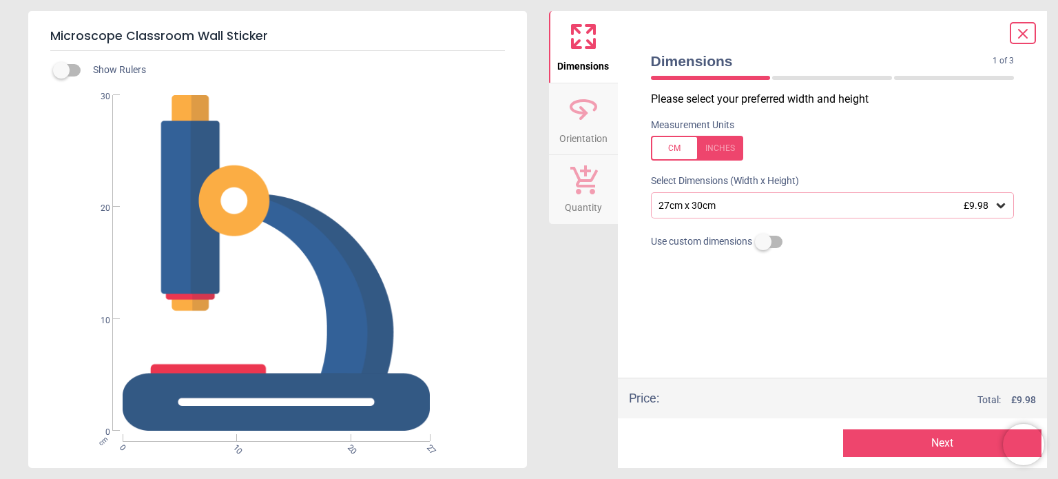
click at [698, 203] on div "27cm x 30cm £9.98" at bounding box center [826, 206] width 338 height 12
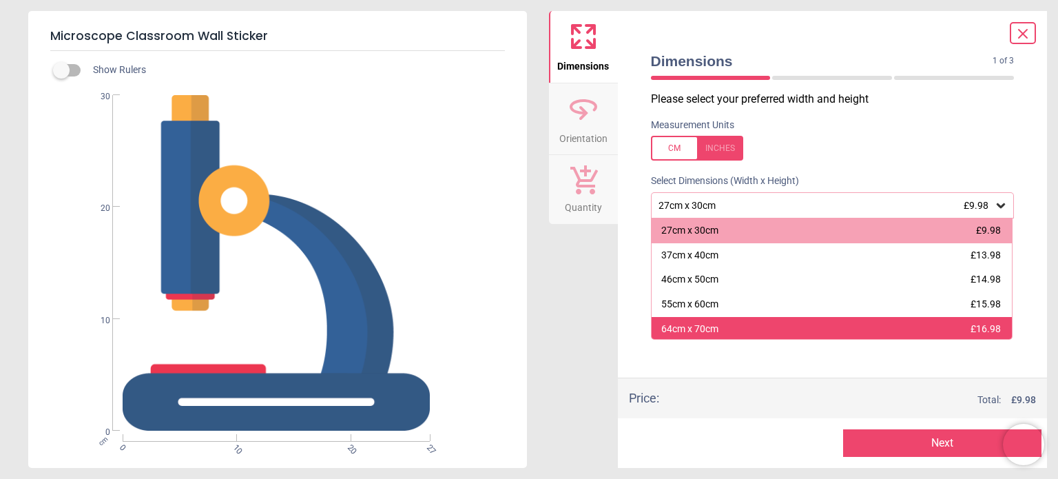
click at [728, 332] on div "64cm x 70cm £16.98" at bounding box center [832, 329] width 361 height 25
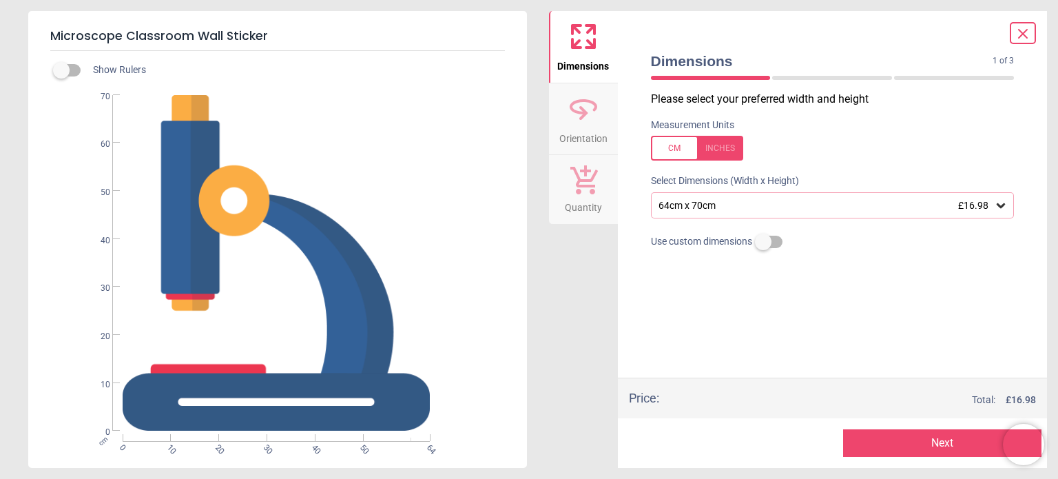
click at [1013, 28] on div at bounding box center [1023, 33] width 26 height 22
click at [1021, 39] on icon at bounding box center [1023, 33] width 17 height 17
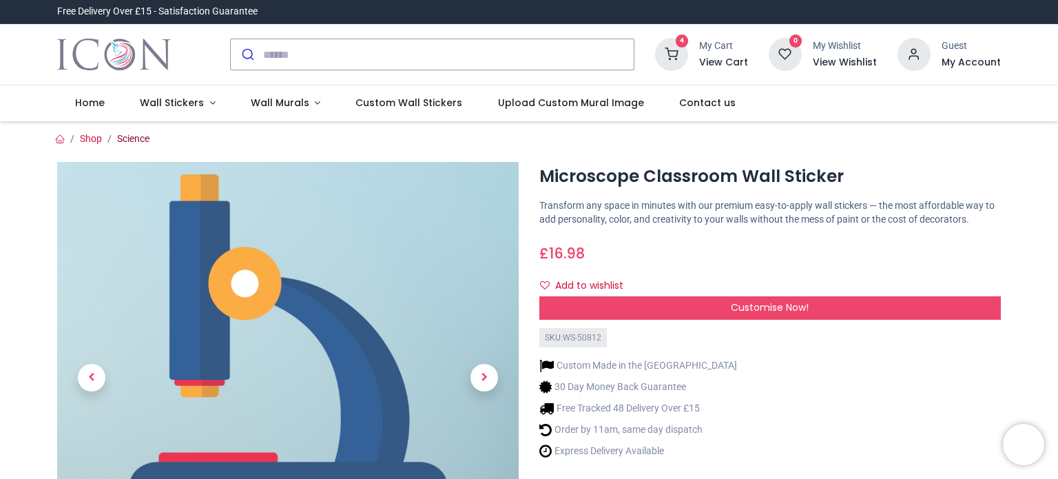
click at [144, 143] on link "Science" at bounding box center [133, 138] width 32 height 11
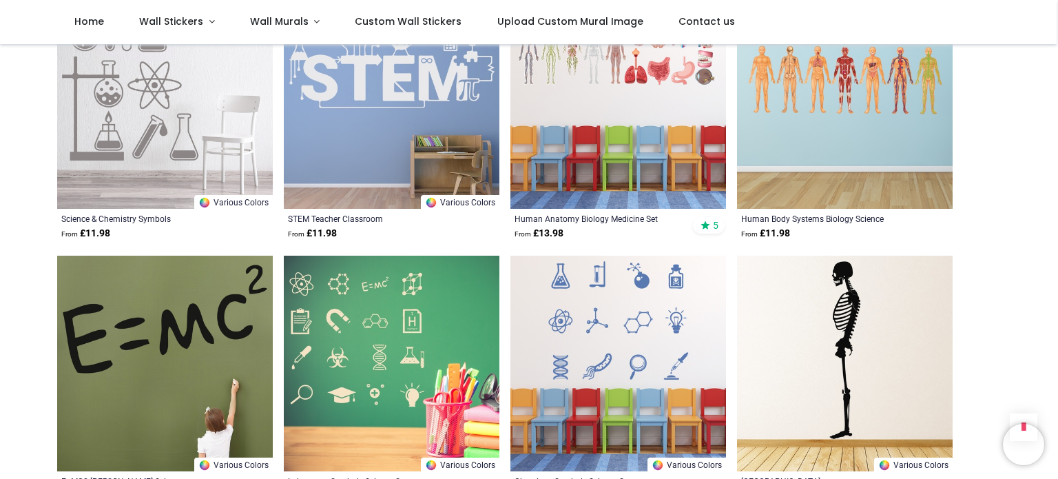
scroll to position [1709, 0]
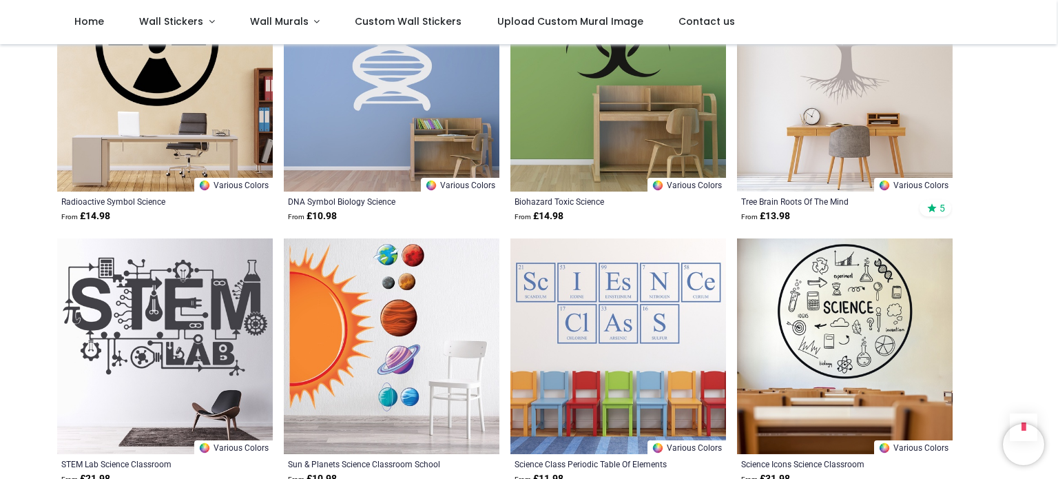
scroll to position [3522, 0]
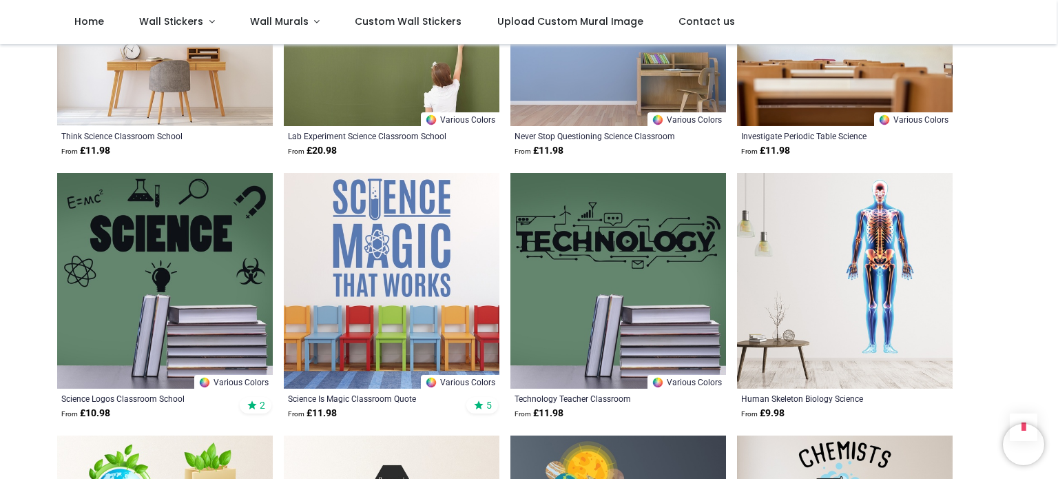
scroll to position [2263, 0]
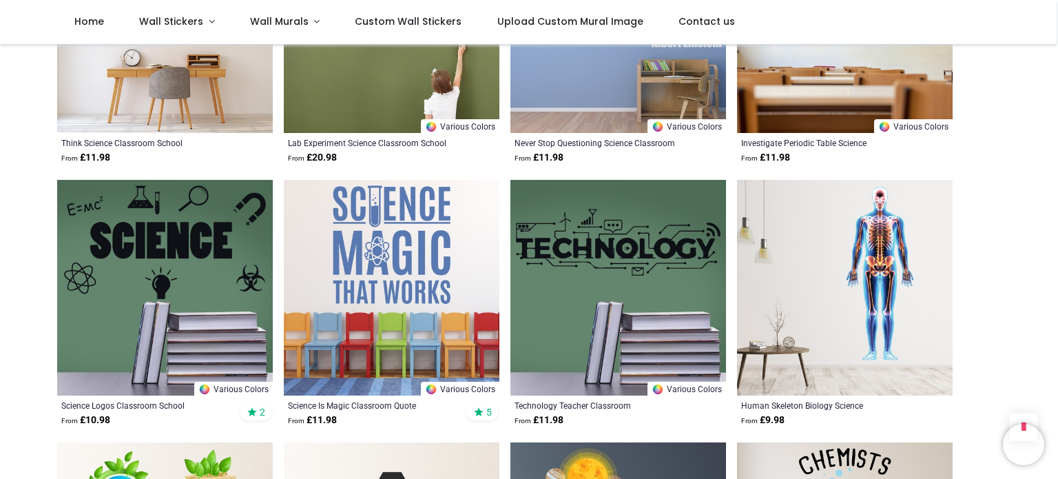
click at [876, 258] on img at bounding box center [845, 288] width 216 height 216
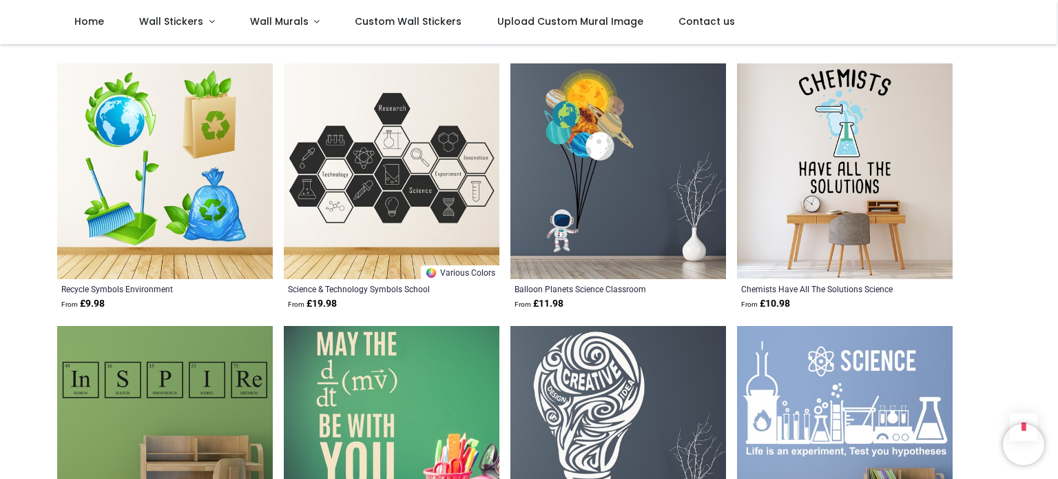
scroll to position [2645, 0]
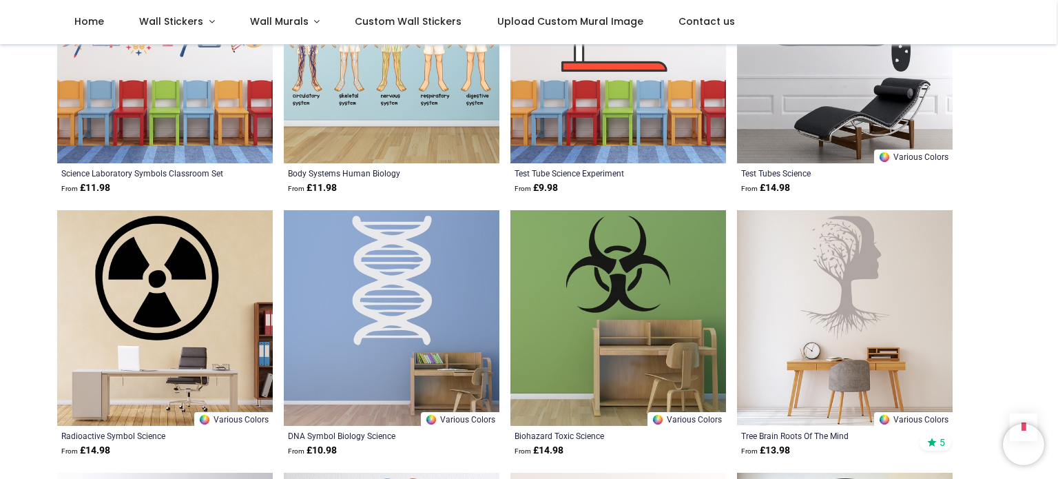
scroll to position [3285, 0]
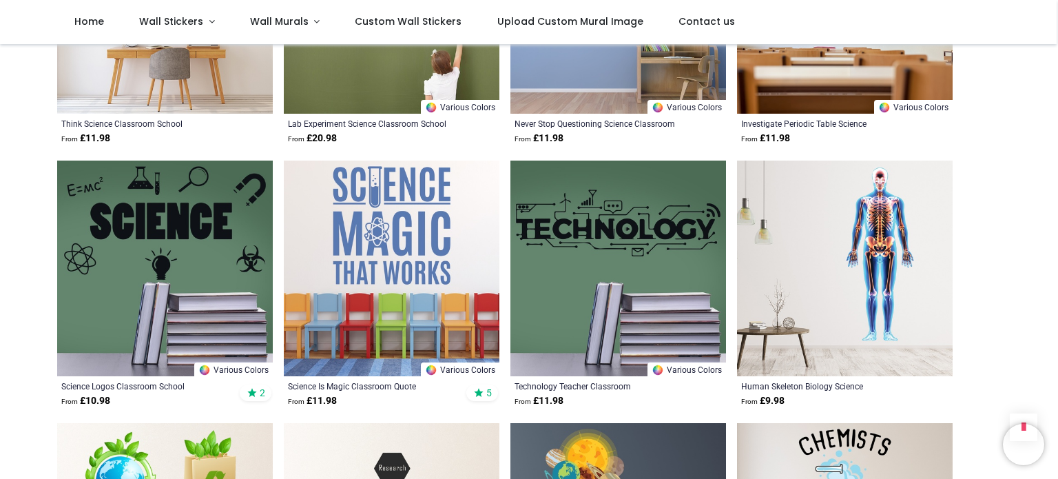
scroll to position [2279, 0]
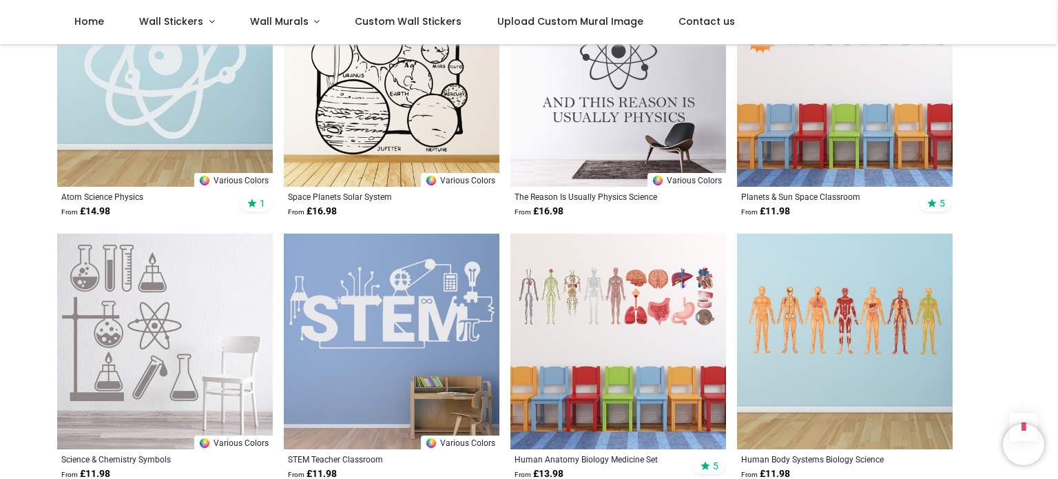
scroll to position [1417, 0]
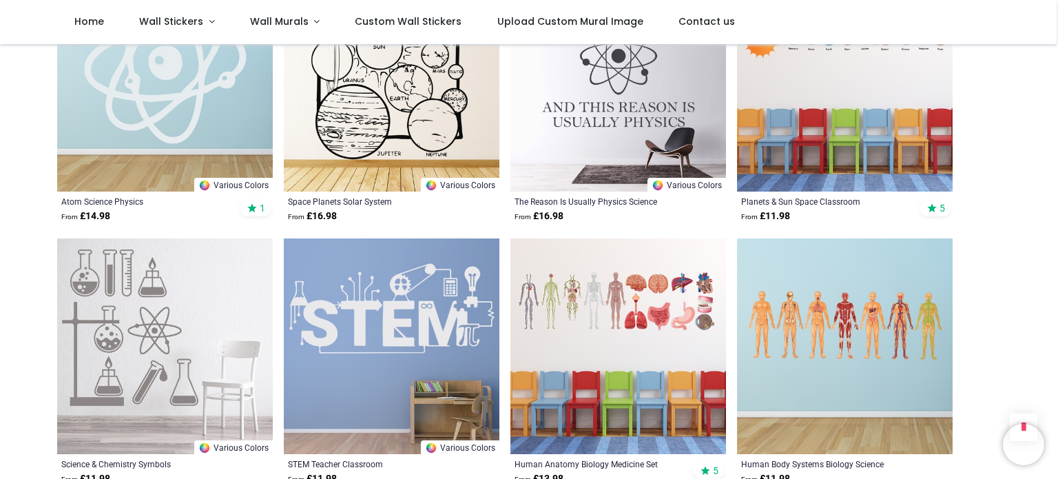
click at [178, 336] on img at bounding box center [165, 346] width 216 height 216
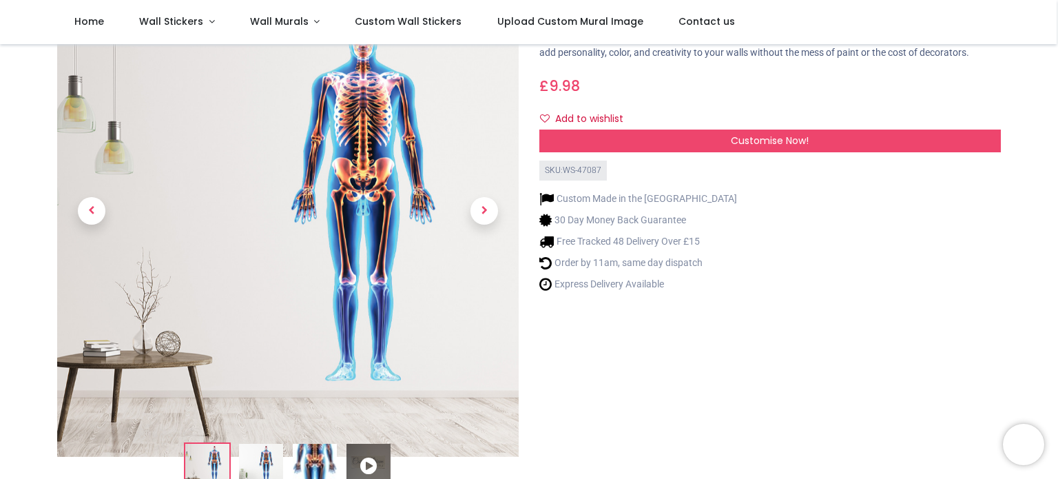
scroll to position [95, 0]
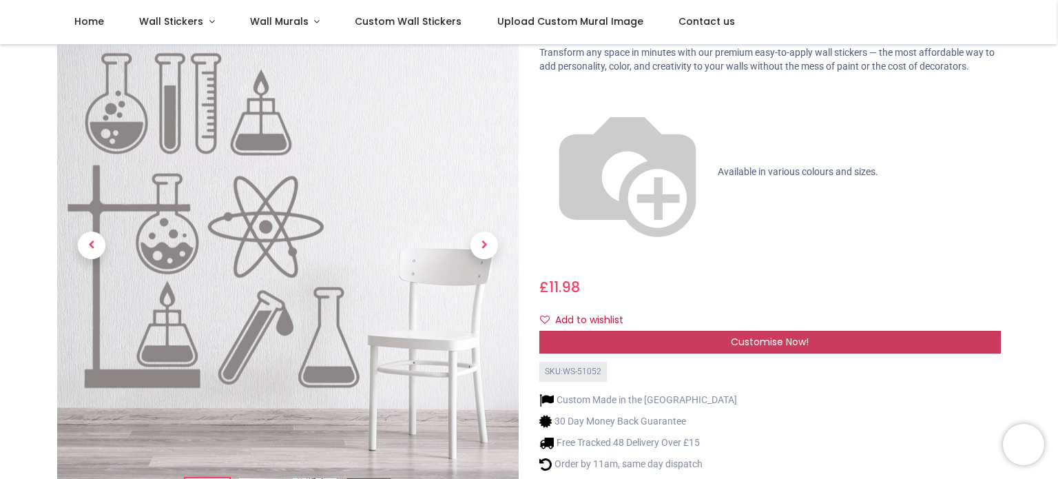
click at [744, 335] on span "Customise Now!" at bounding box center [770, 342] width 78 height 14
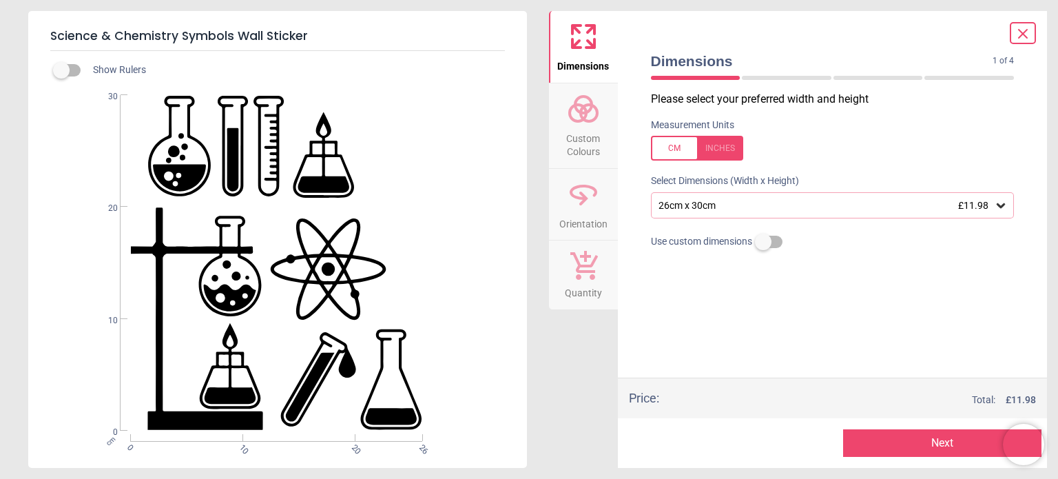
click at [762, 204] on div "26cm x 30cm £11.98" at bounding box center [826, 206] width 338 height 12
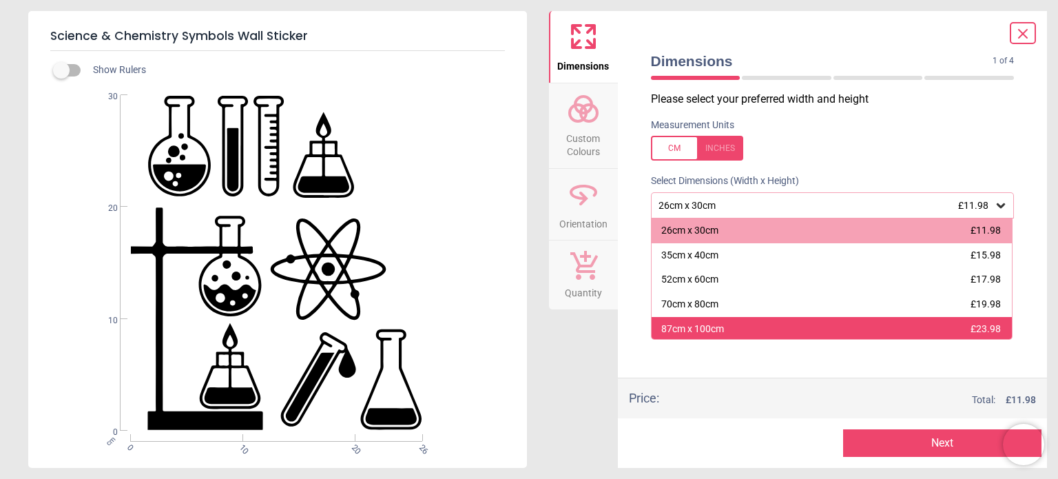
click at [728, 320] on div "87cm x 100cm £23.98" at bounding box center [832, 329] width 361 height 25
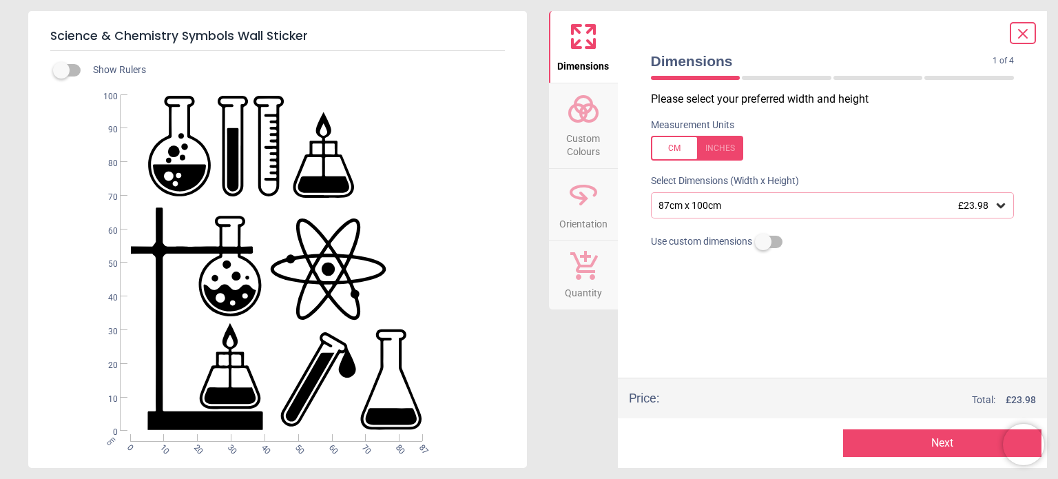
click at [741, 203] on div "87cm x 100cm £23.98" at bounding box center [826, 206] width 338 height 12
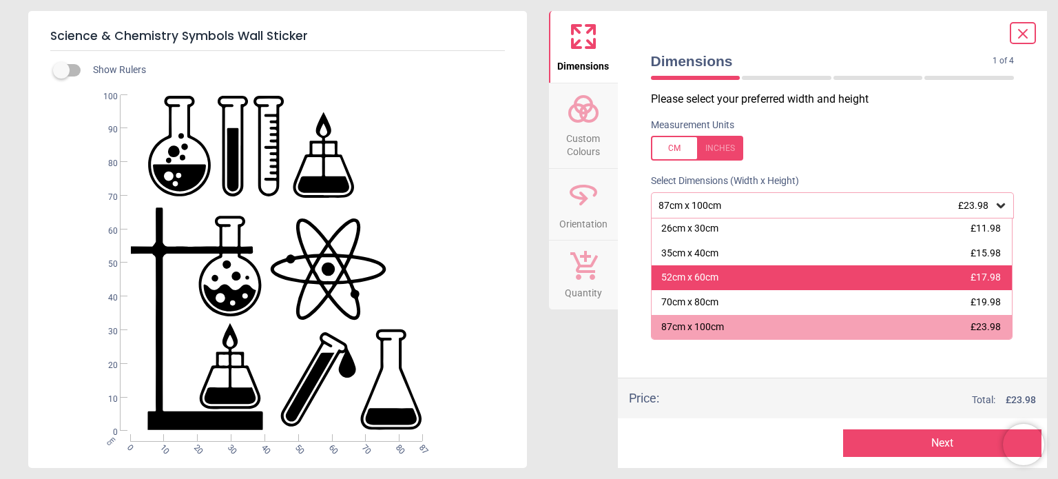
scroll to position [75, 0]
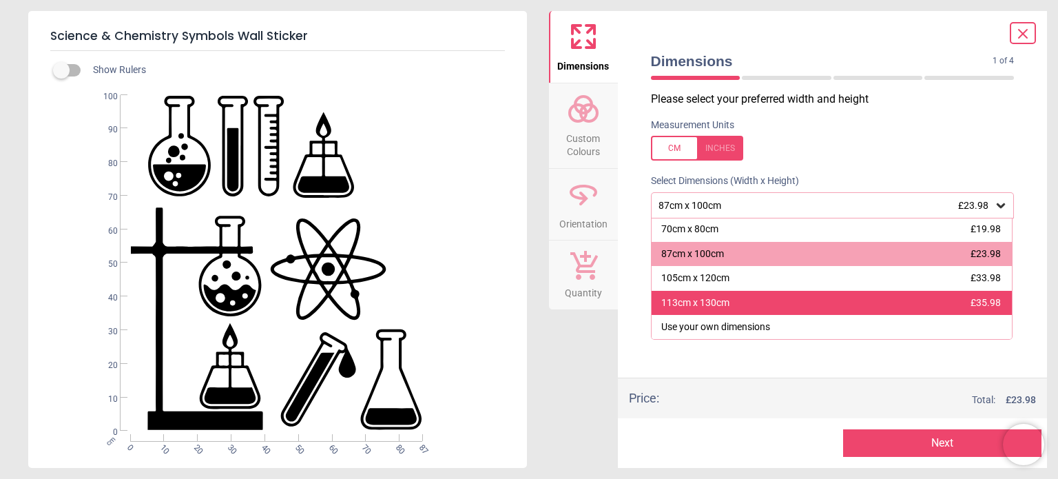
click at [721, 298] on div "113cm x 130cm" at bounding box center [695, 303] width 68 height 14
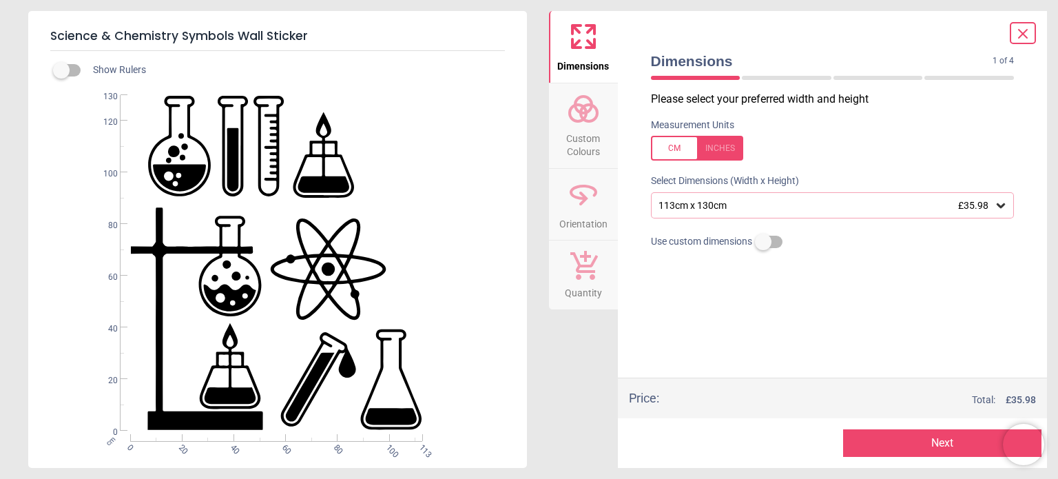
click at [924, 437] on button "Next" at bounding box center [942, 443] width 198 height 28
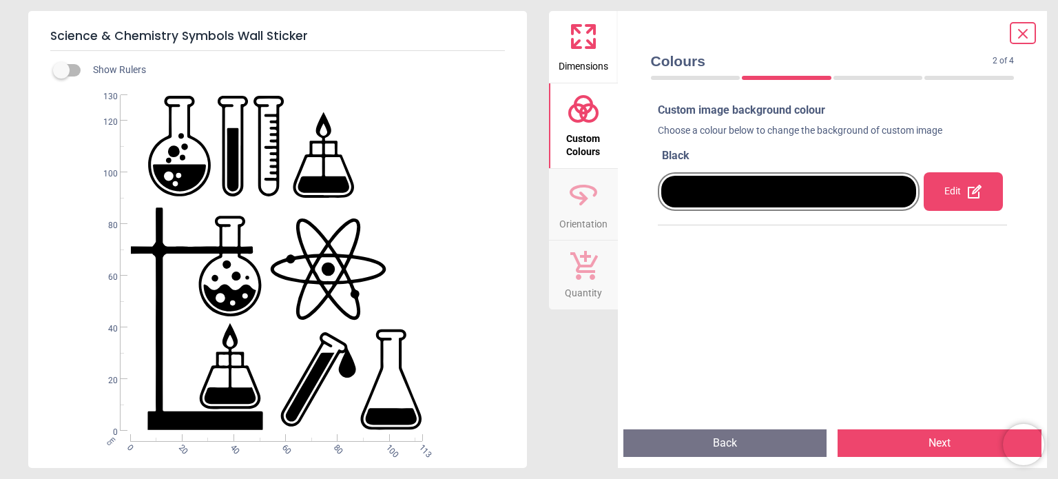
click at [924, 437] on button "Next" at bounding box center [940, 443] width 204 height 28
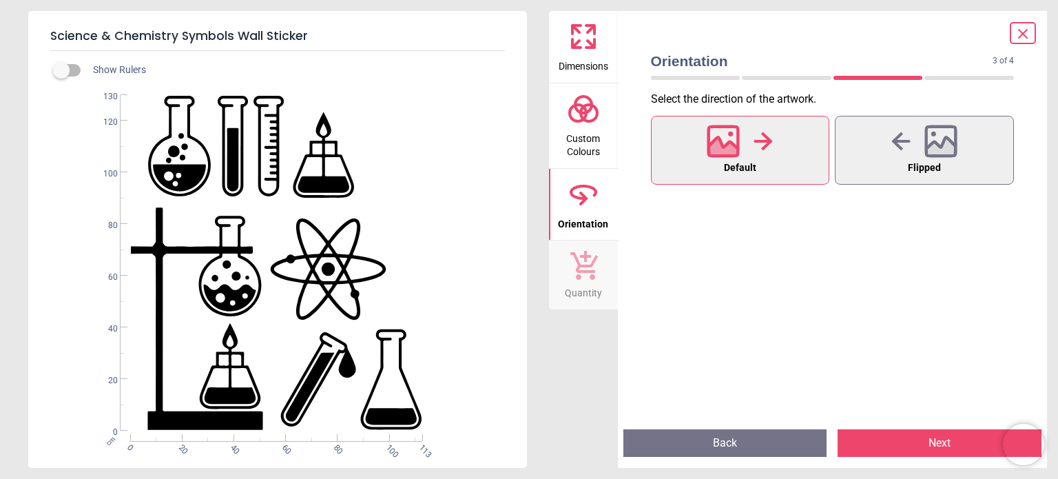
click at [924, 437] on button "Next" at bounding box center [940, 443] width 204 height 28
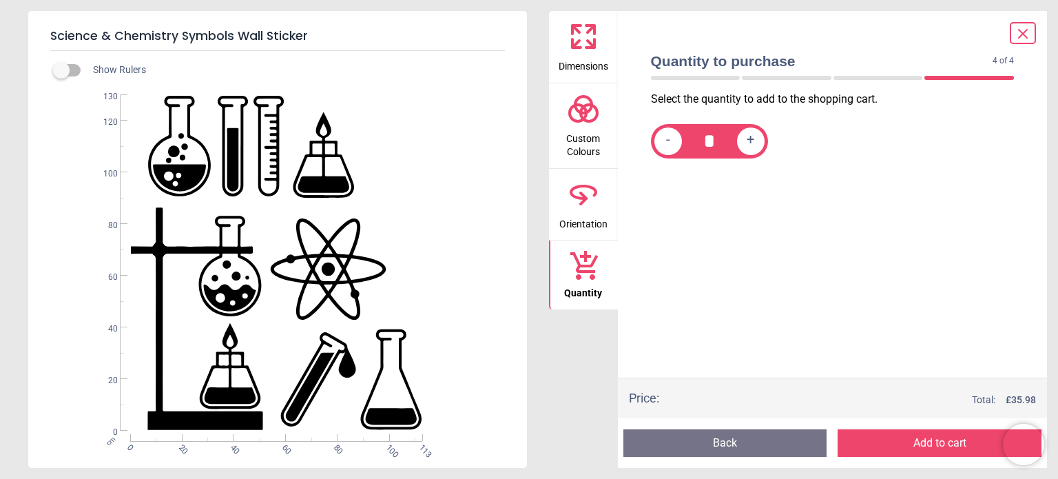
click at [924, 437] on button "Add to cart" at bounding box center [940, 443] width 204 height 28
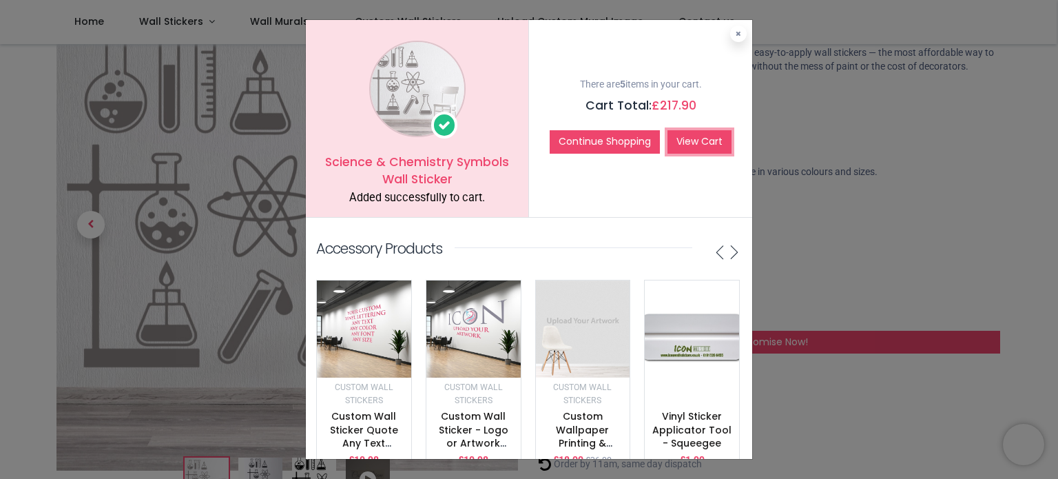
click at [679, 152] on link "View Cart" at bounding box center [700, 141] width 64 height 23
click at [736, 34] on icon at bounding box center [739, 33] width 6 height 7
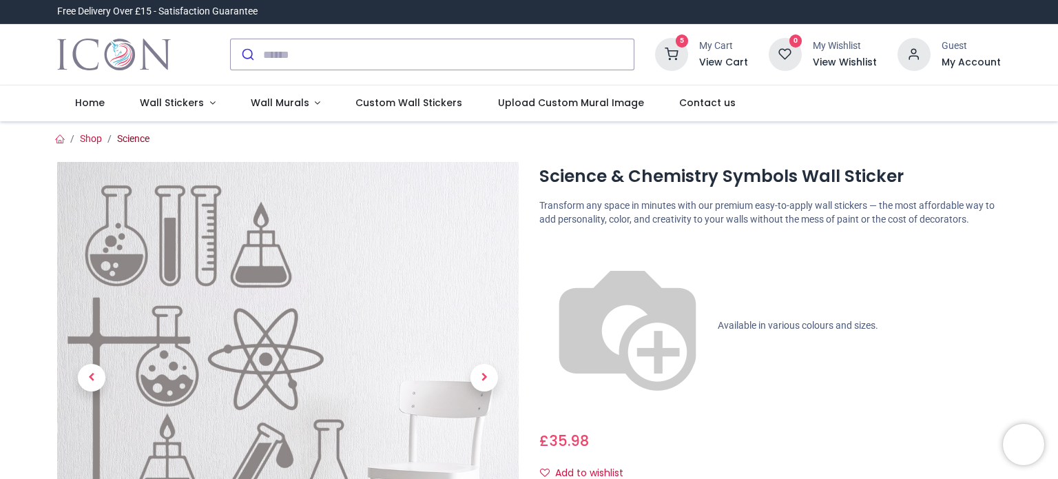
click at [147, 141] on link "Science" at bounding box center [133, 138] width 32 height 11
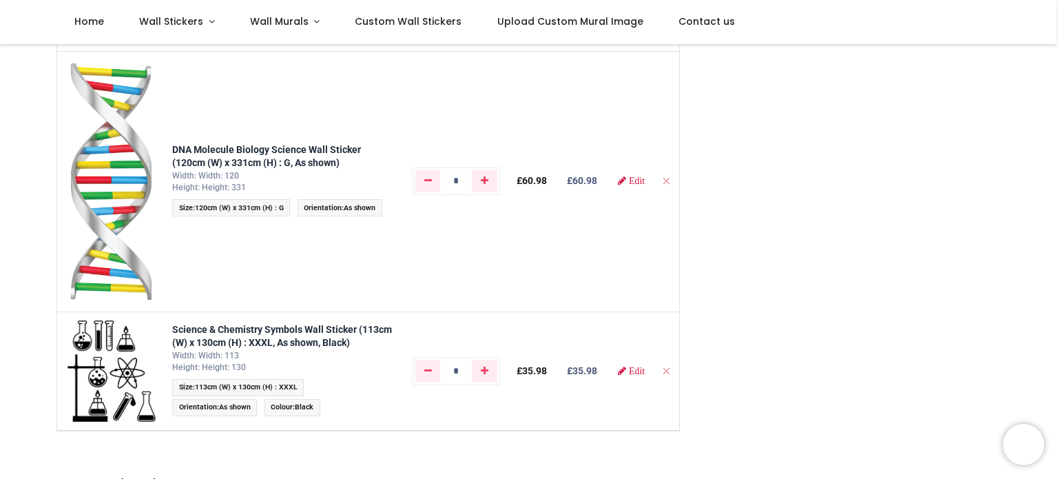
scroll to position [524, 0]
click at [666, 185] on td at bounding box center [666, 181] width 26 height 260
click at [663, 176] on icon "Remove from cart" at bounding box center [666, 181] width 10 height 10
type input "*"
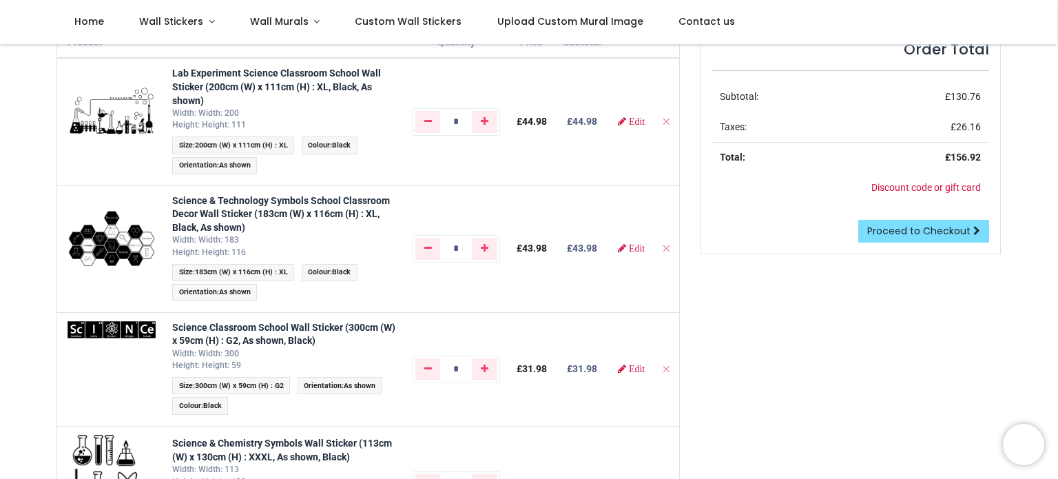
scroll to position [0, 0]
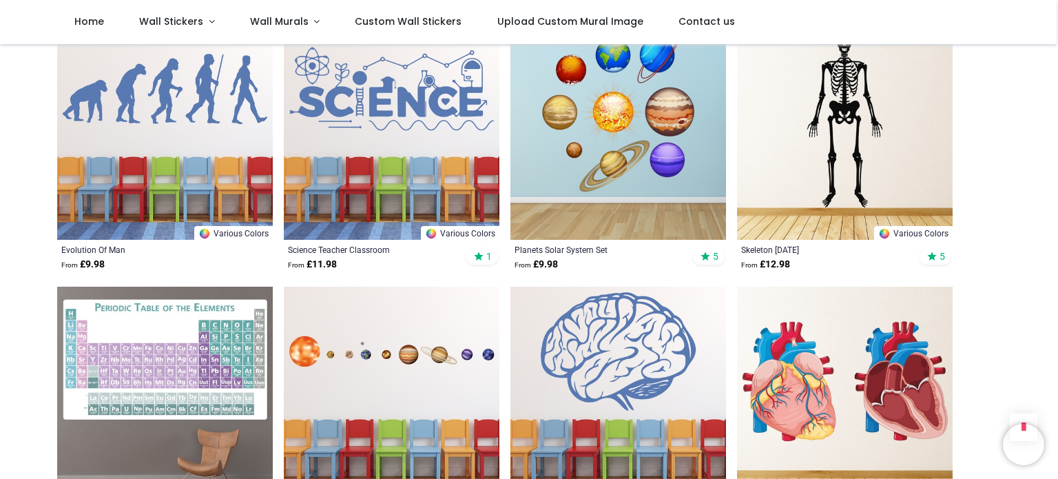
scroll to position [584, 0]
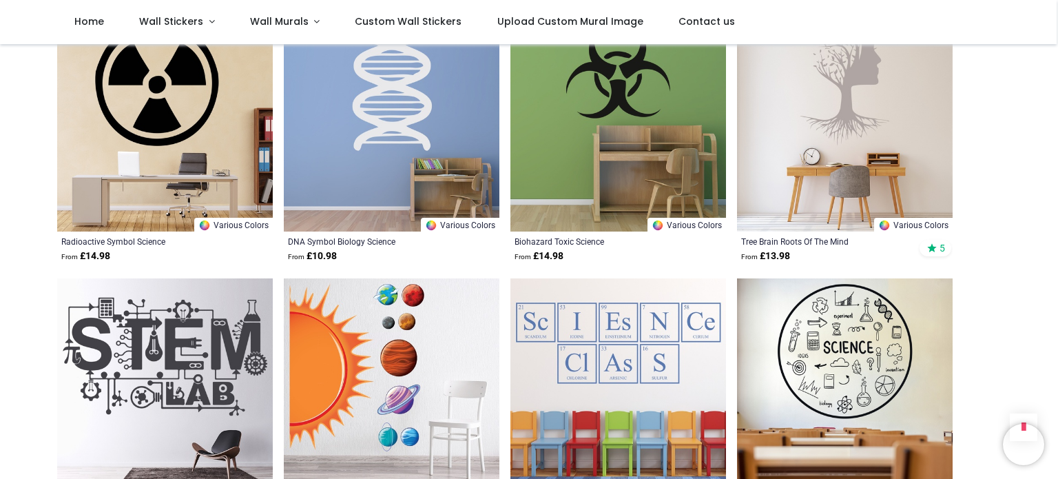
scroll to position [3477, 0]
click at [367, 187] on img at bounding box center [392, 123] width 216 height 216
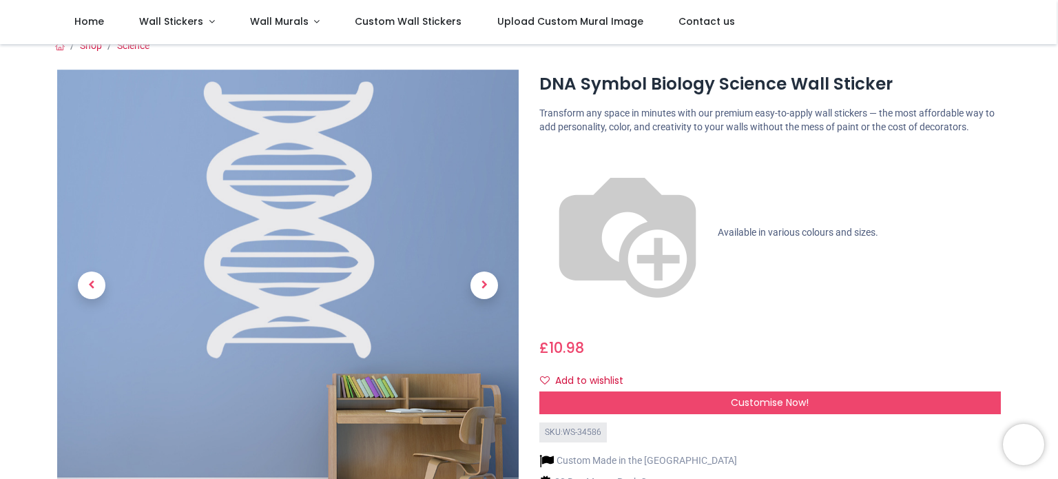
scroll to position [12, 0]
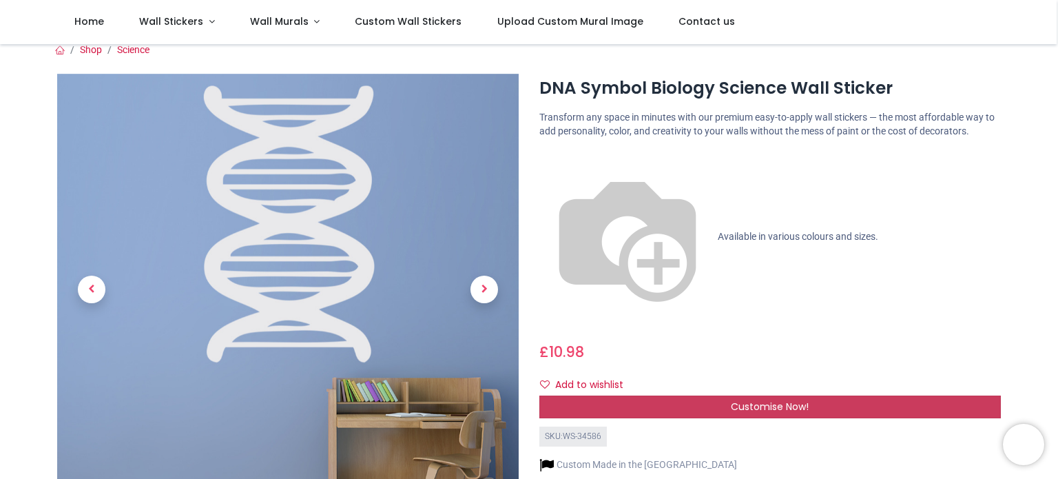
click at [629, 395] on div "Customise Now!" at bounding box center [770, 406] width 462 height 23
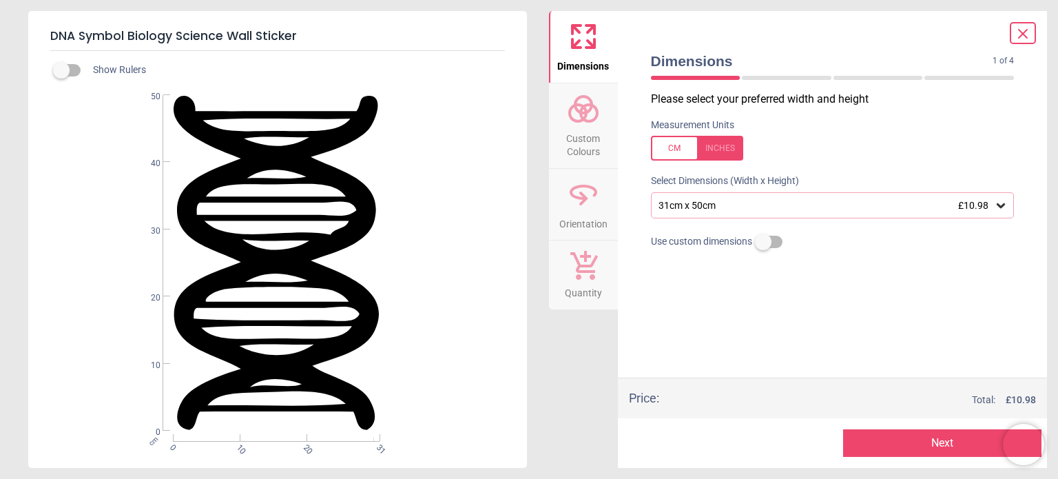
click at [676, 211] on div "31cm x 50cm £10.98" at bounding box center [833, 205] width 364 height 26
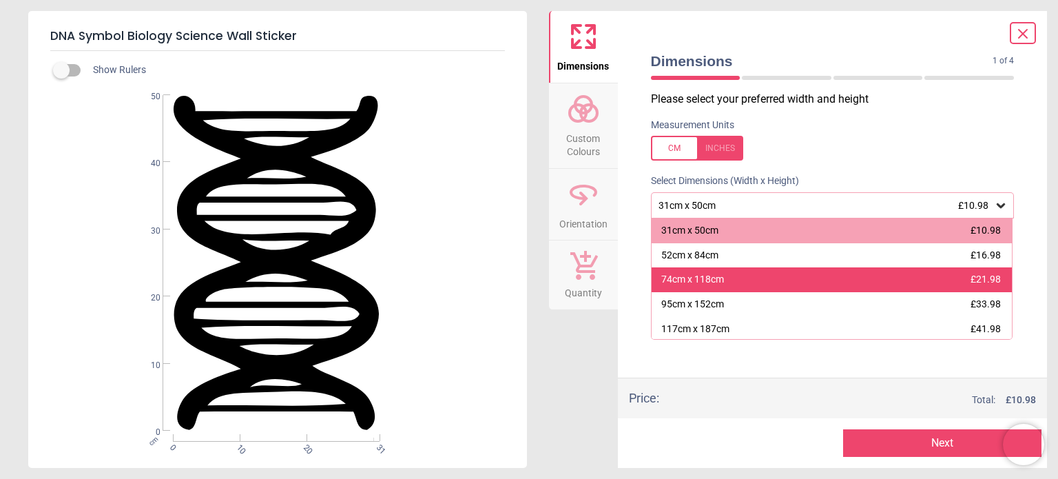
scroll to position [26, 0]
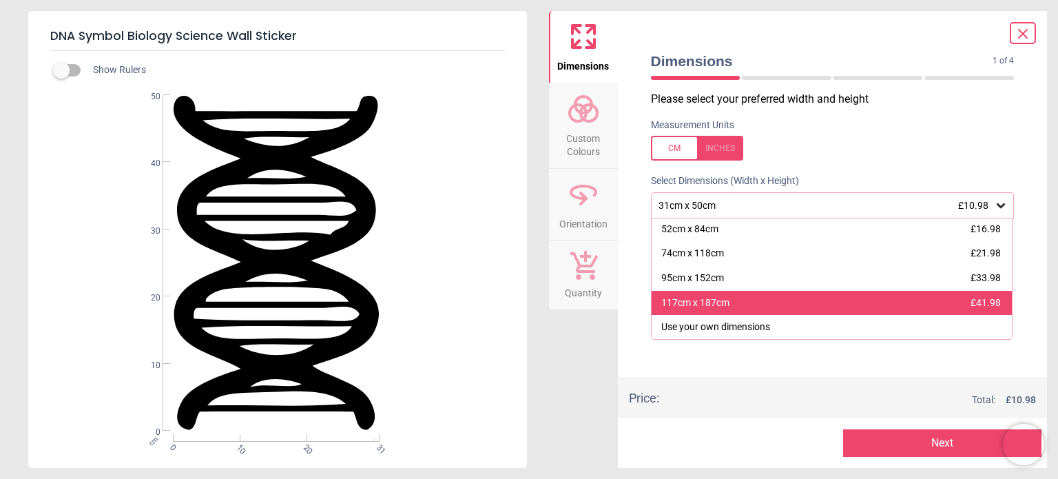
click at [701, 292] on div "117cm x 187cm £41.98" at bounding box center [832, 303] width 361 height 25
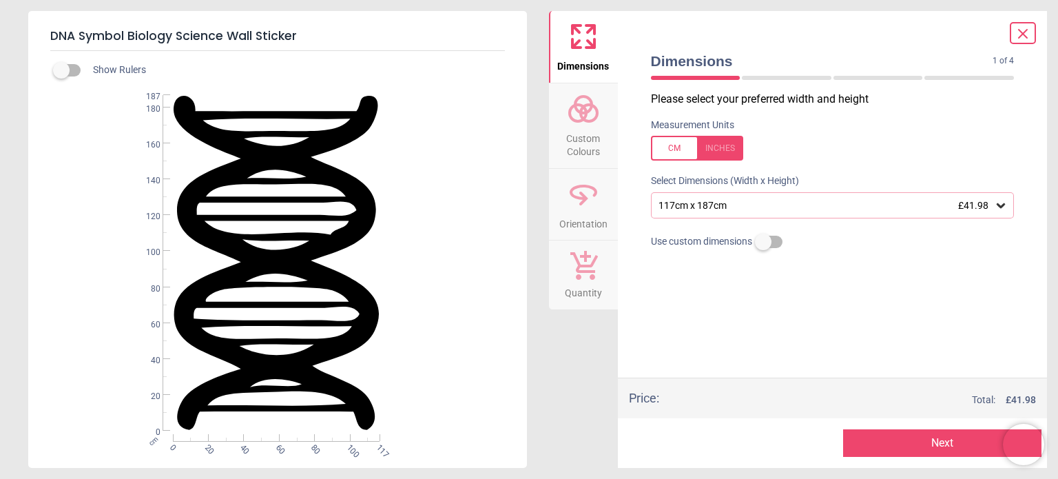
click at [887, 433] on button "Next" at bounding box center [942, 443] width 198 height 28
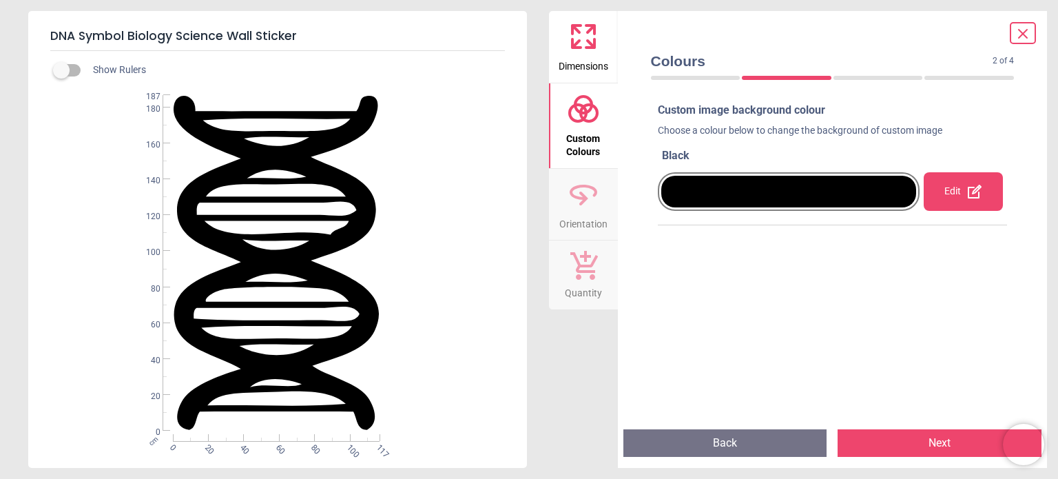
click at [890, 438] on button "Next" at bounding box center [940, 443] width 204 height 28
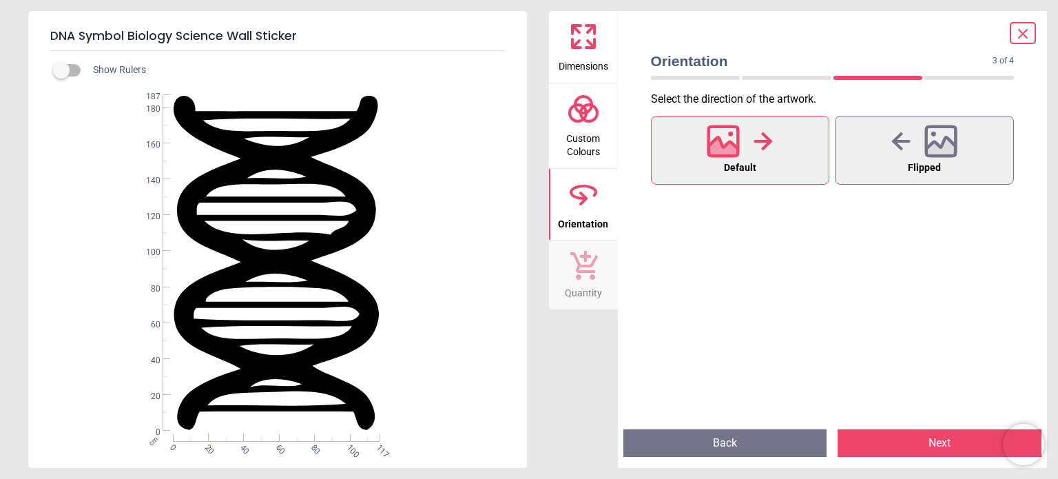
click at [890, 438] on button "Next" at bounding box center [940, 443] width 204 height 28
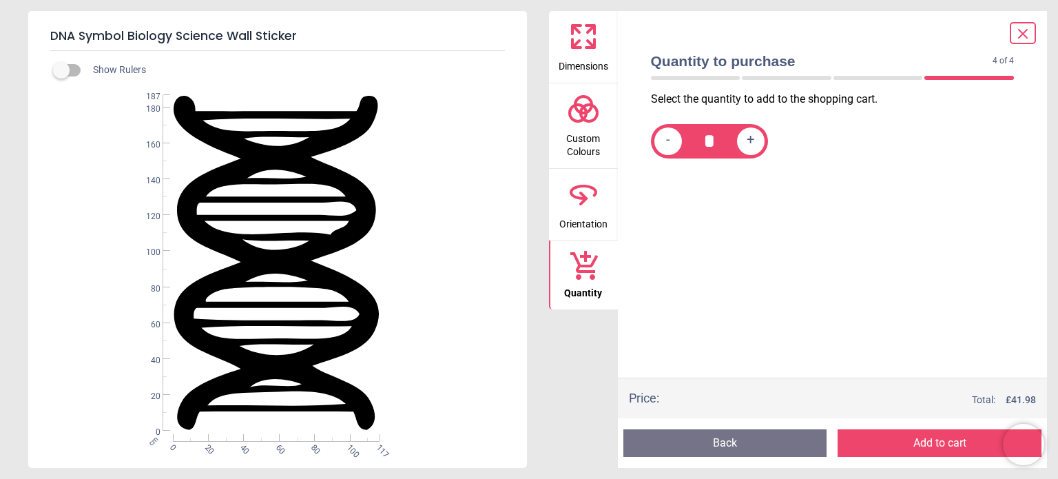
click at [890, 438] on button "Add to cart" at bounding box center [940, 443] width 204 height 28
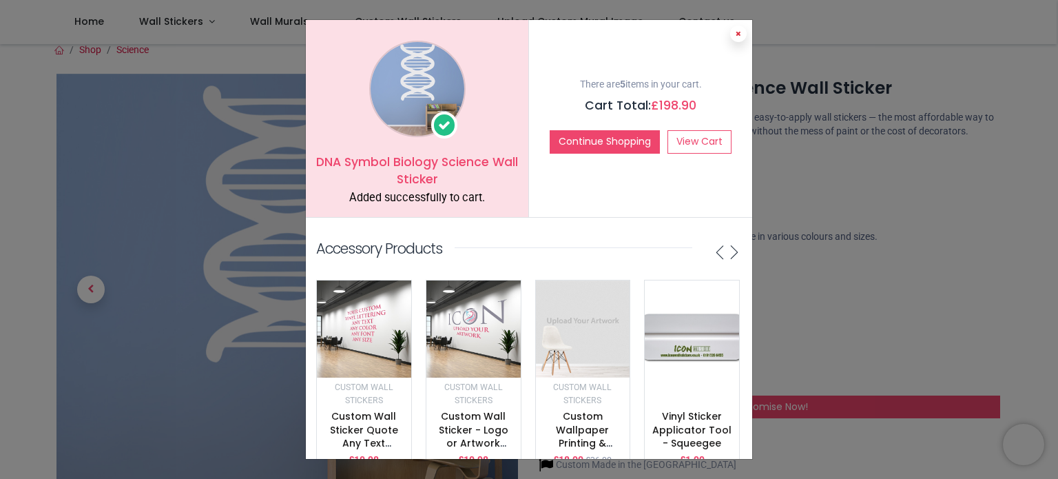
click at [732, 39] on button at bounding box center [738, 33] width 17 height 17
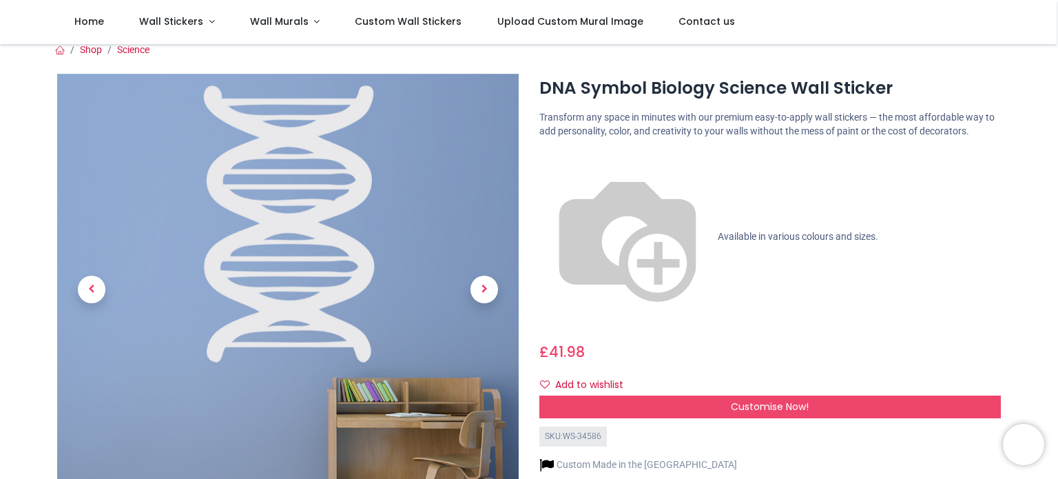
scroll to position [6, 0]
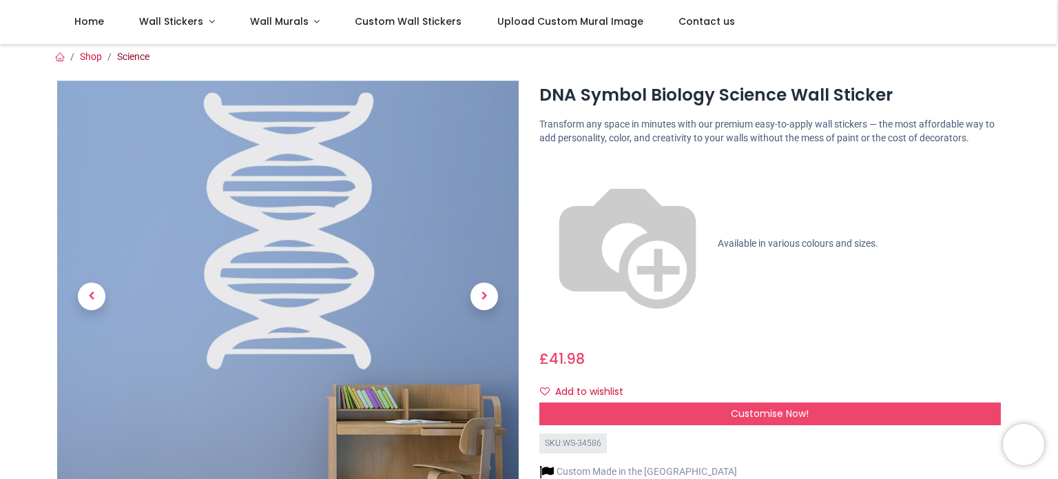
click at [120, 53] on link "Science" at bounding box center [133, 56] width 32 height 11
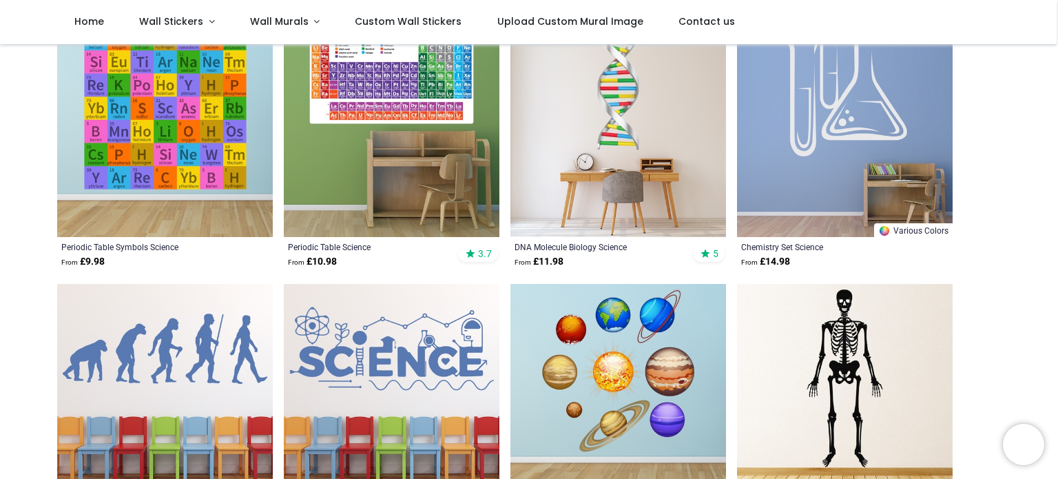
scroll to position [296, 0]
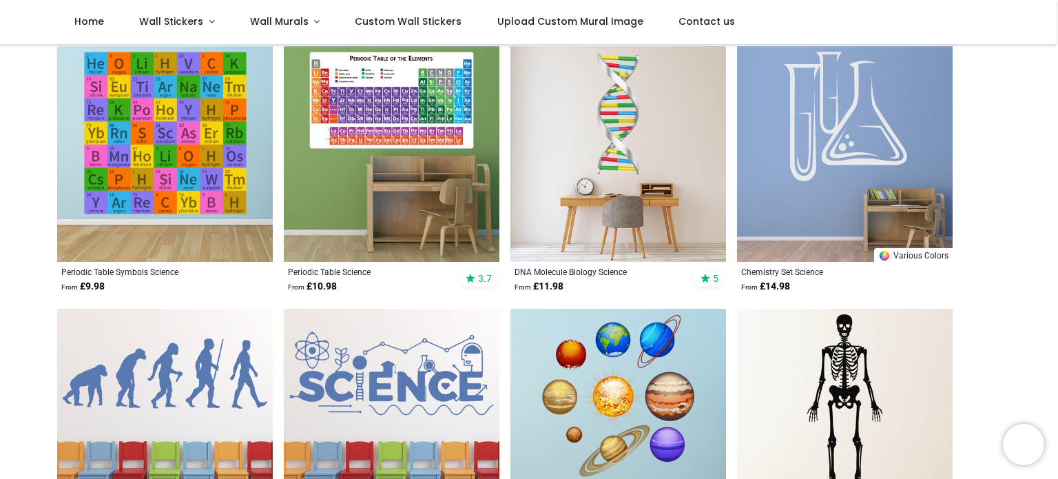
click at [818, 193] on img at bounding box center [845, 154] width 216 height 216
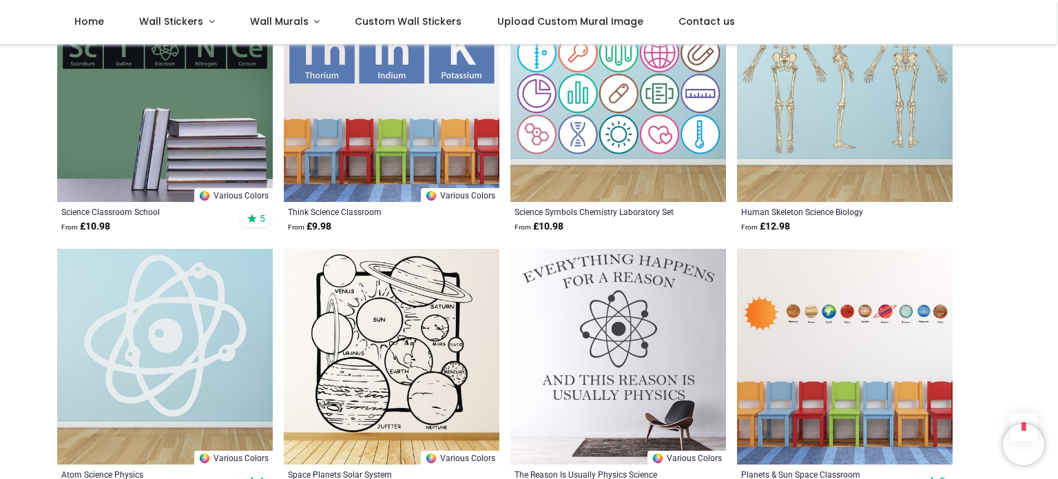
scroll to position [1164, 0]
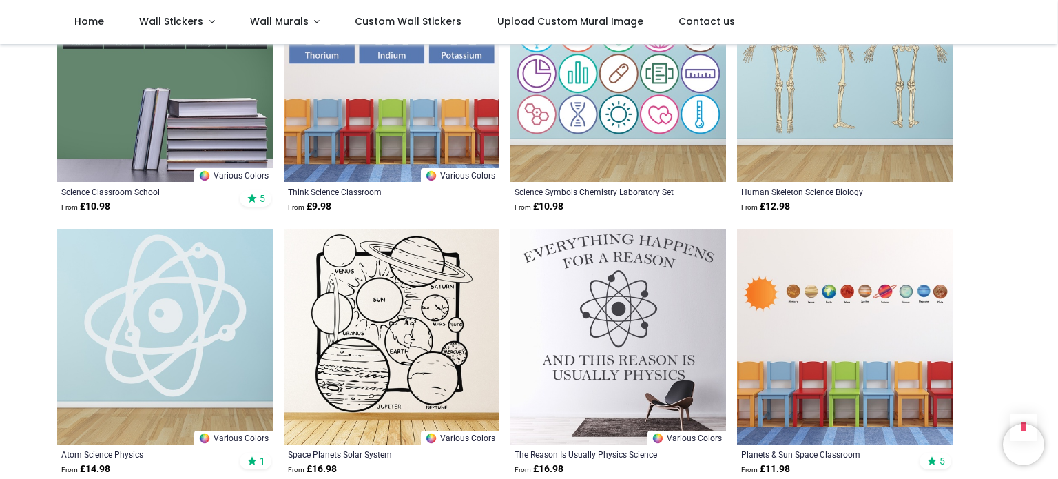
click at [209, 273] on img at bounding box center [165, 337] width 216 height 216
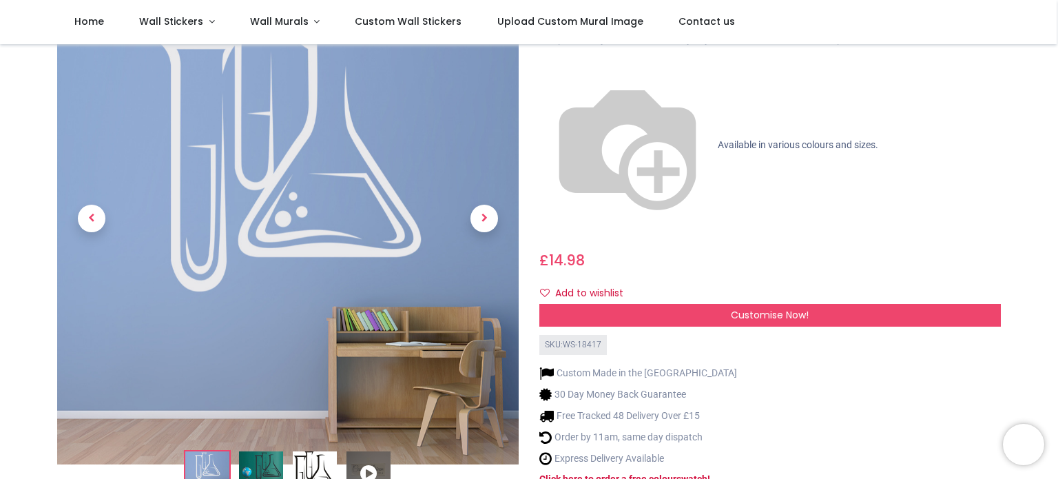
scroll to position [102, 0]
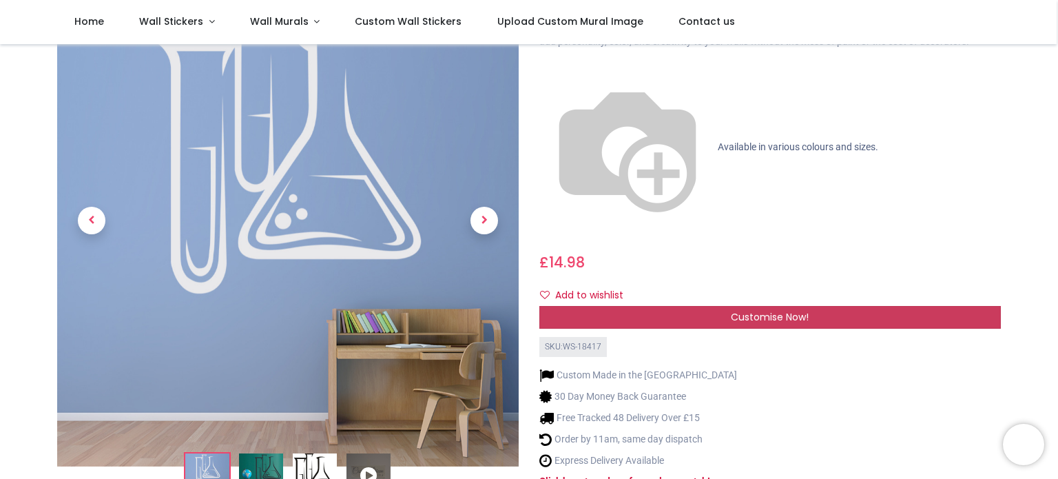
click at [624, 306] on div "Customise Now!" at bounding box center [770, 317] width 462 height 23
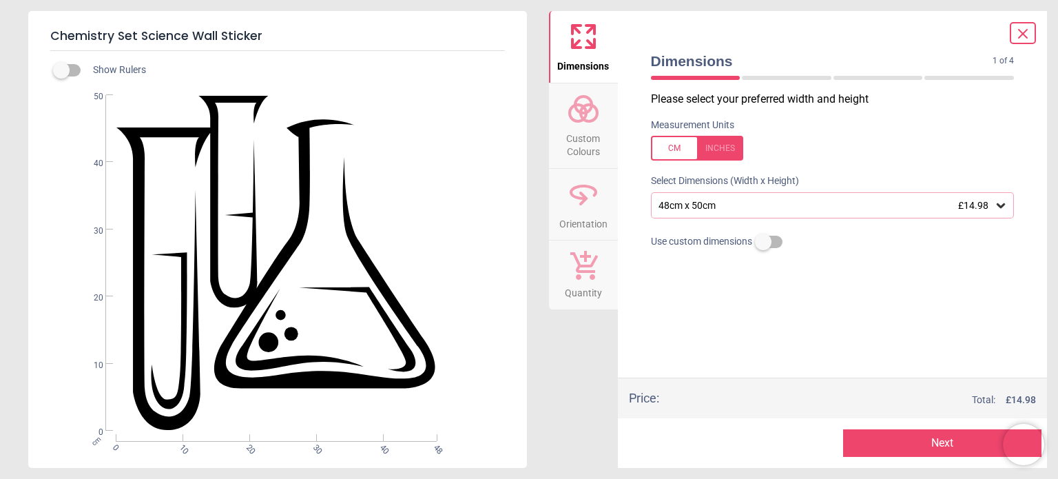
click at [673, 208] on div "48cm x 50cm £14.98" at bounding box center [826, 206] width 338 height 12
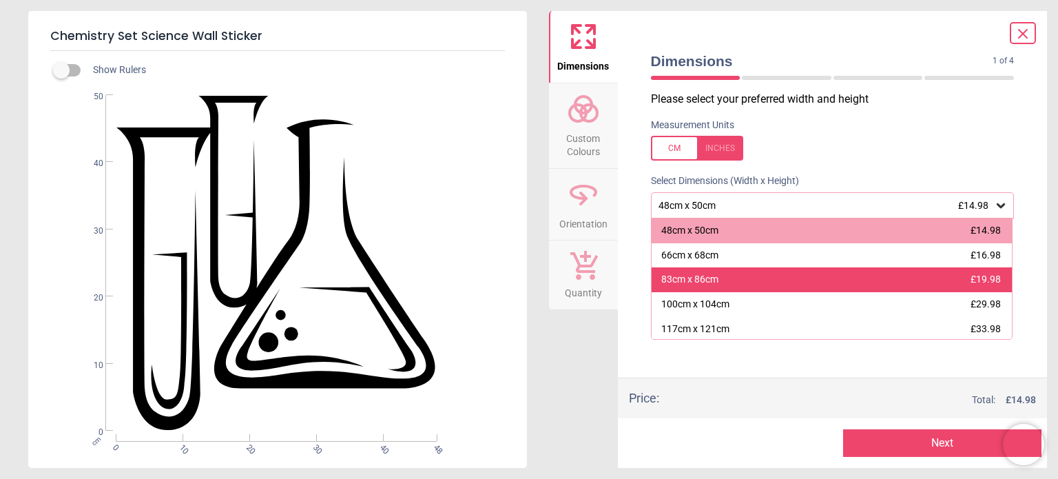
scroll to position [26, 0]
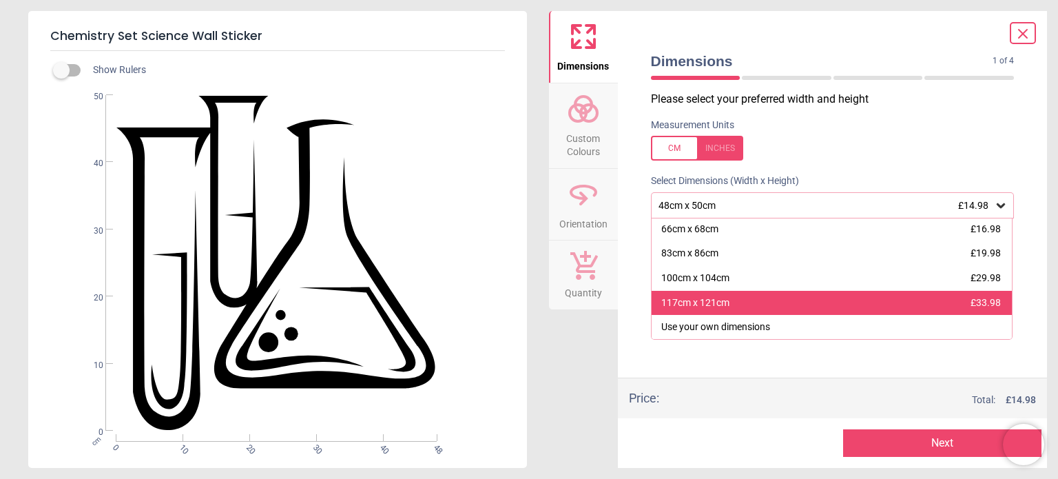
click at [695, 292] on div "117cm x 121cm £33.98" at bounding box center [832, 303] width 361 height 25
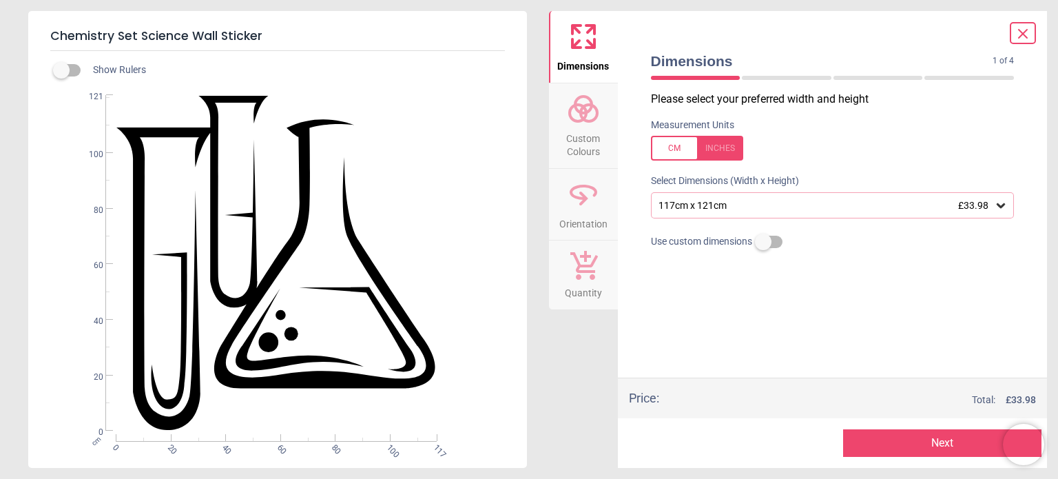
click at [865, 433] on button "Next" at bounding box center [942, 443] width 198 height 28
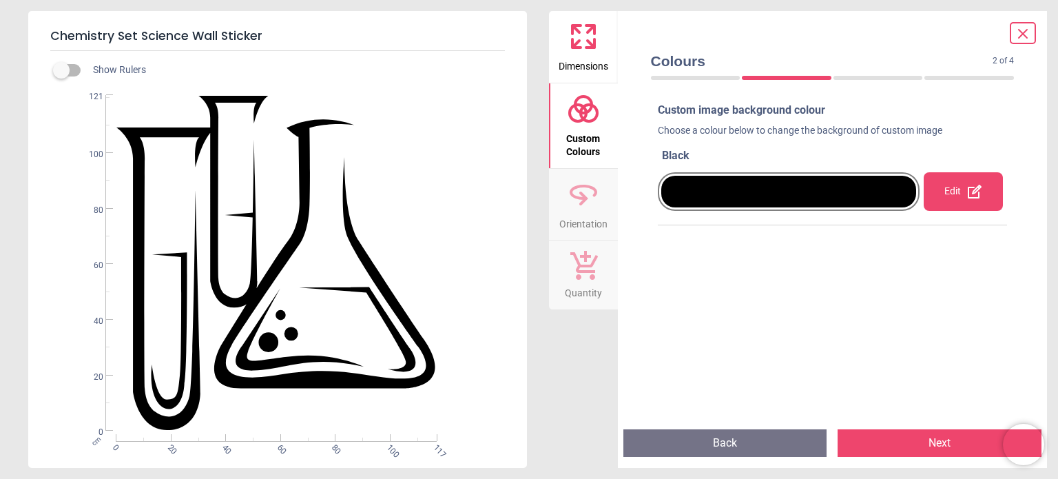
click at [865, 433] on button "Next" at bounding box center [940, 443] width 204 height 28
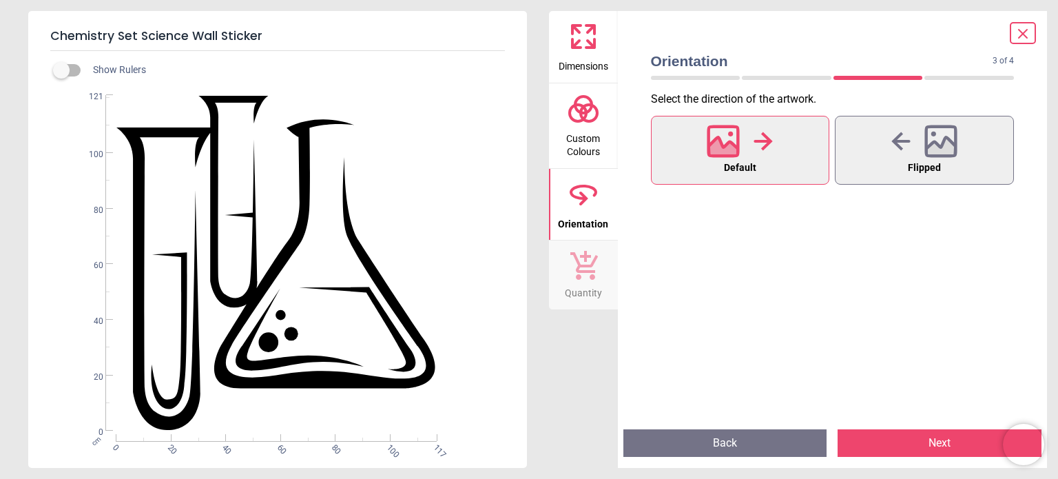
click at [875, 447] on button "Next" at bounding box center [940, 443] width 204 height 28
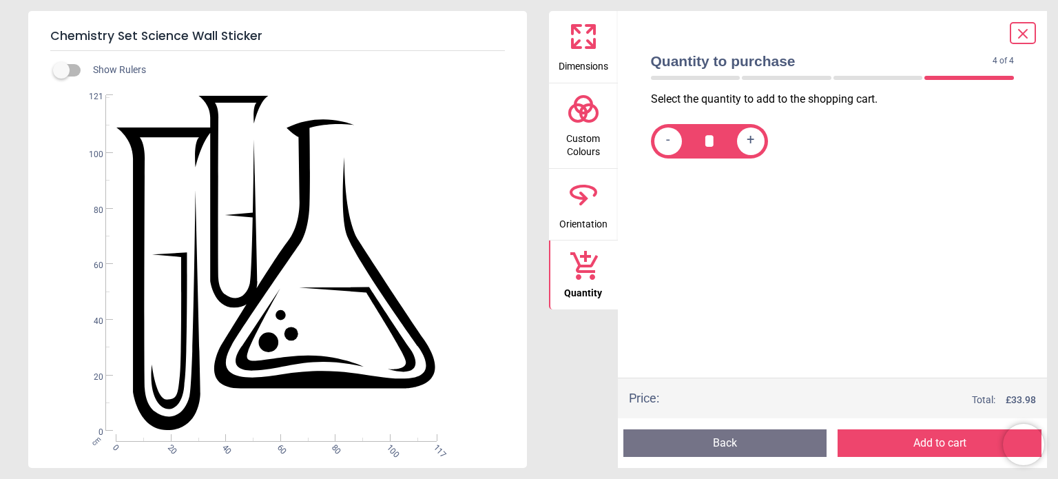
click at [875, 447] on button "Add to cart" at bounding box center [940, 443] width 204 height 28
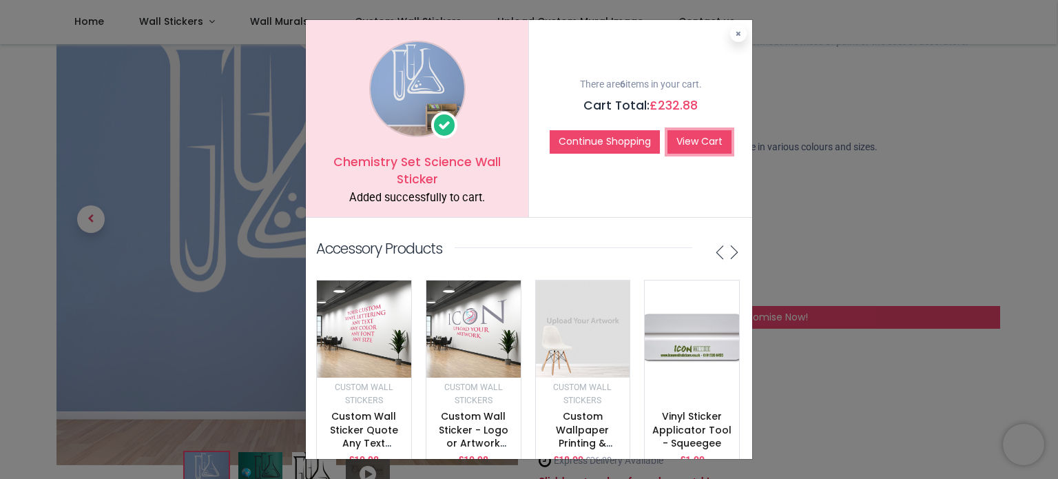
click at [710, 135] on link "View Cart" at bounding box center [700, 141] width 64 height 23
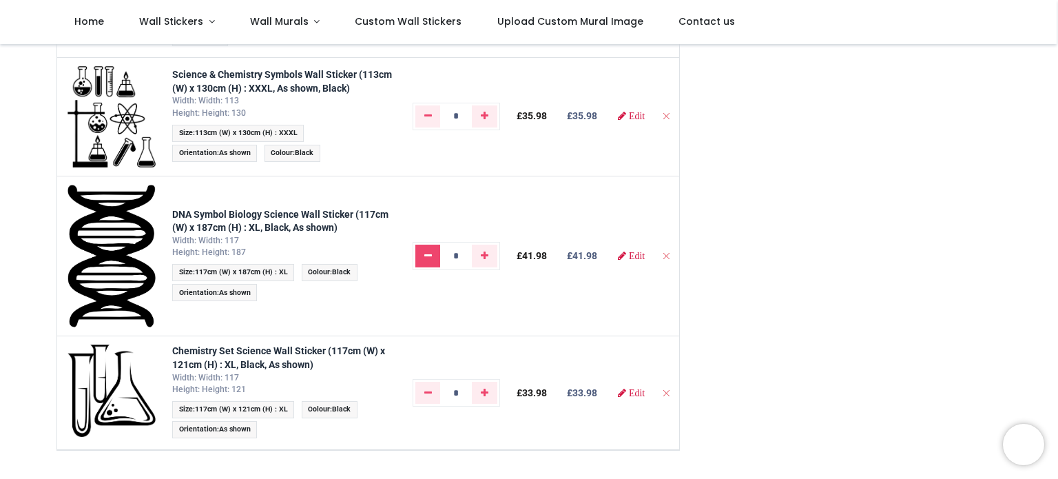
scroll to position [518, 0]
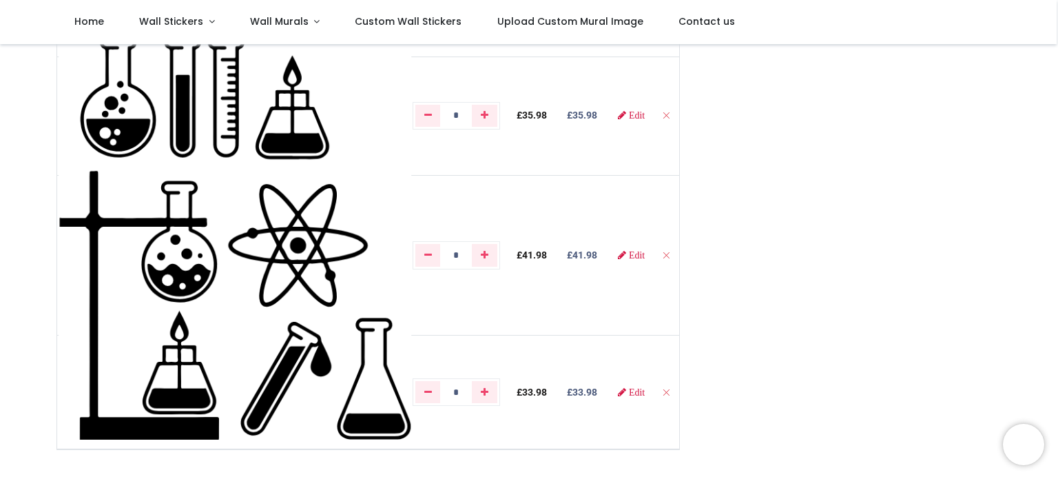
click at [331, 207] on img at bounding box center [235, 236] width 353 height 405
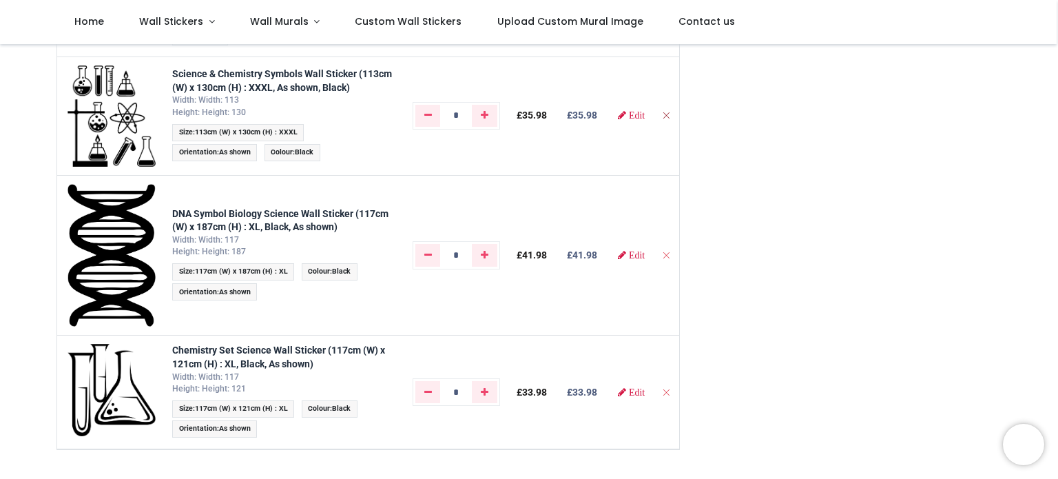
click at [666, 114] on icon "Remove from cart" at bounding box center [666, 115] width 10 height 10
type input "*"
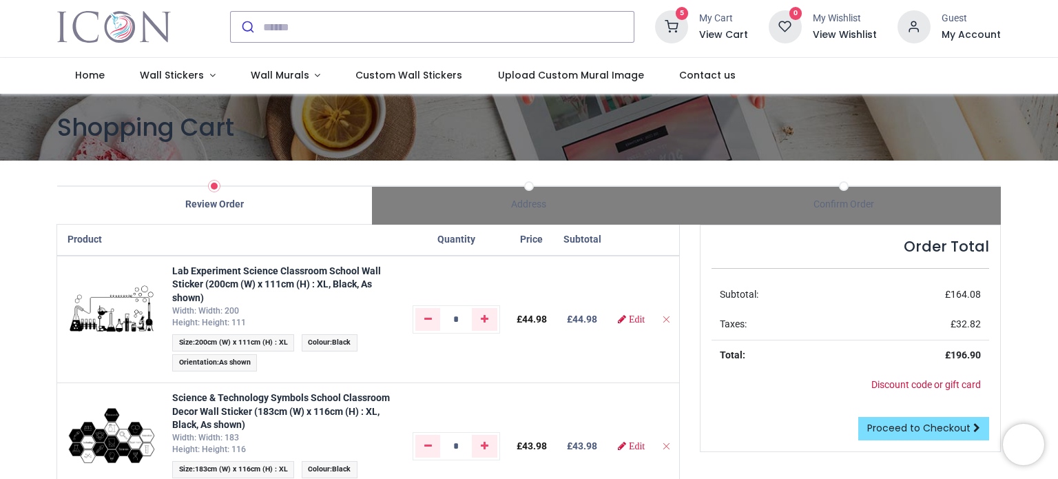
scroll to position [0, 0]
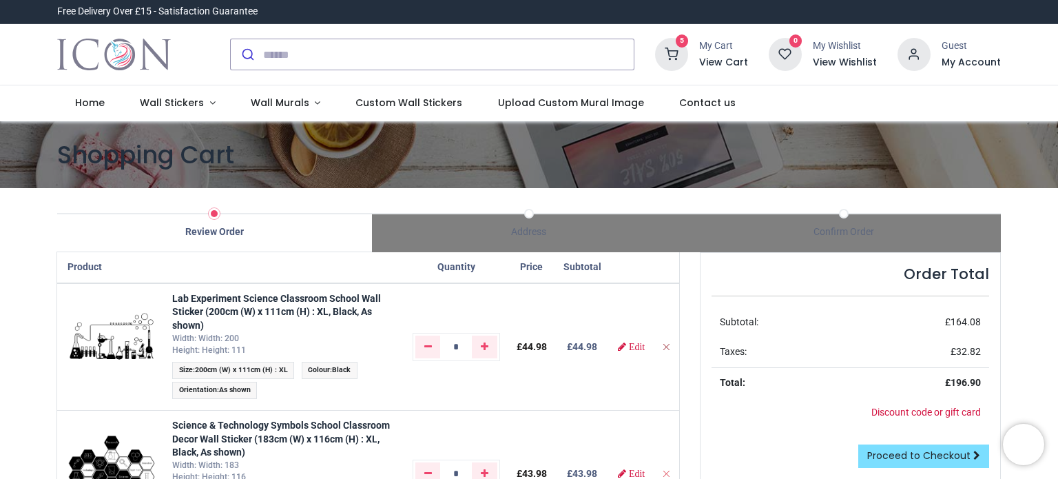
click at [666, 344] on icon "Remove from cart" at bounding box center [666, 347] width 10 height 10
type input "*"
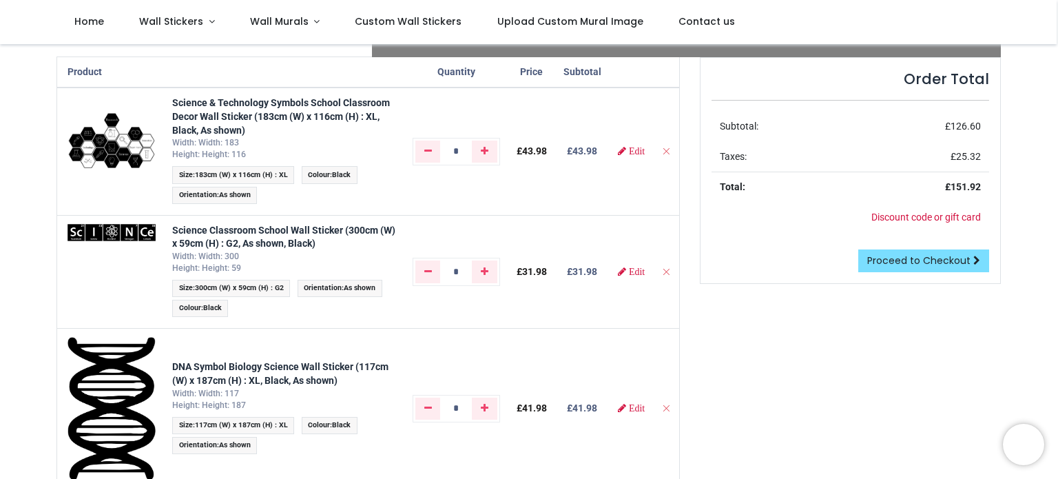
scroll to position [110, 0]
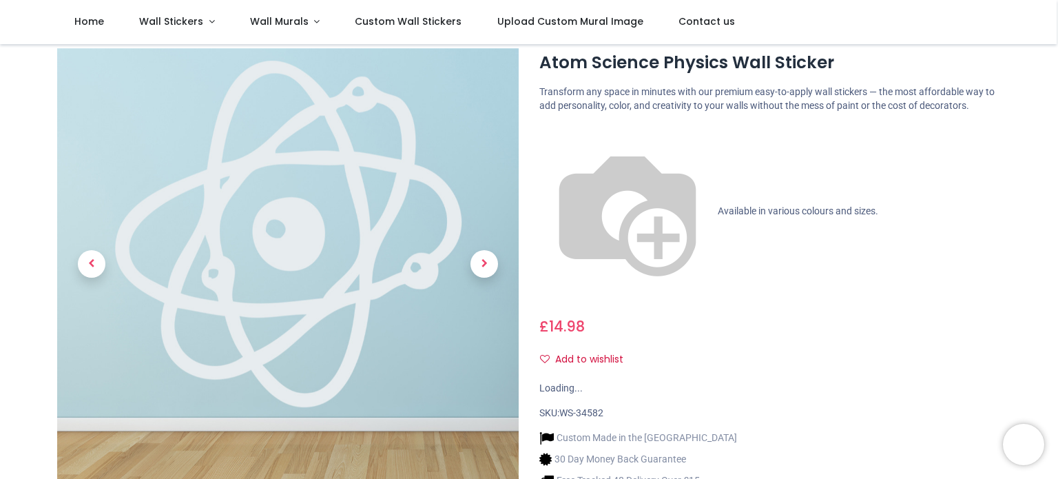
scroll to position [37, 0]
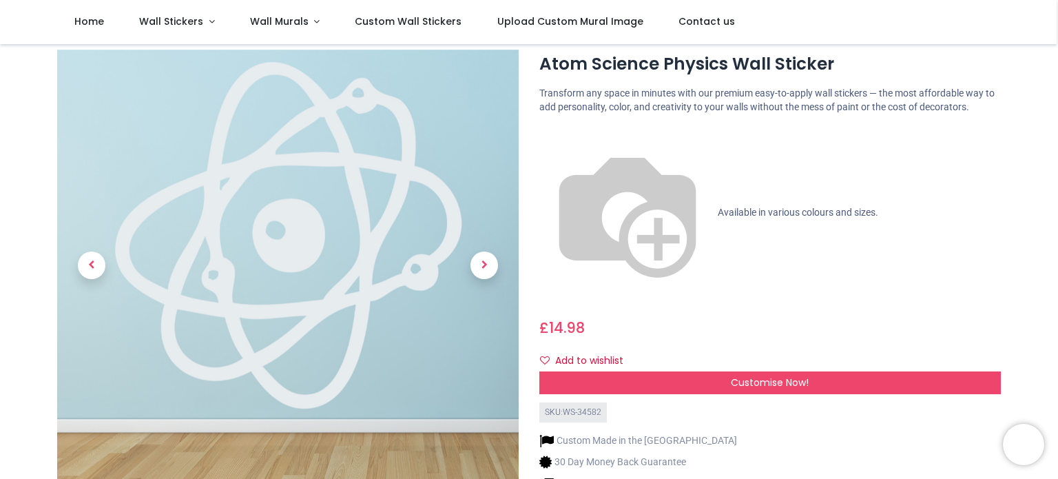
click at [718, 371] on div "Customise Now!" at bounding box center [770, 382] width 462 height 23
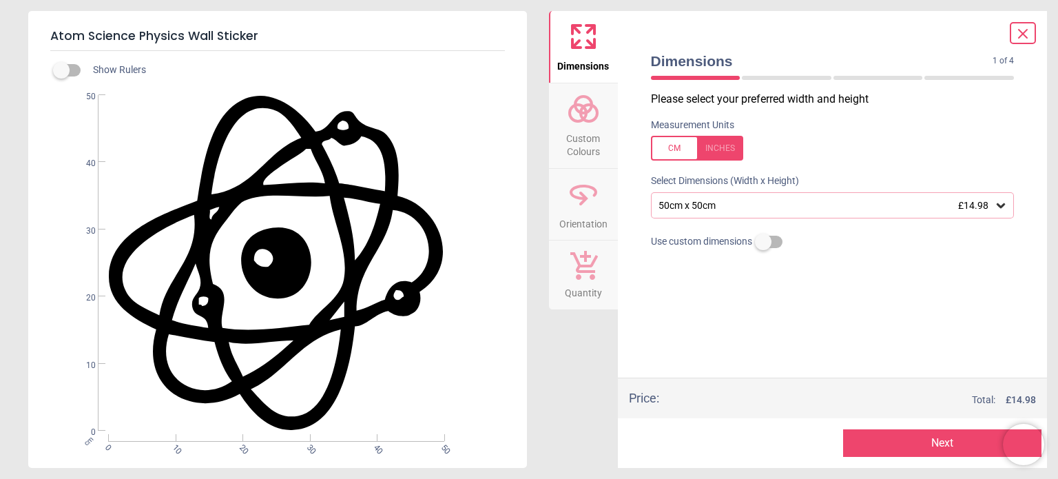
click at [703, 209] on div "50cm x 50cm £14.98" at bounding box center [826, 206] width 338 height 12
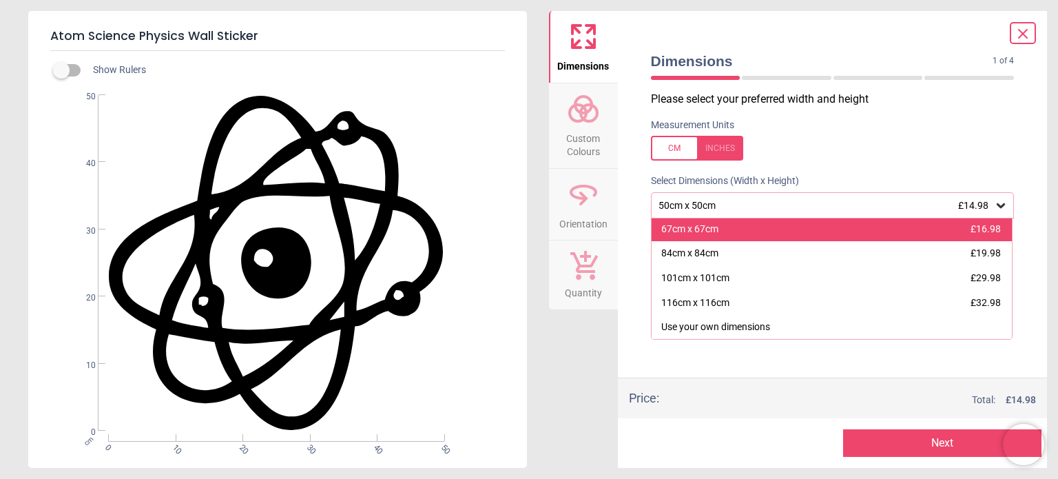
scroll to position [19, 0]
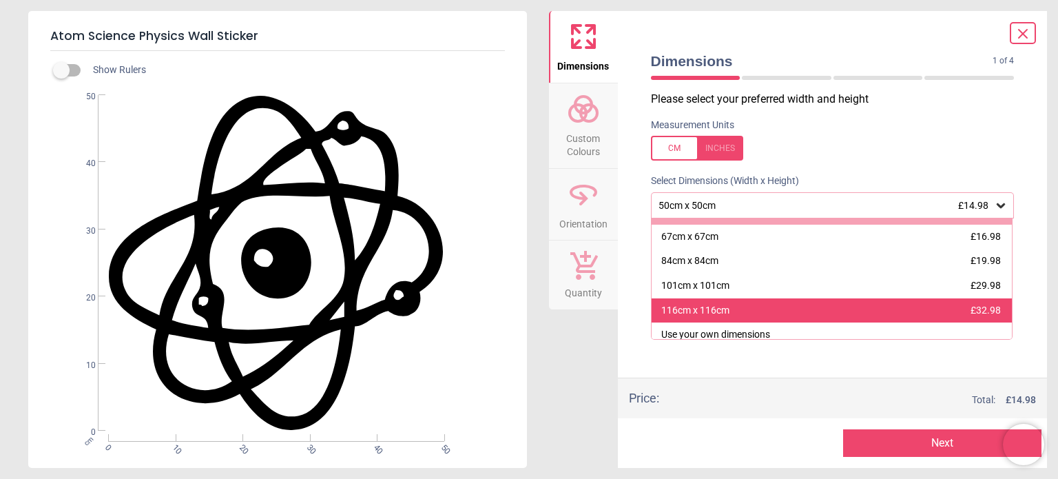
click at [685, 305] on div "116cm x 116cm" at bounding box center [695, 311] width 68 height 14
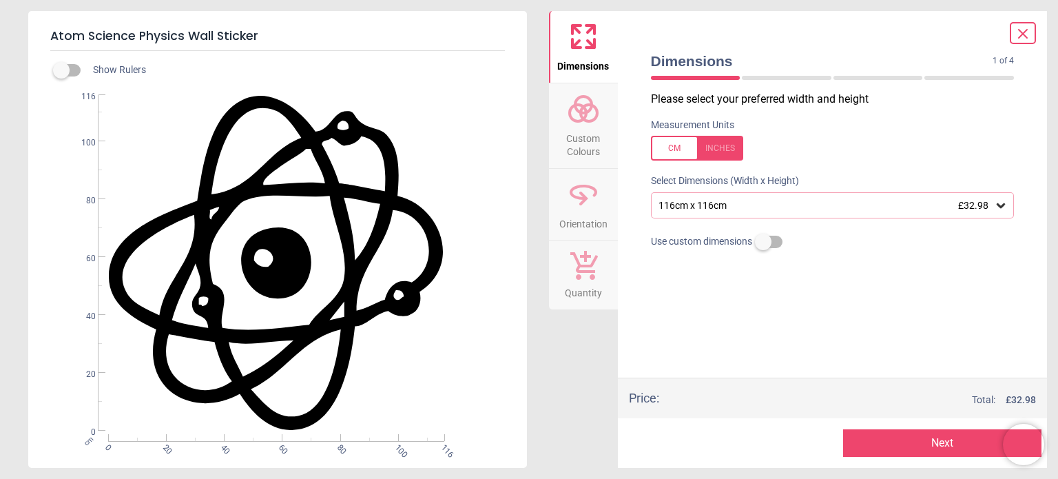
click at [714, 212] on div "116cm x 116cm £32.98" at bounding box center [833, 205] width 364 height 26
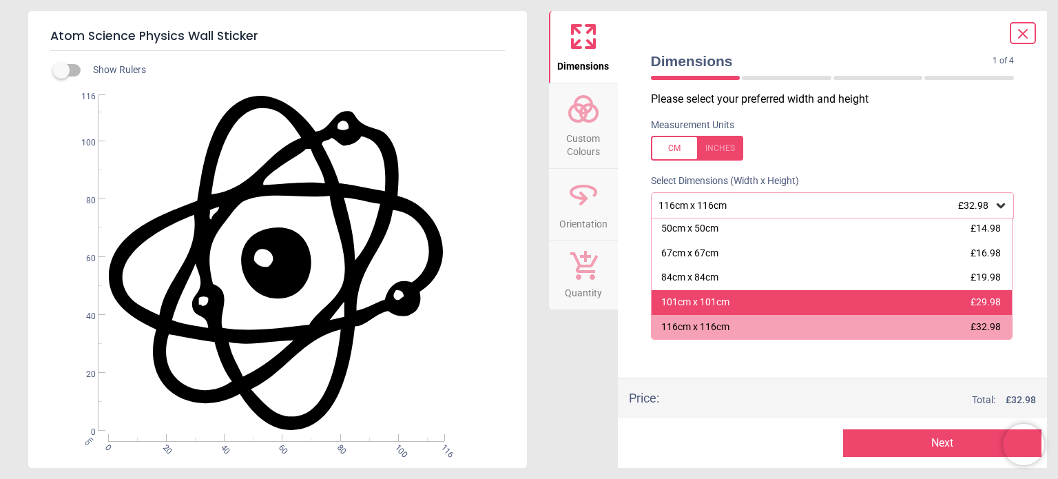
scroll to position [26, 0]
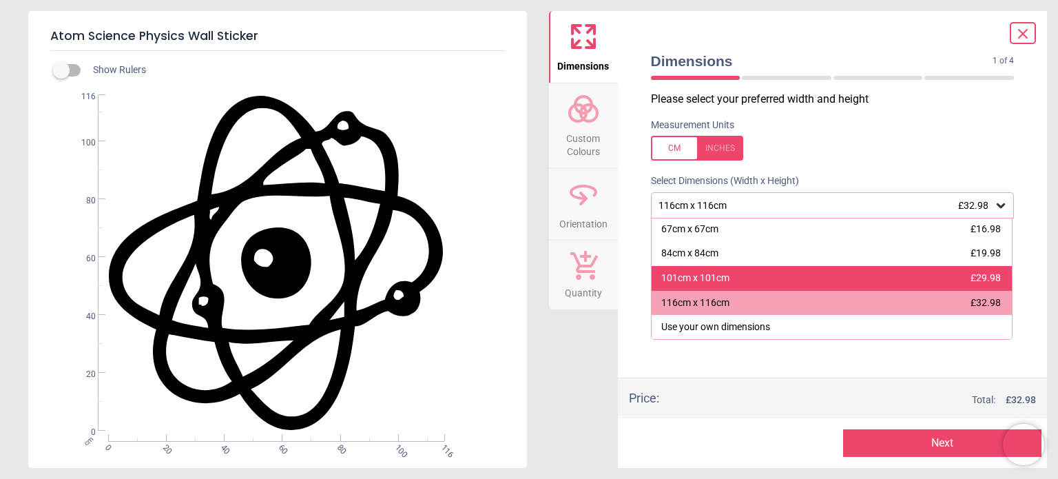
click at [728, 294] on div "116cm x 116cm £32.98" at bounding box center [832, 303] width 361 height 25
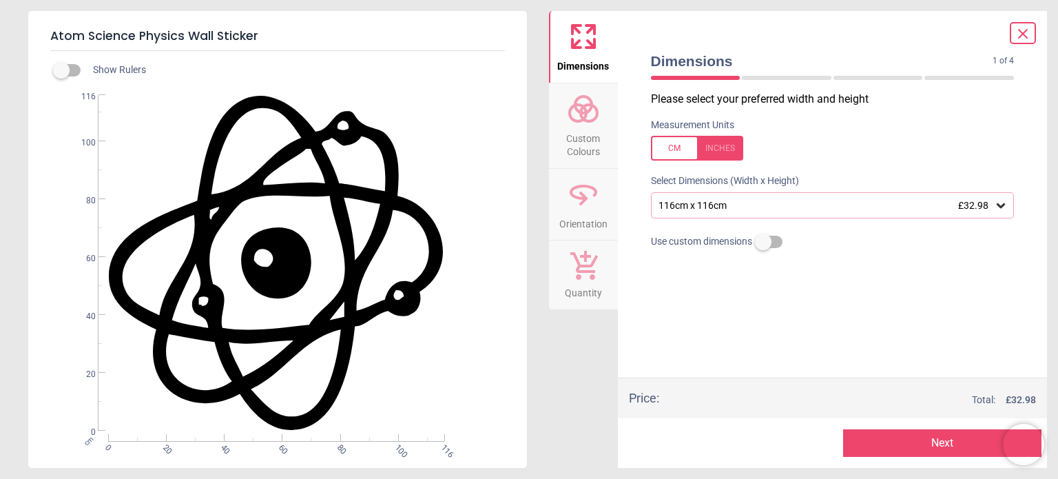
click at [881, 445] on button "Next" at bounding box center [942, 443] width 198 height 28
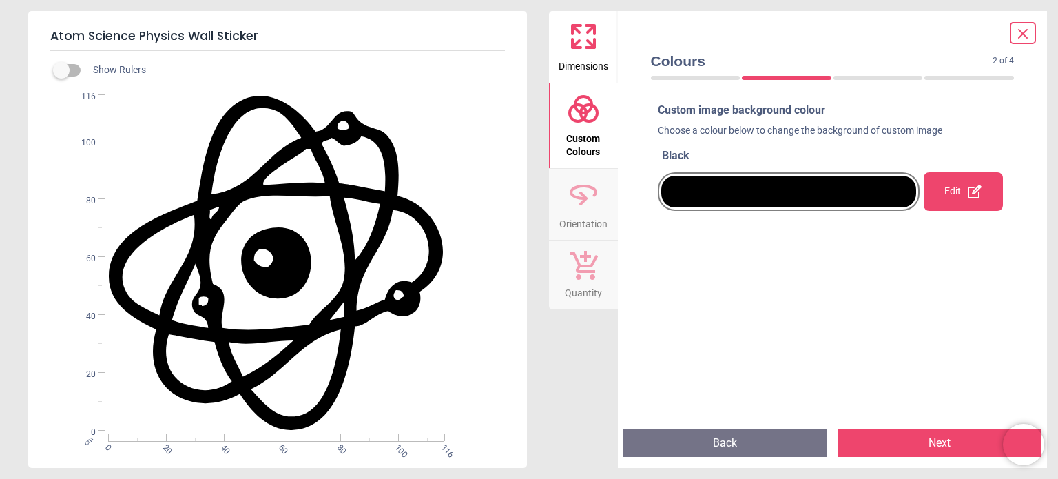
click at [881, 445] on button "Next" at bounding box center [940, 443] width 204 height 28
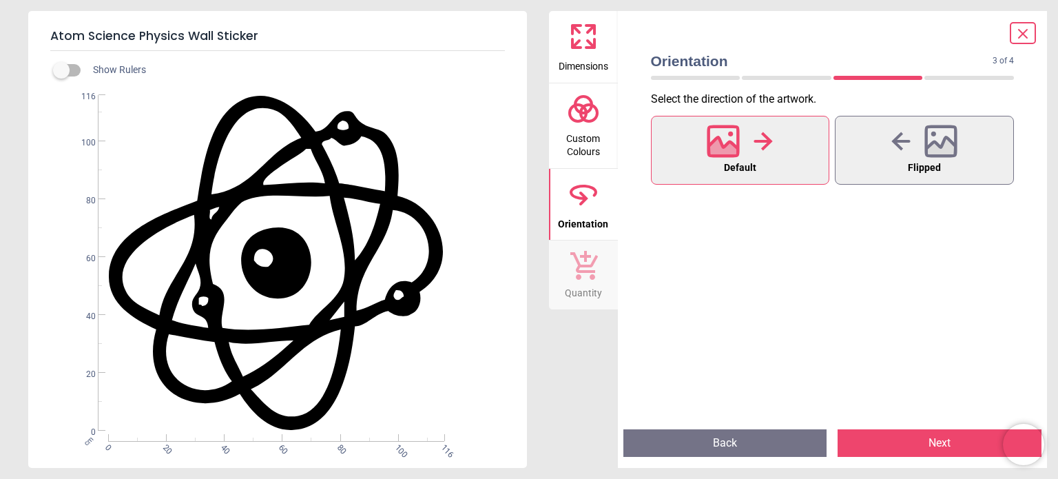
click at [881, 445] on button "Next" at bounding box center [940, 443] width 204 height 28
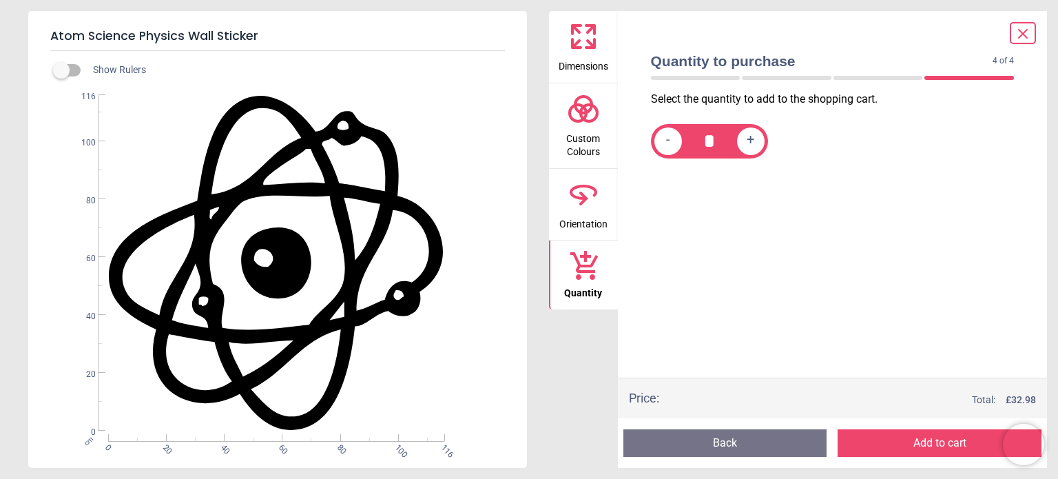
click at [881, 445] on button "Add to cart" at bounding box center [940, 443] width 204 height 28
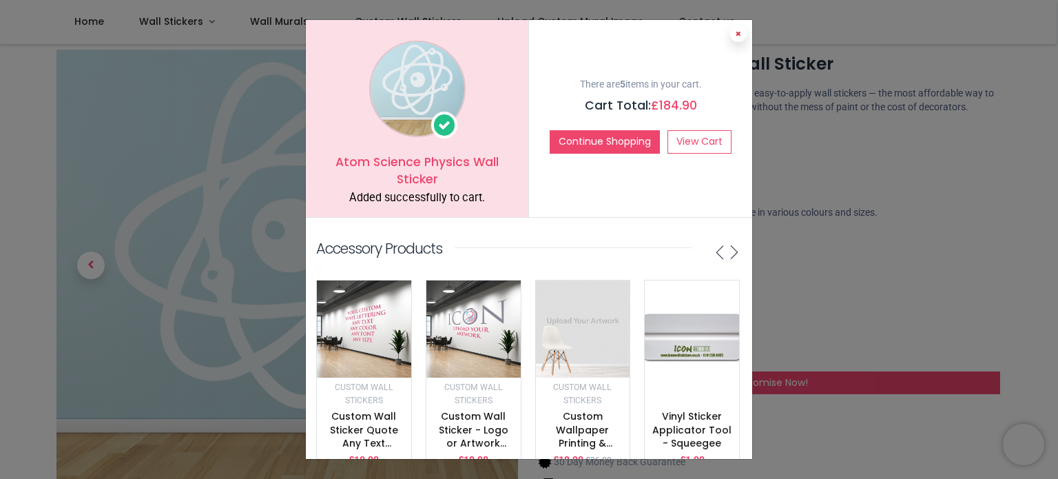
click at [732, 37] on button at bounding box center [738, 33] width 17 height 17
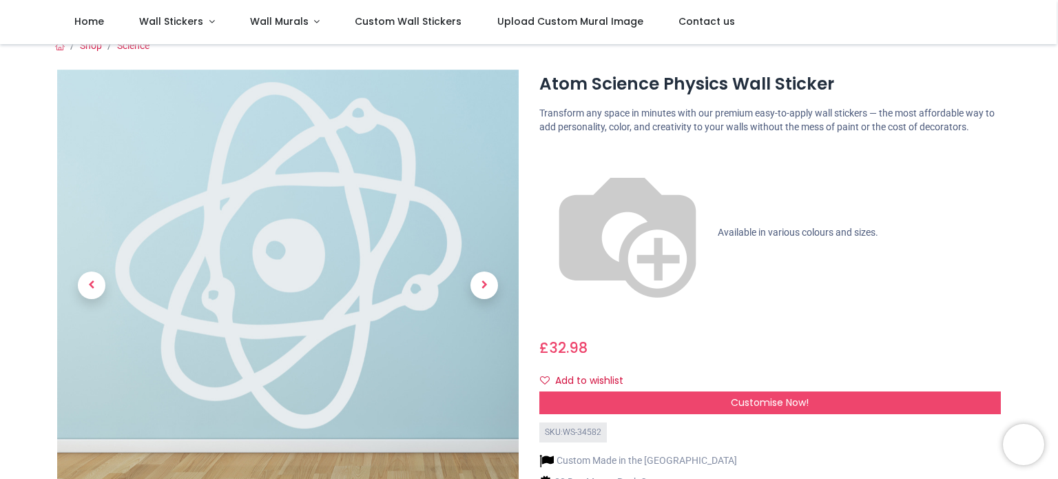
scroll to position [0, 0]
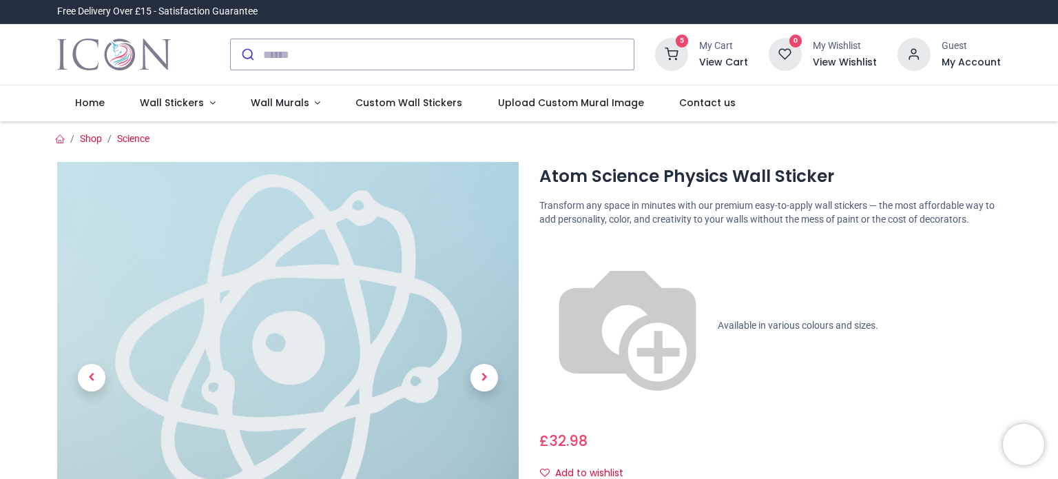
click at [671, 55] on icon at bounding box center [671, 54] width 33 height 33
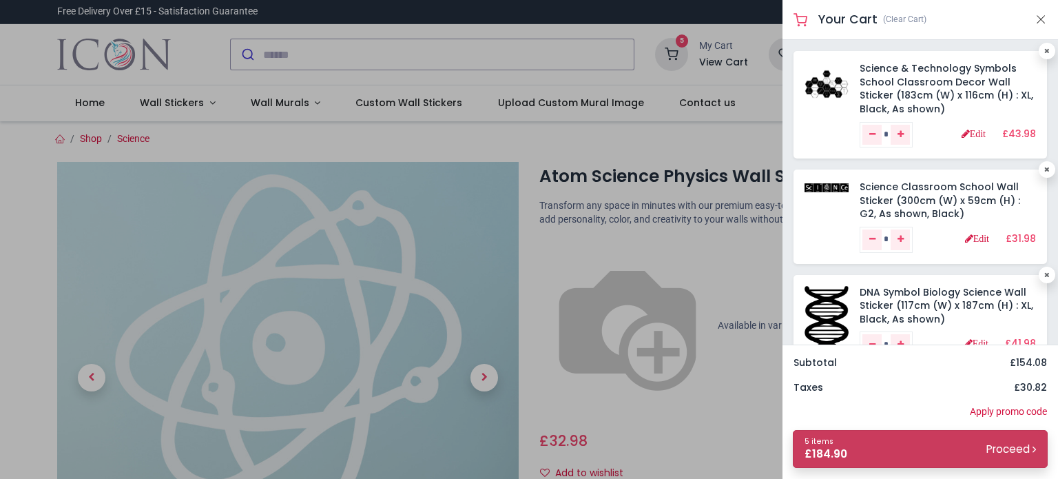
click at [951, 440] on link "5 items £ 184.90 Proceed" at bounding box center [920, 449] width 255 height 38
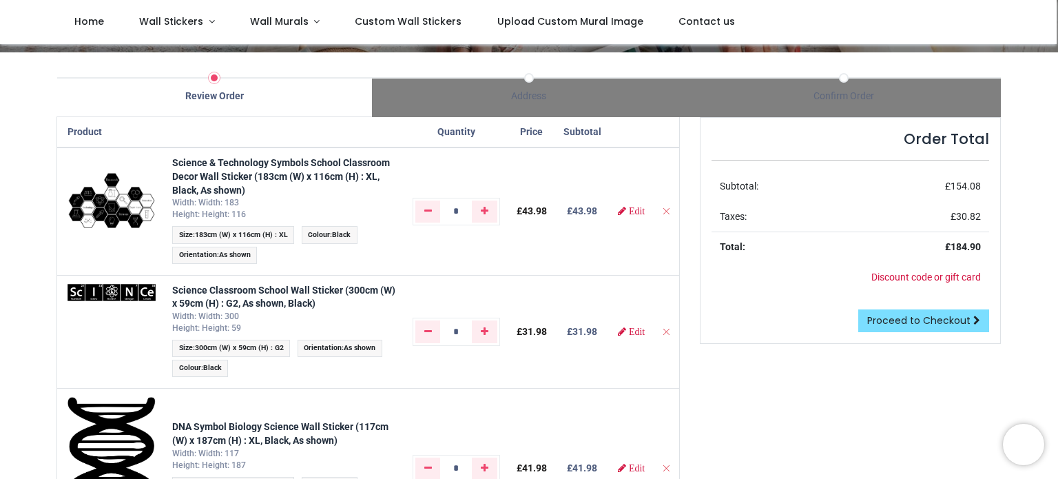
scroll to position [81, 0]
